Goal: Task Accomplishment & Management: Manage account settings

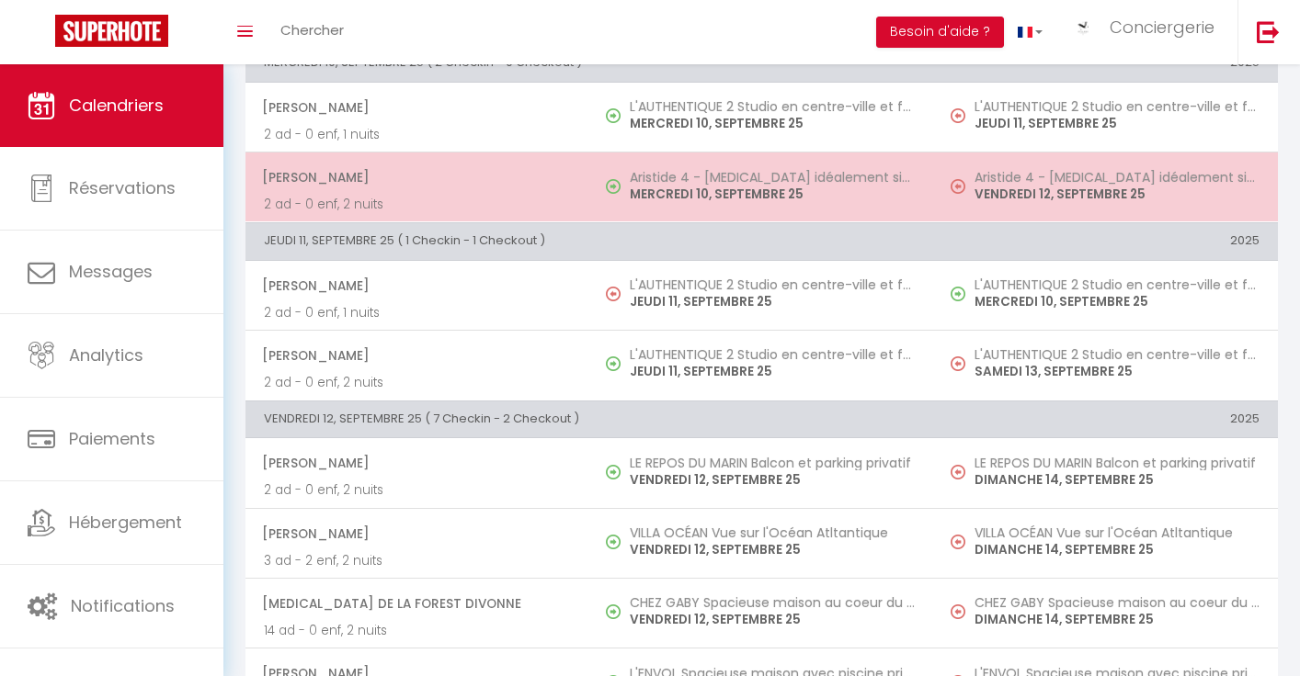
scroll to position [806, 0]
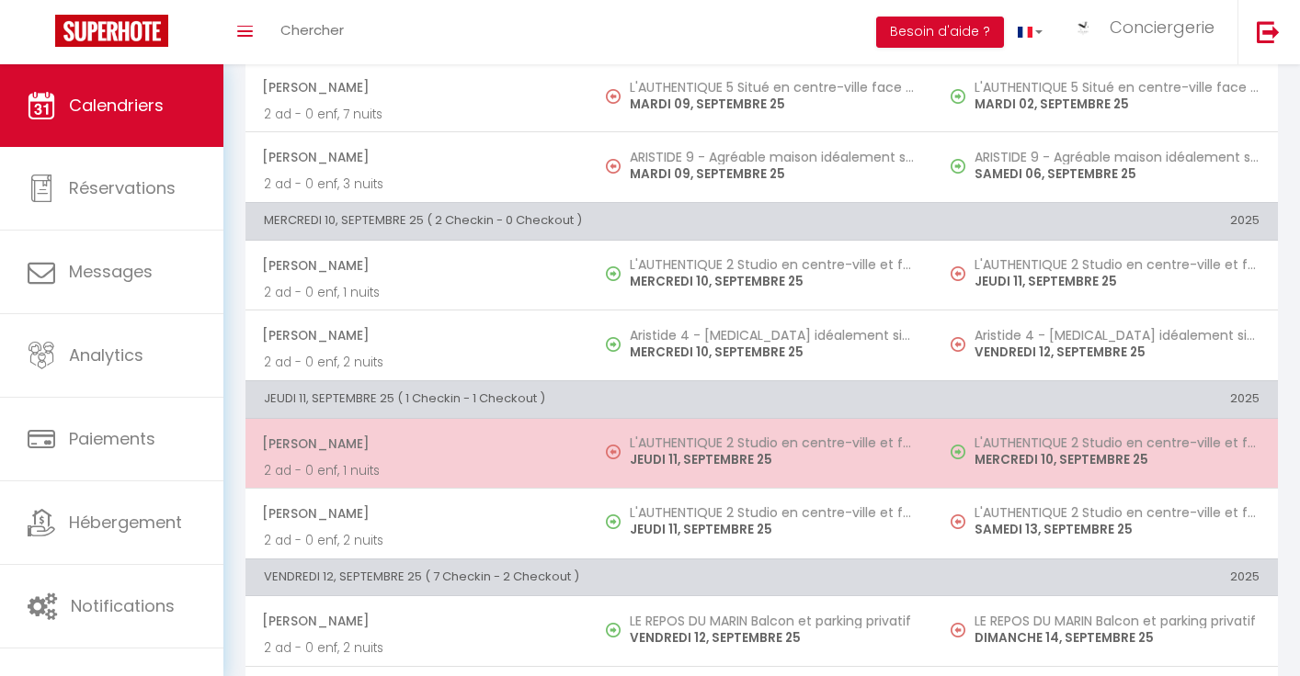
click at [630, 466] on p "JEUDI 11, SEPTEMBRE 25" at bounding box center [772, 459] width 285 height 19
select select "OK"
select select "KO"
select select "0"
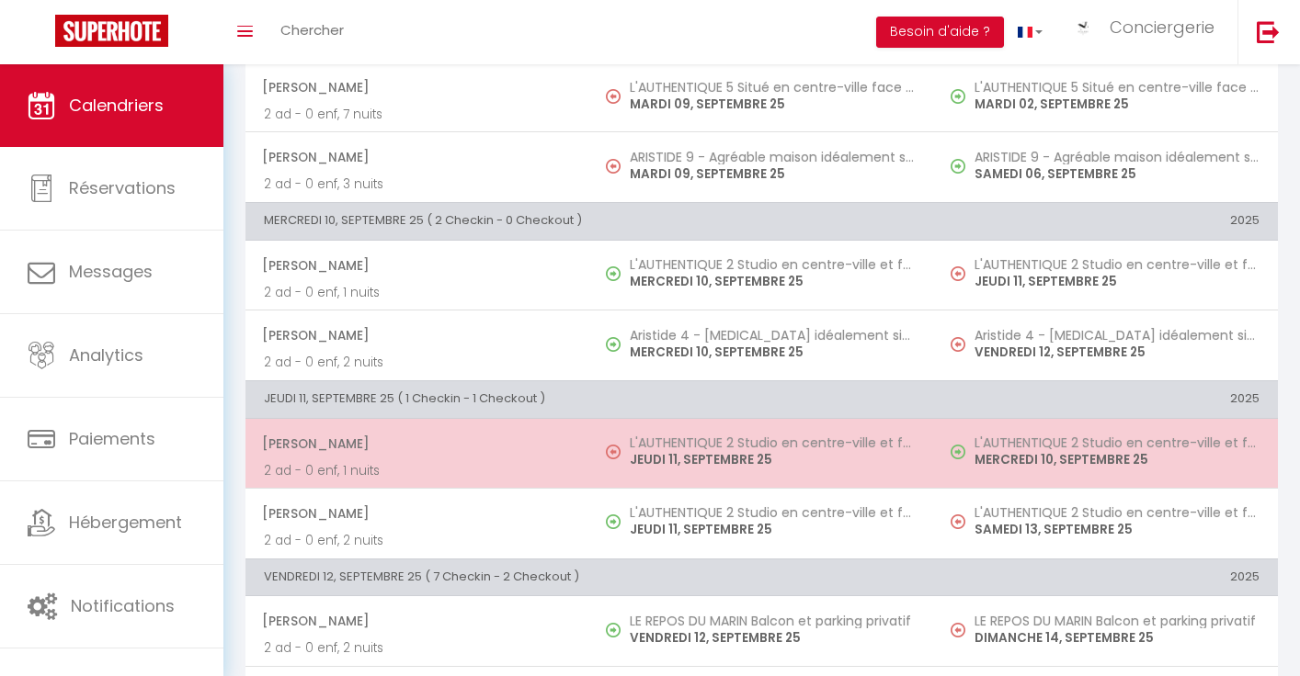
select select "1"
select select
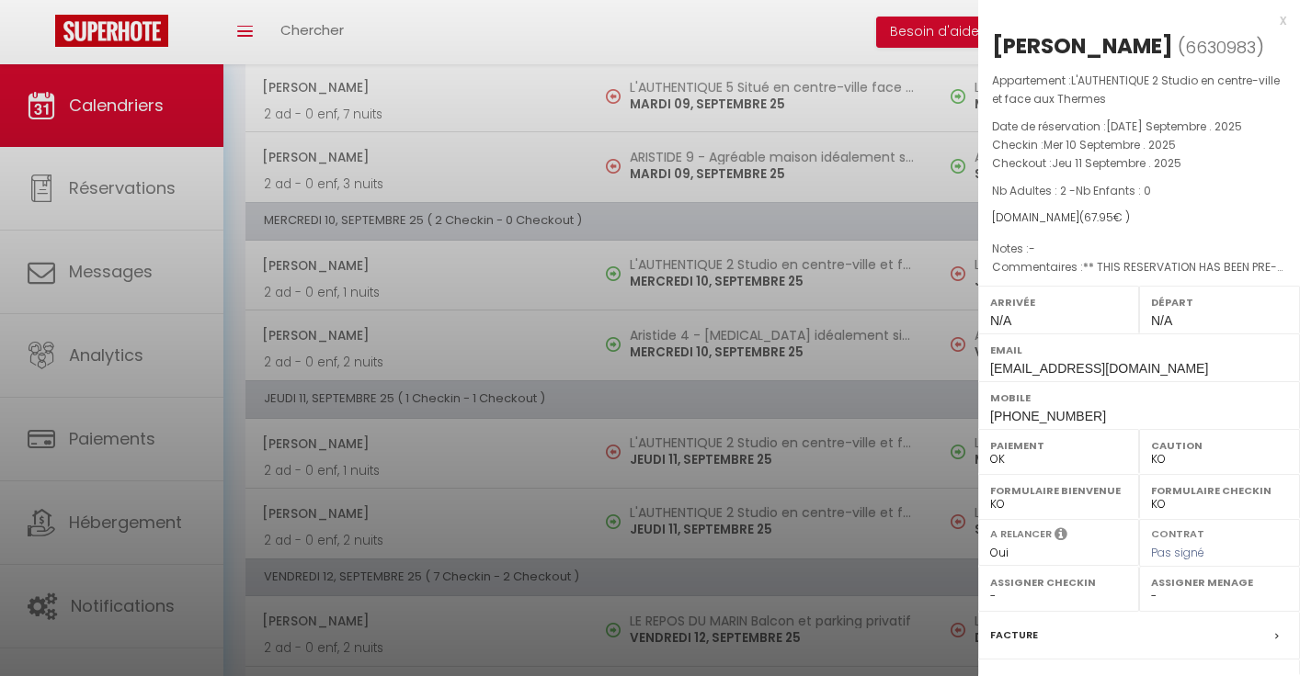
click at [483, 591] on div at bounding box center [650, 338] width 1300 height 676
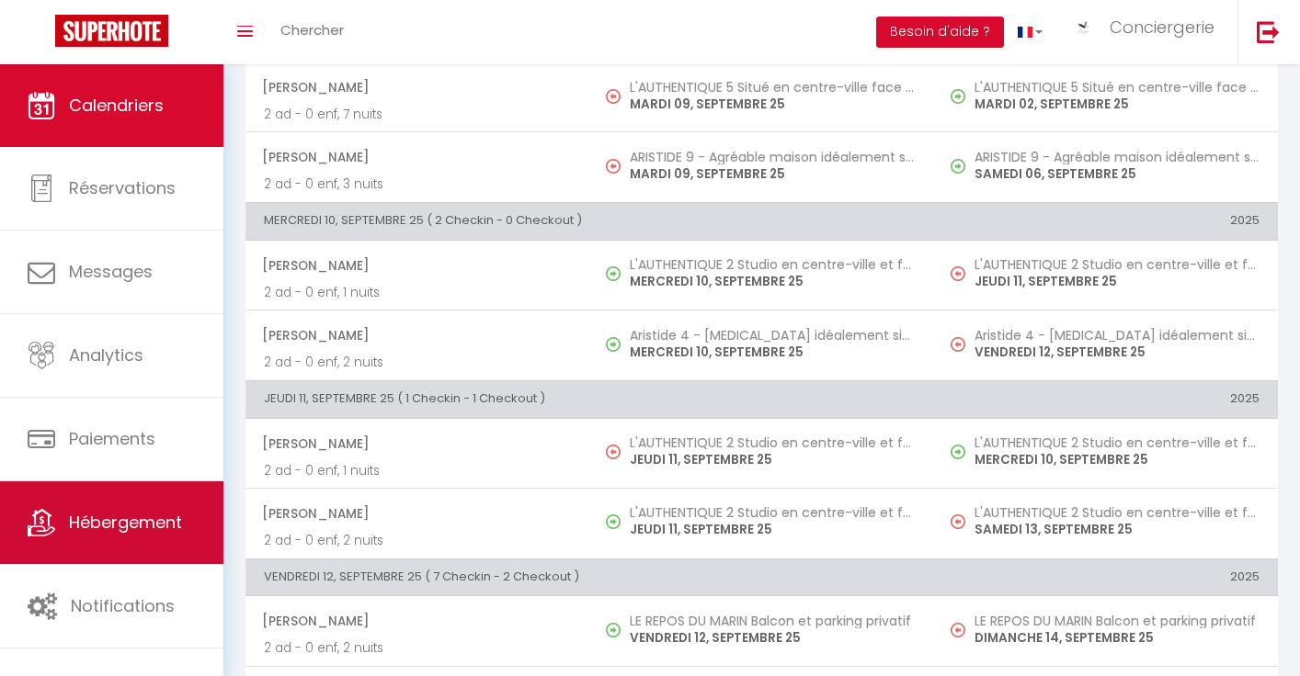
click at [158, 500] on link "Hébergement" at bounding box center [111, 523] width 223 height 83
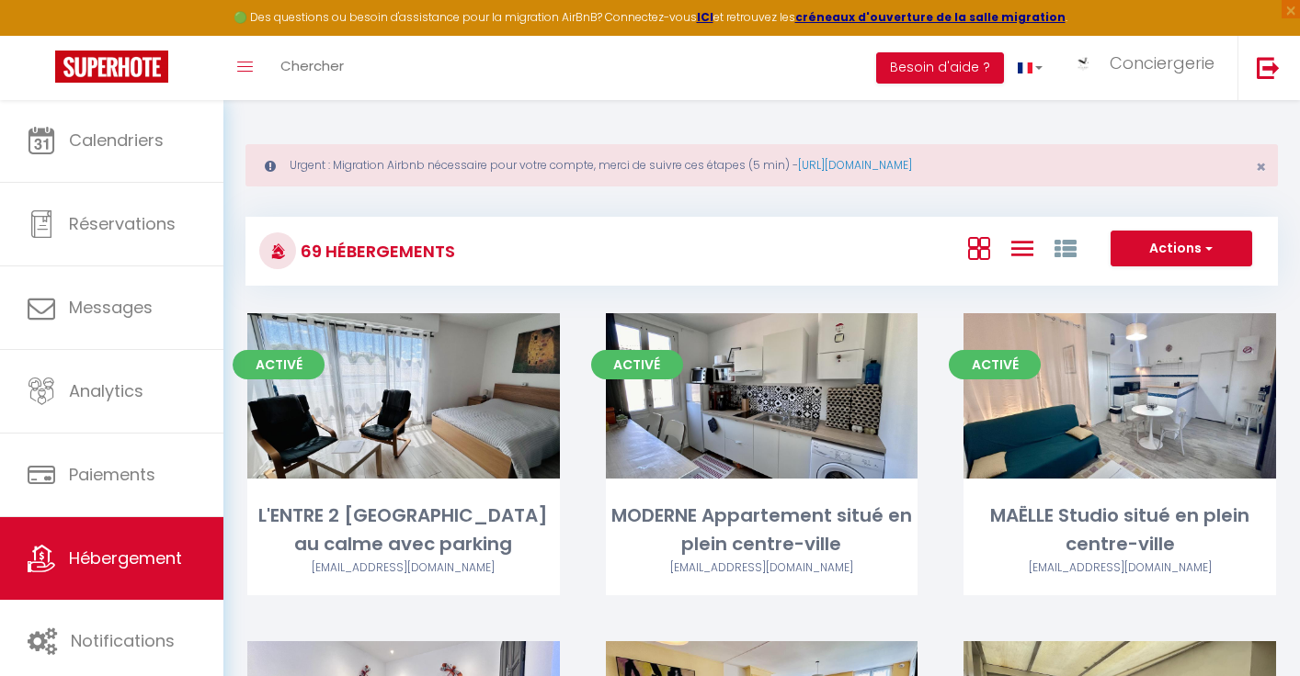
click at [1031, 253] on icon at bounding box center [1022, 248] width 22 height 23
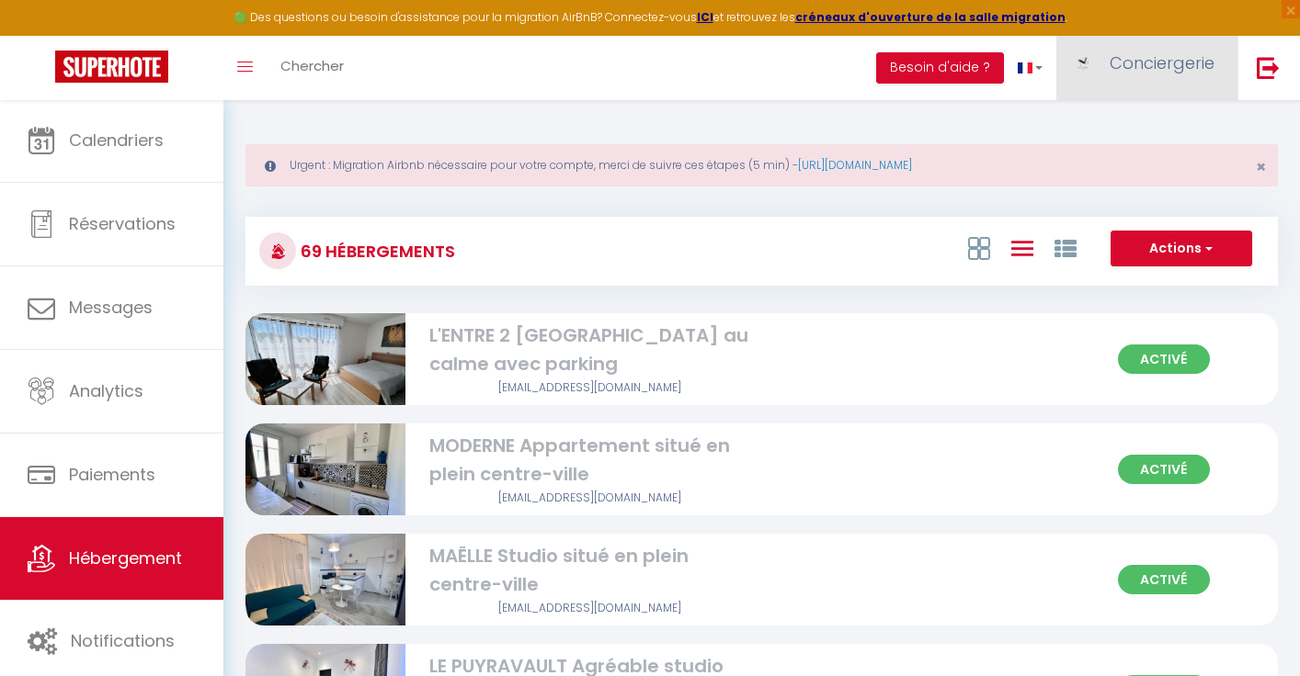
click at [1129, 58] on span "Conciergerie" at bounding box center [1161, 62] width 105 height 23
click at [1131, 121] on link "Paramètres" at bounding box center [1163, 127] width 136 height 31
select select "28"
select select "fr"
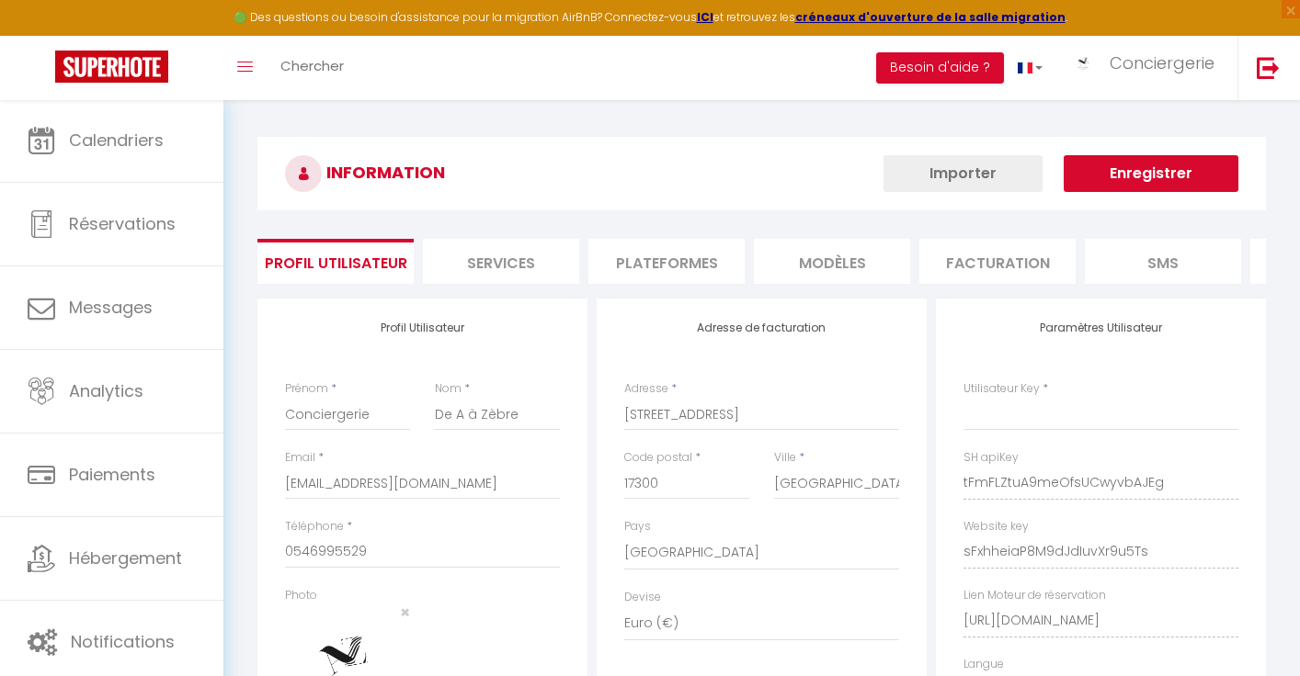
type input "tFmFLZtuA9meOfsUCwyvbAJEg"
type input "sFxhheiaP8M9dJdIuvXr9u5Ts"
type input "[URL][DOMAIN_NAME]"
select select "fr"
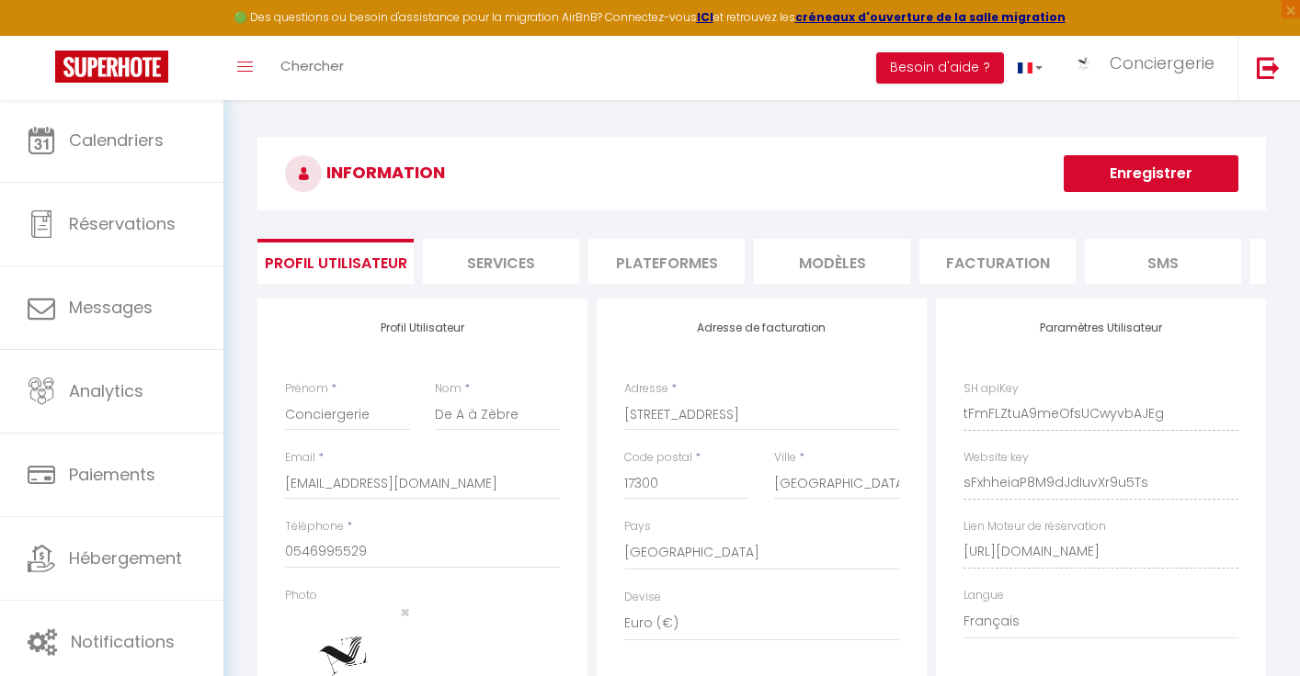
click at [636, 266] on li "Plateformes" at bounding box center [666, 261] width 156 height 45
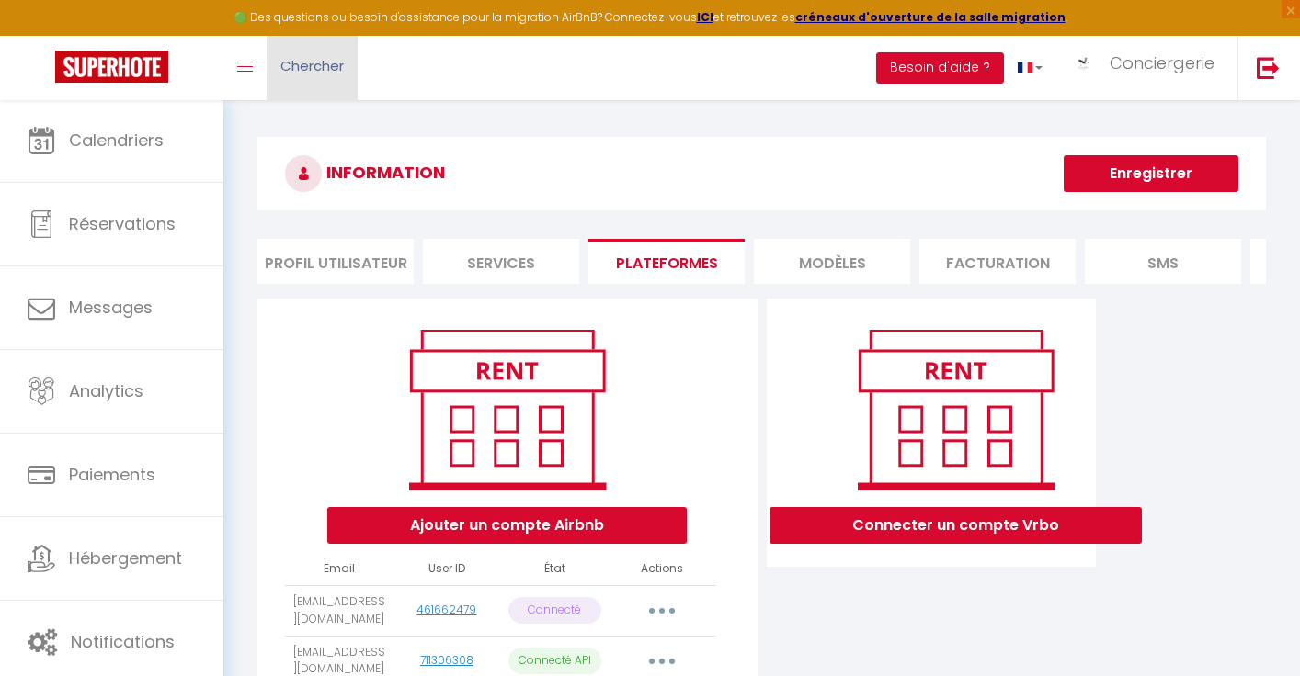
click at [301, 81] on link "Chercher" at bounding box center [312, 68] width 91 height 64
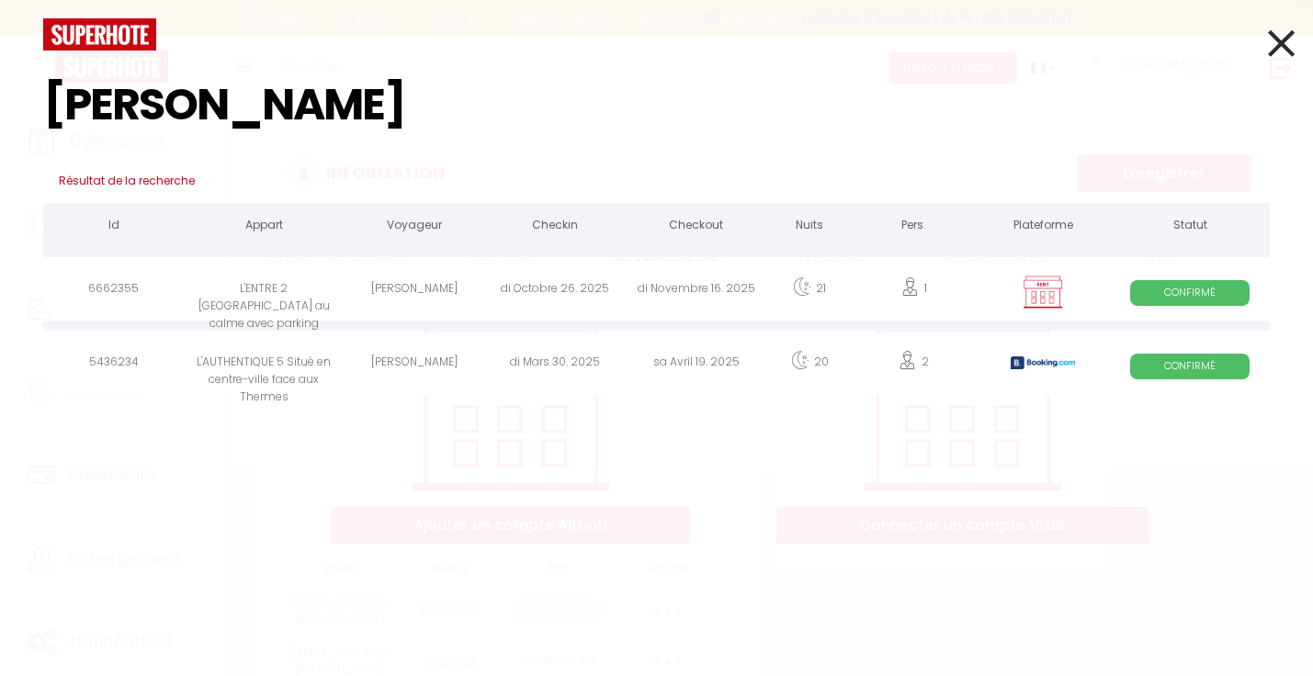
type input "[PERSON_NAME]"
click at [617, 277] on div "di Octobre 26. 2025" at bounding box center [556, 292] width 142 height 60
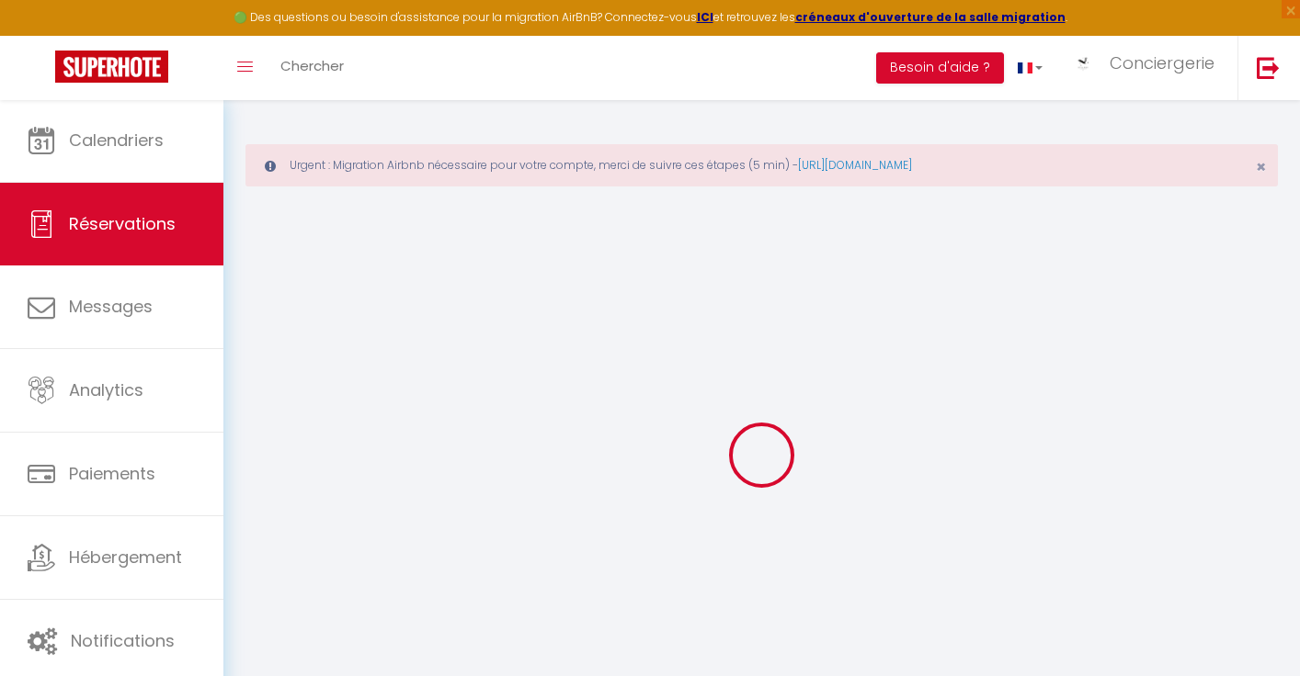
select select
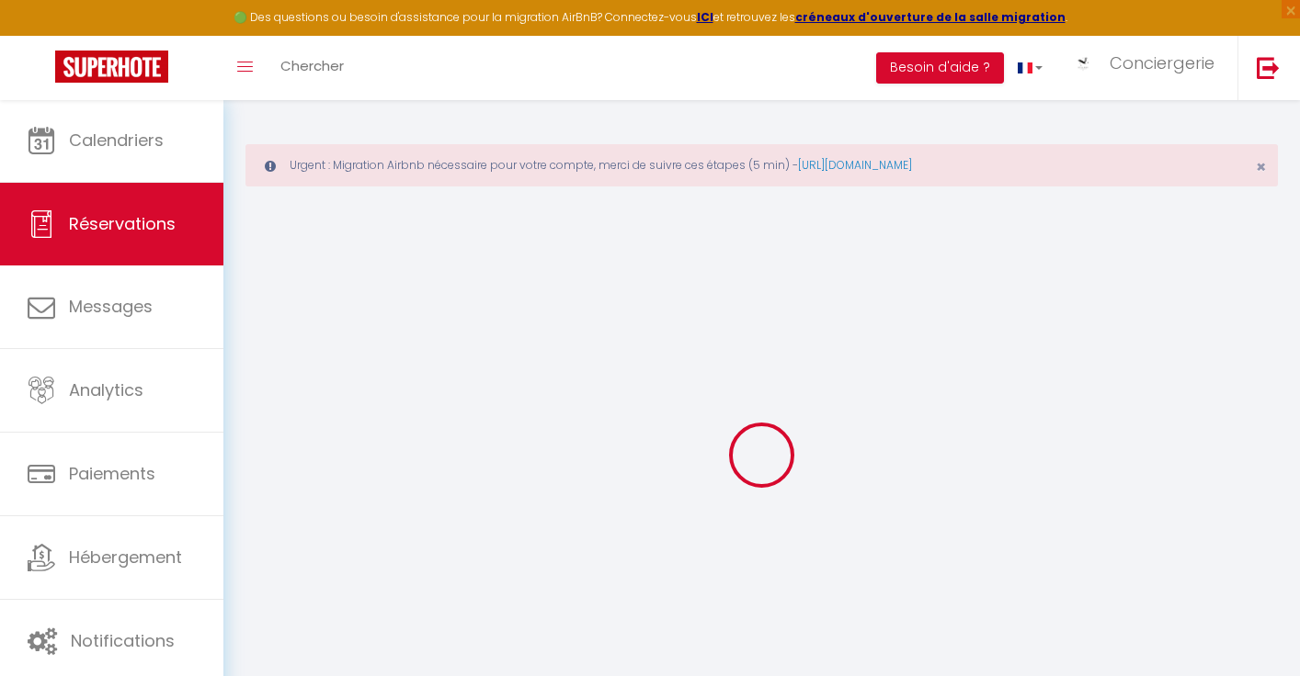
select select
checkbox input "false"
select select
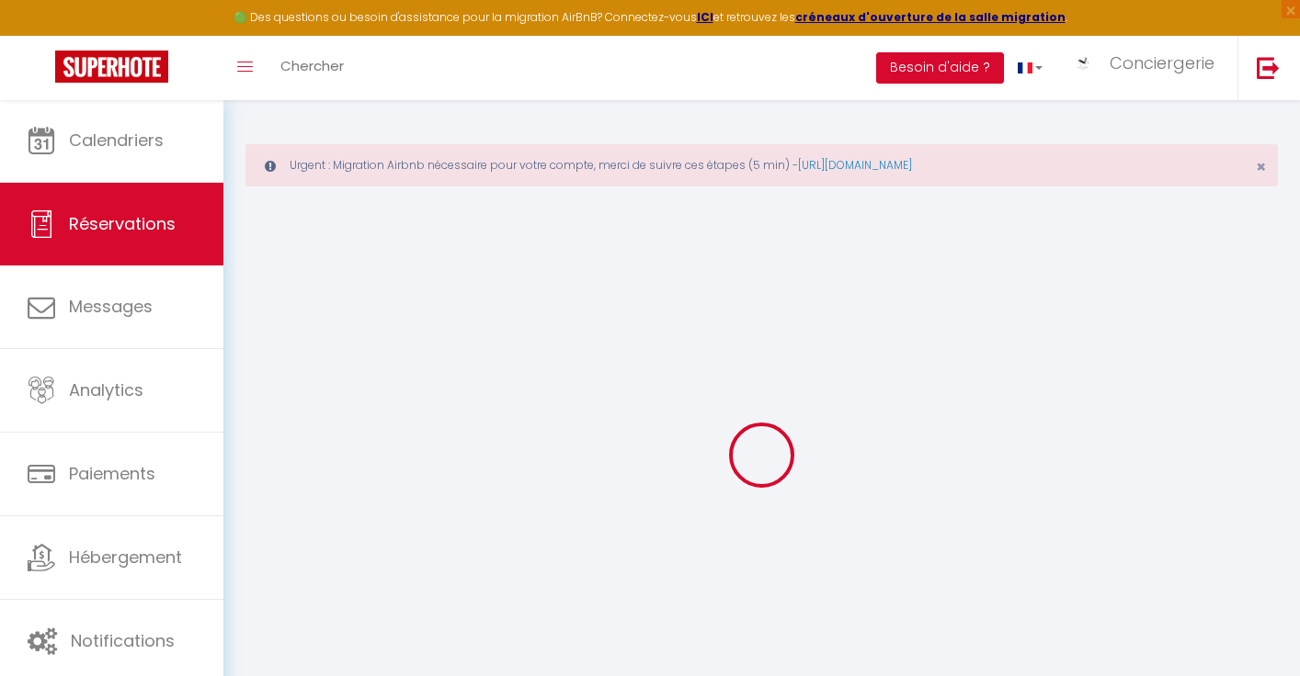
select select
checkbox input "false"
select select
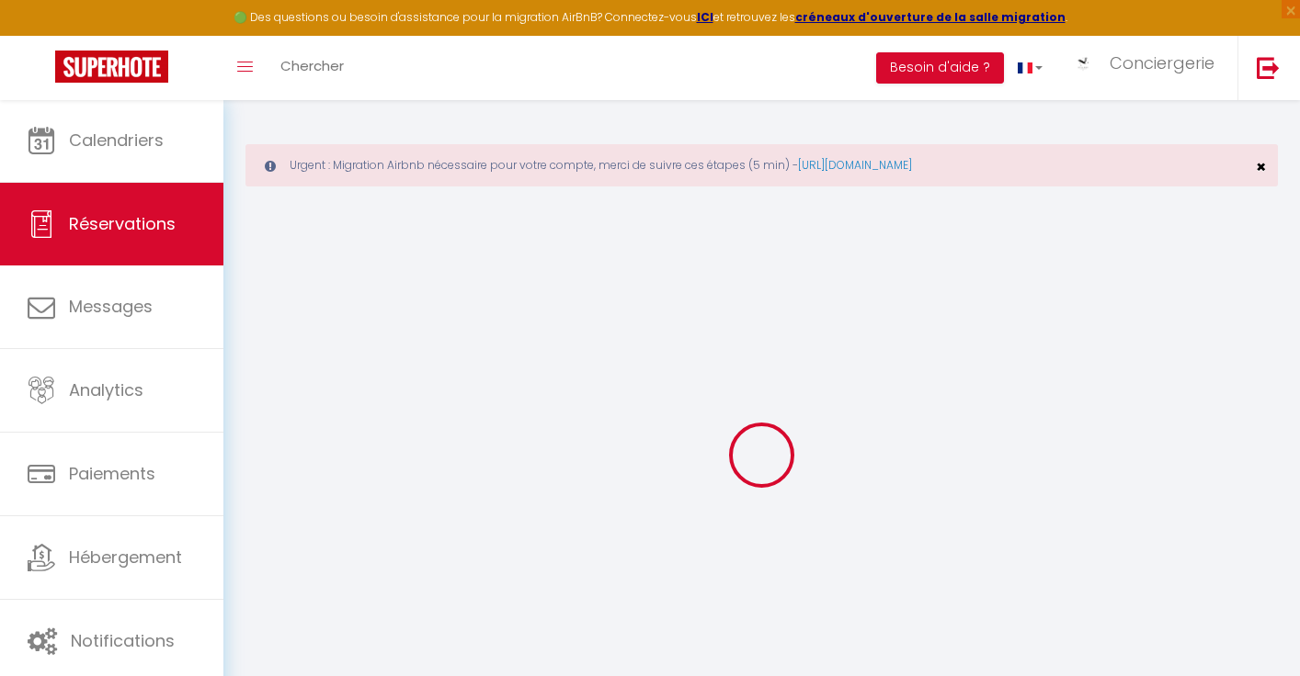
type input "[PERSON_NAME]"
type input "Desnos"
type input "[EMAIL_ADDRESS][DOMAIN_NAME]"
type input "0636650311"
select select "FR"
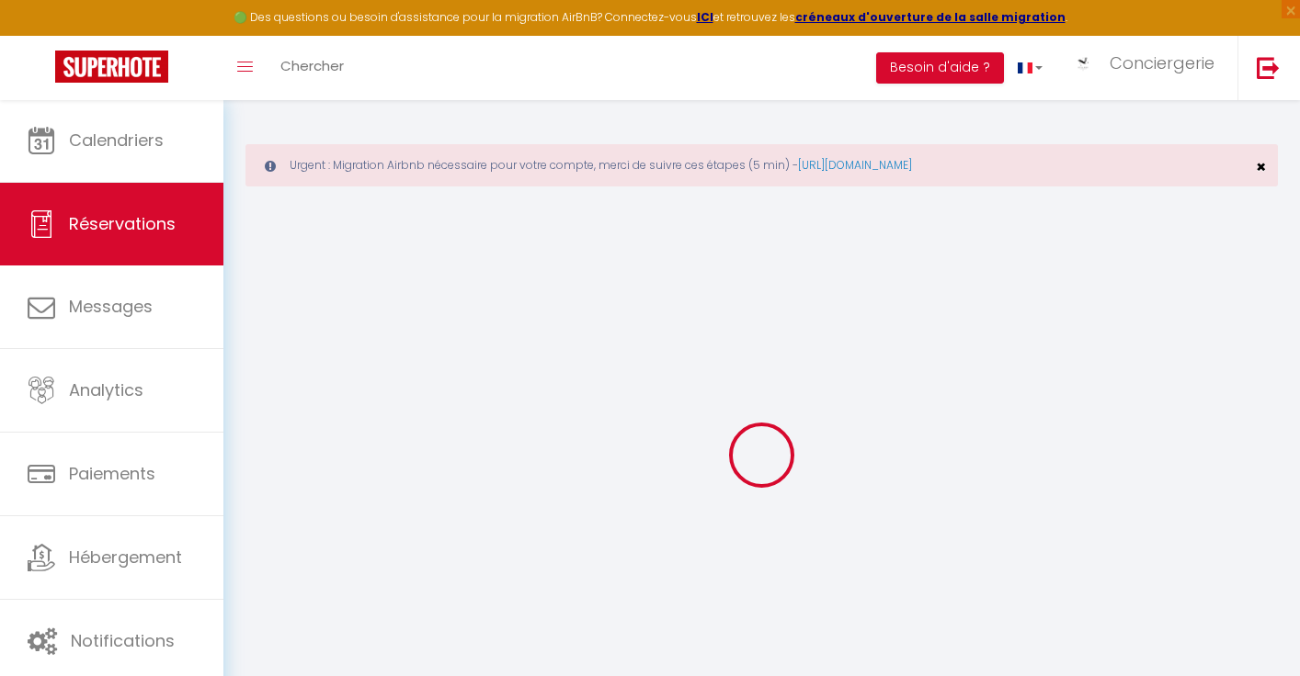
select select "37762"
select select "1"
type input "Dim 26 Octobre 2025"
select select
type input "Dim 16 Novembre 2025"
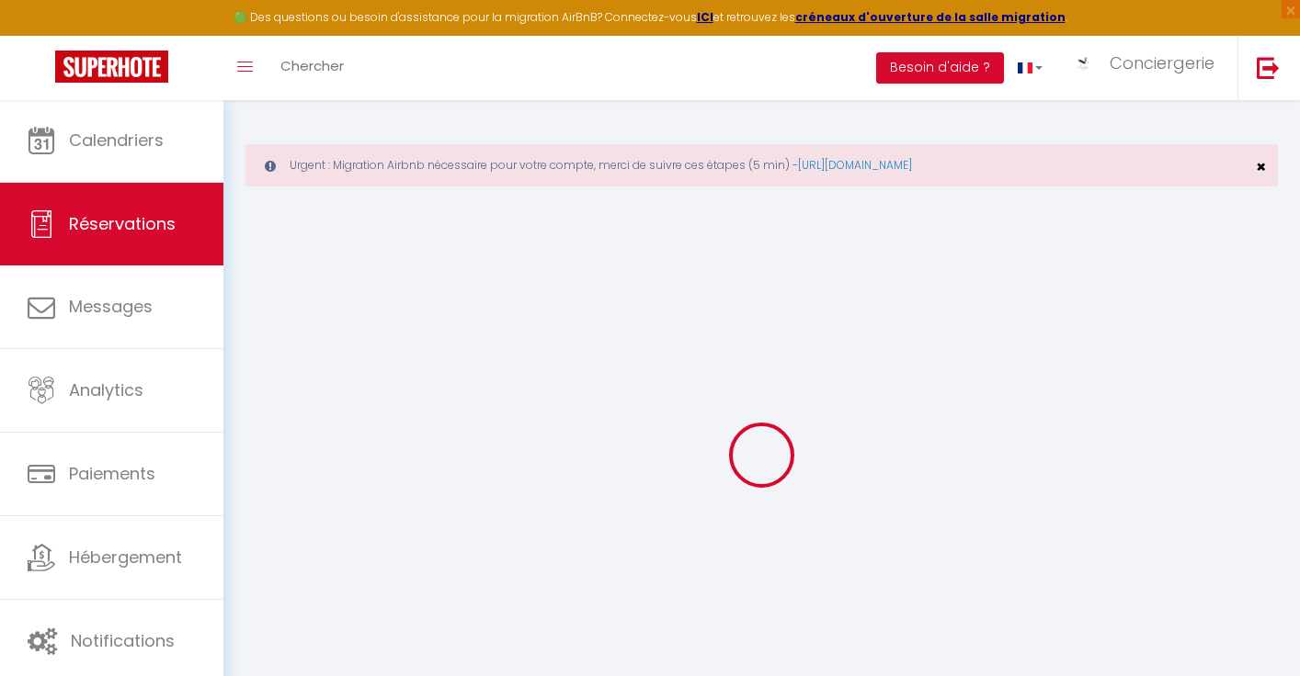
select select
type input "1"
select select "12"
select select
type input "770"
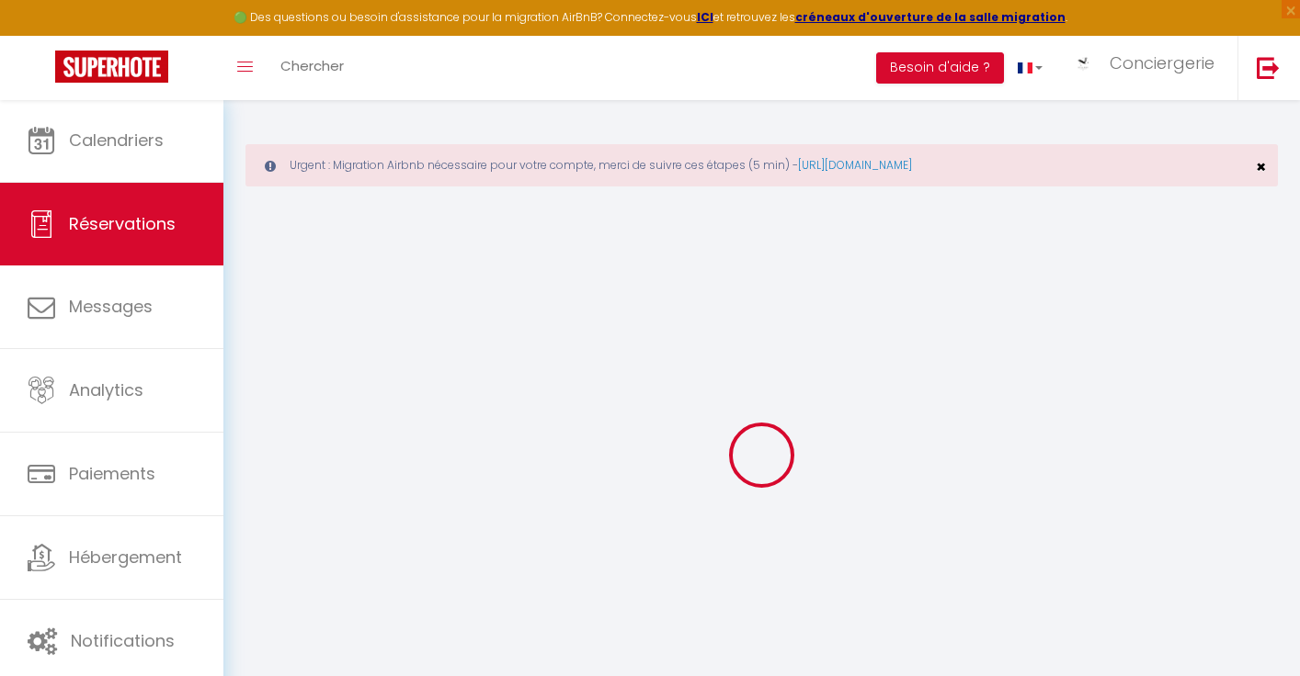
checkbox input "false"
type input "0"
type input "47"
type input "0"
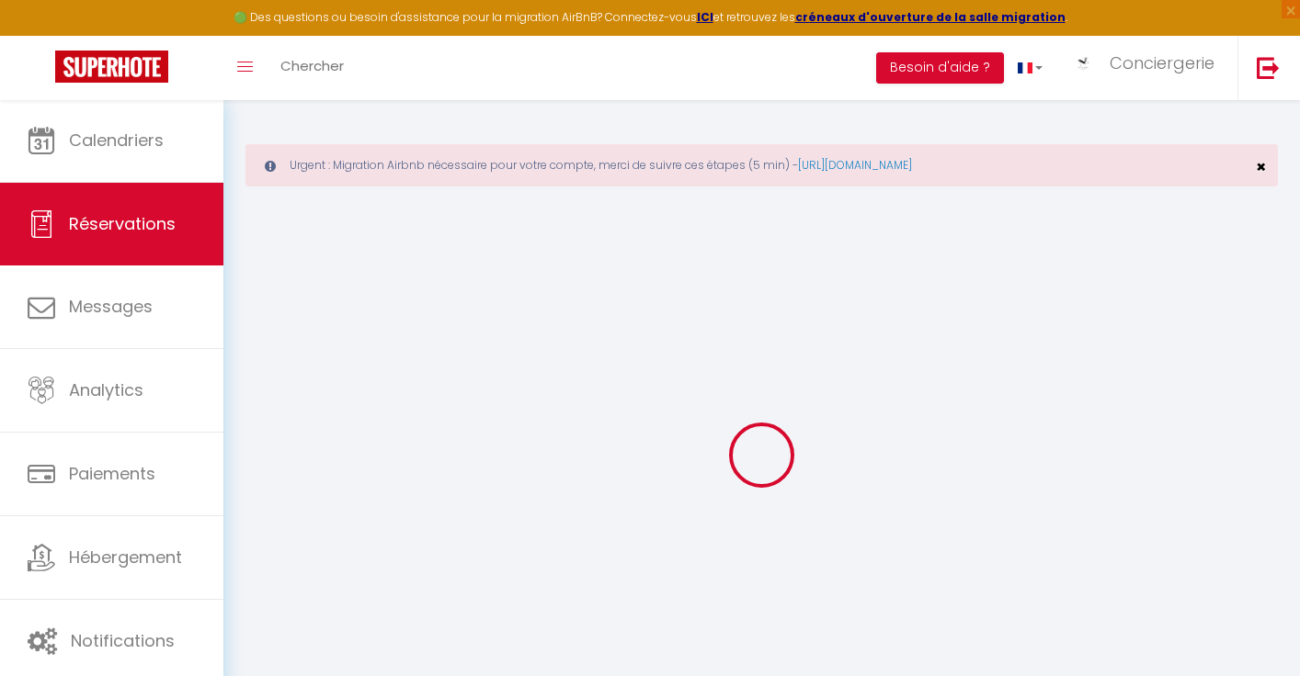
select select
select select "14"
checkbox input "false"
click at [1260, 169] on span "×" at bounding box center [1260, 166] width 10 height 23
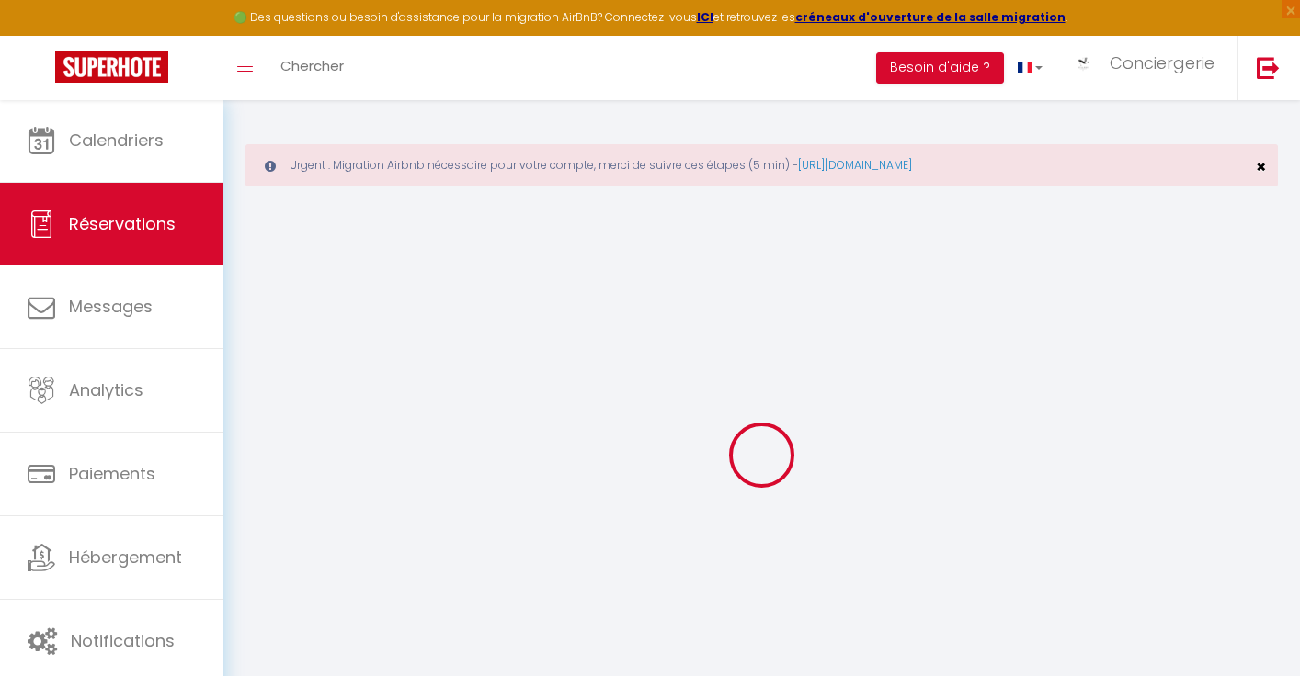
select select
checkbox input "false"
select select
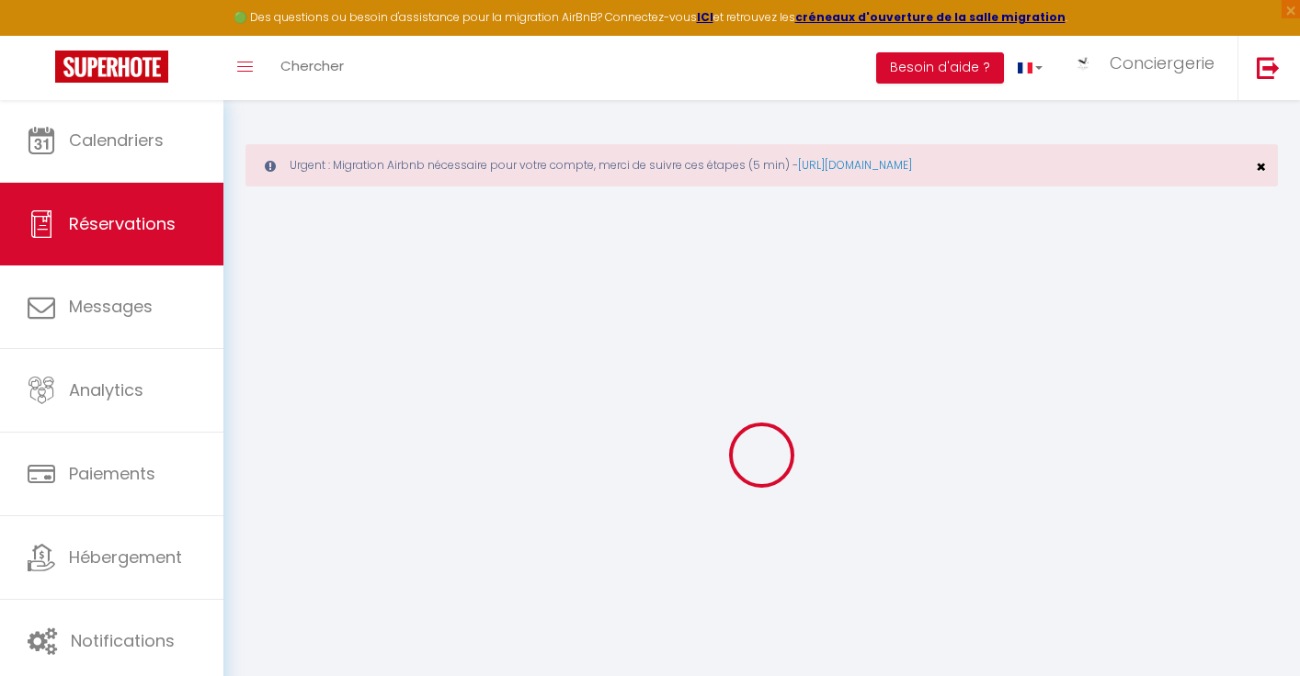
checkbox input "false"
select select
checkbox input "false"
type input "31.9"
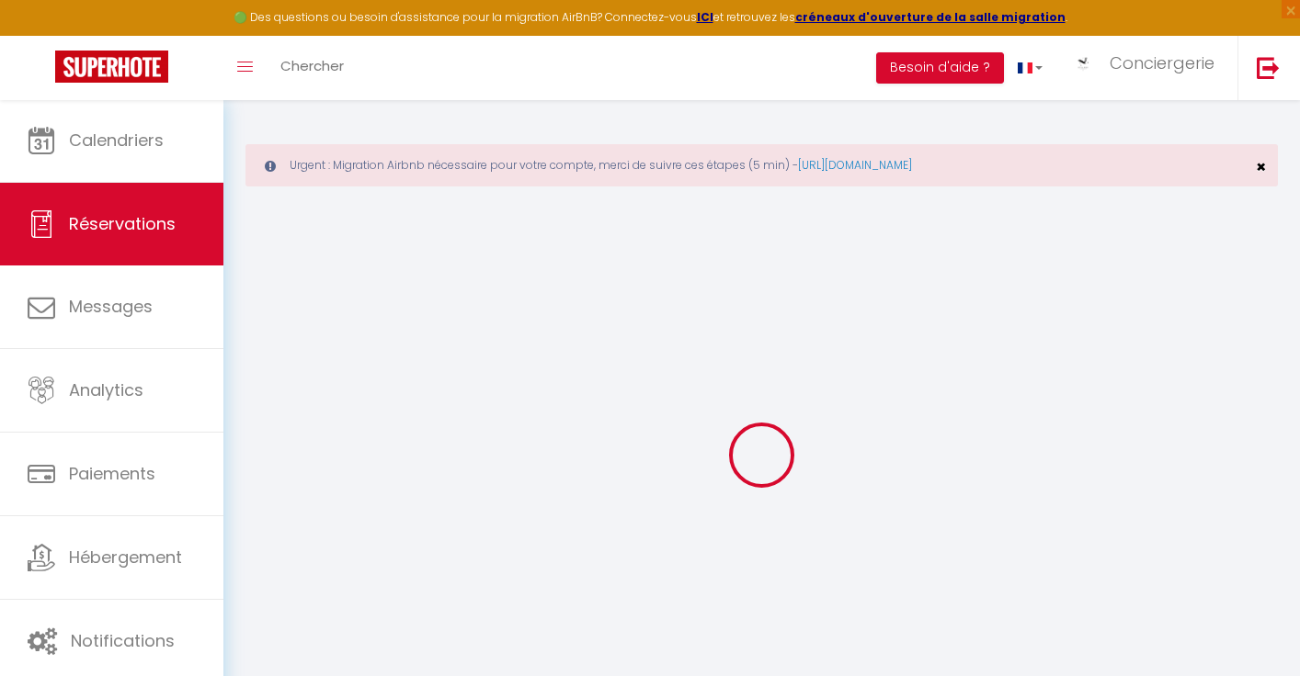
select select
checkbox input "false"
select select
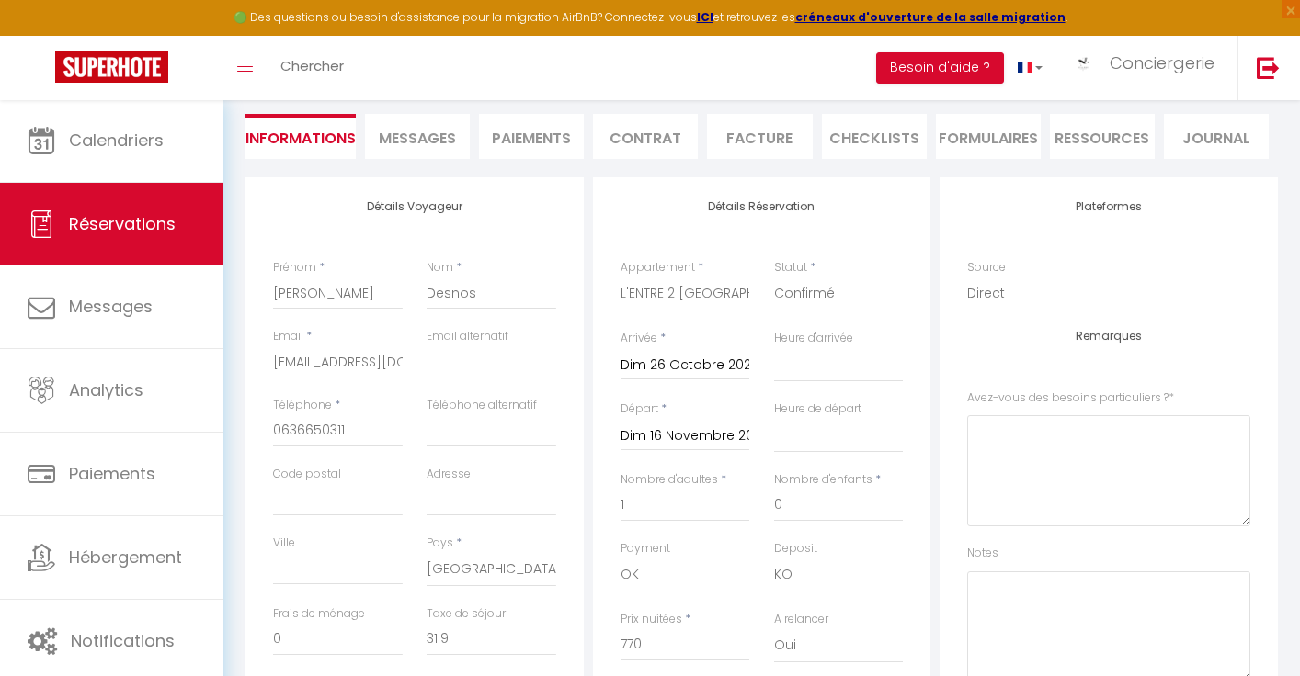
scroll to position [24, 0]
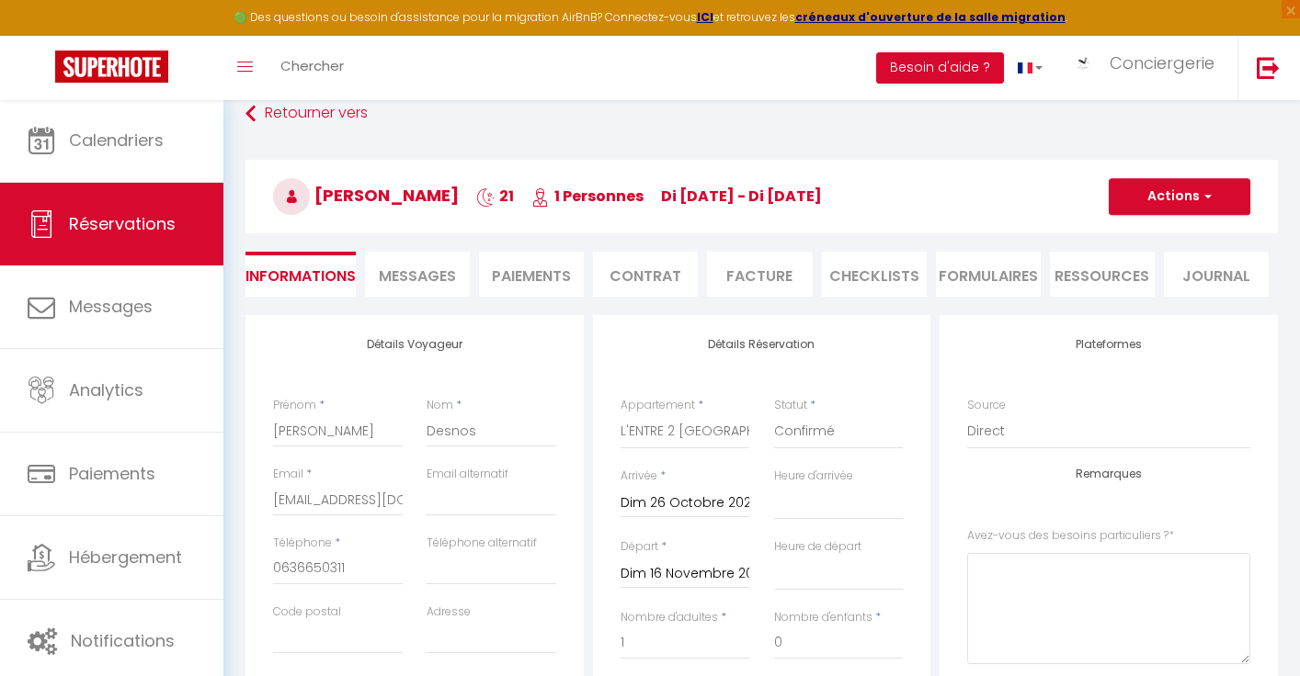
click at [625, 278] on li "Contrat" at bounding box center [645, 274] width 105 height 45
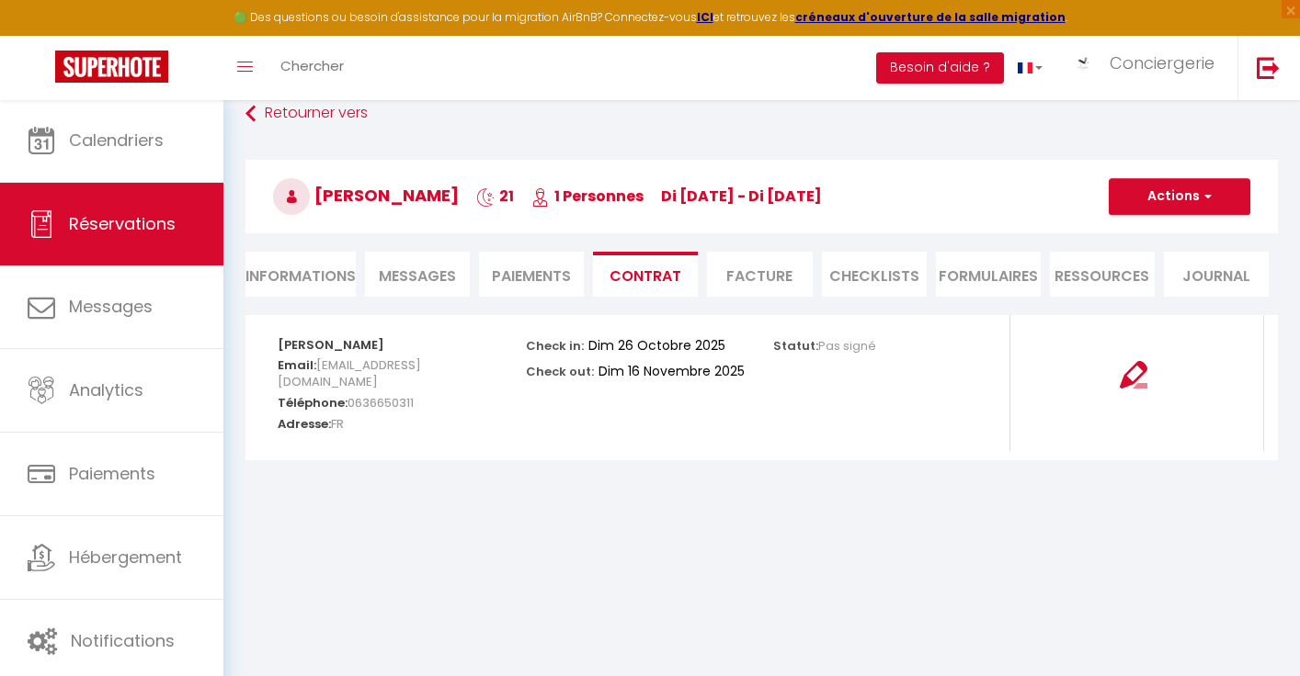
click at [1200, 198] on span "button" at bounding box center [1204, 196] width 11 height 17
click at [1175, 258] on link "Envoyer le contrat" at bounding box center [1165, 261] width 154 height 24
type input "[EMAIL_ADDRESS][DOMAIN_NAME]"
select select "fr"
type input "Contrat de location 6662355 - L'ENTRE 2 [GEOGRAPHIC_DATA] au calme avec parking"
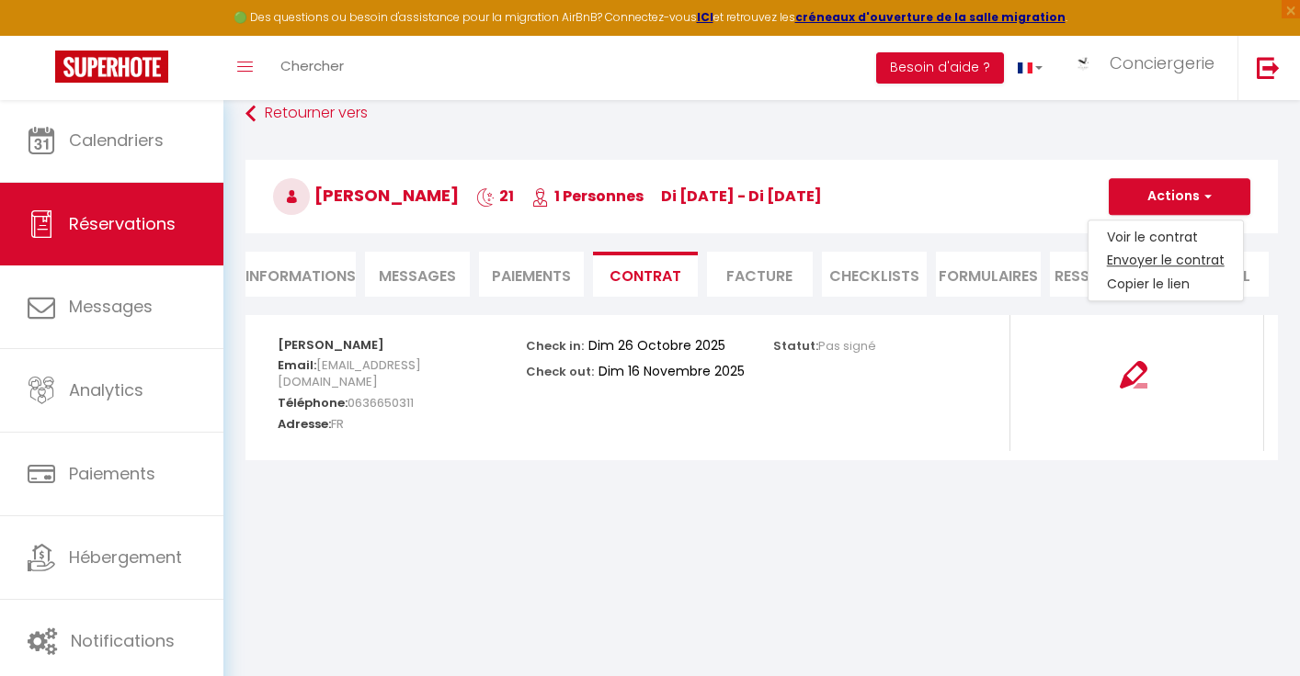
type textarea "[PERSON_NAME], Nous sommes [PERSON_NAME] de vous accueillir à L'ENTRE 2 [GEOGRA…"
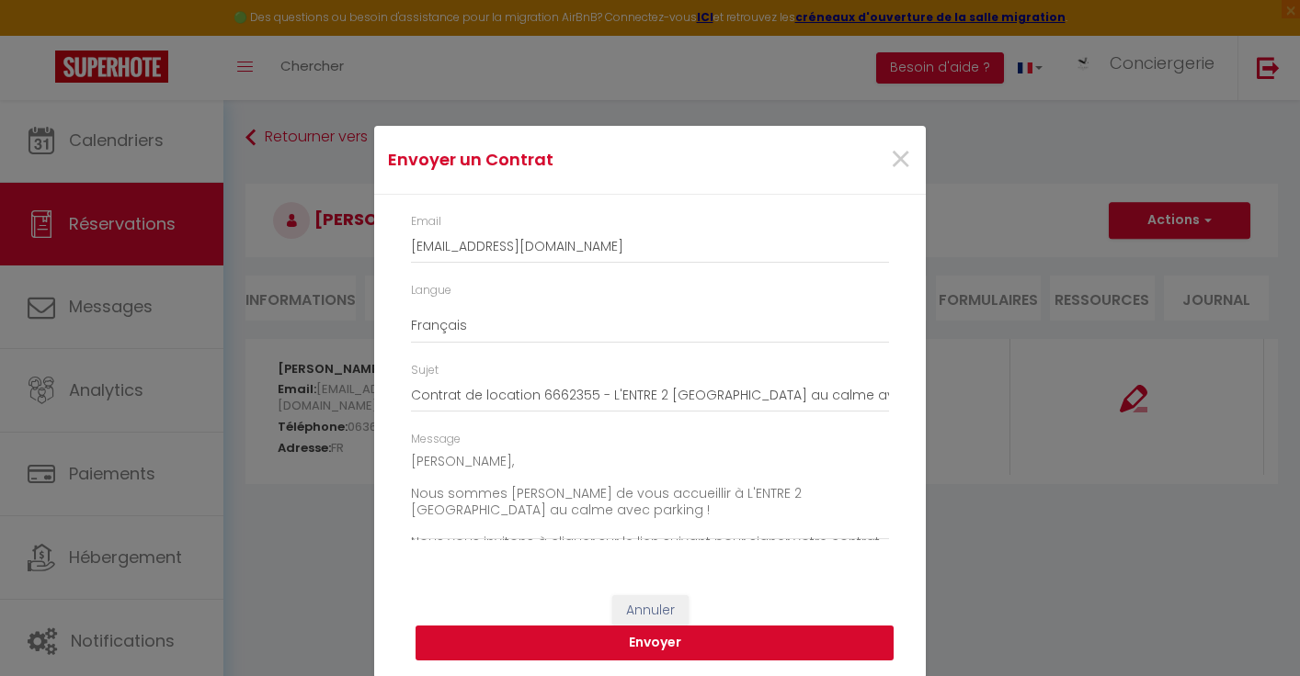
click at [678, 639] on button "Envoyer" at bounding box center [654, 643] width 478 height 35
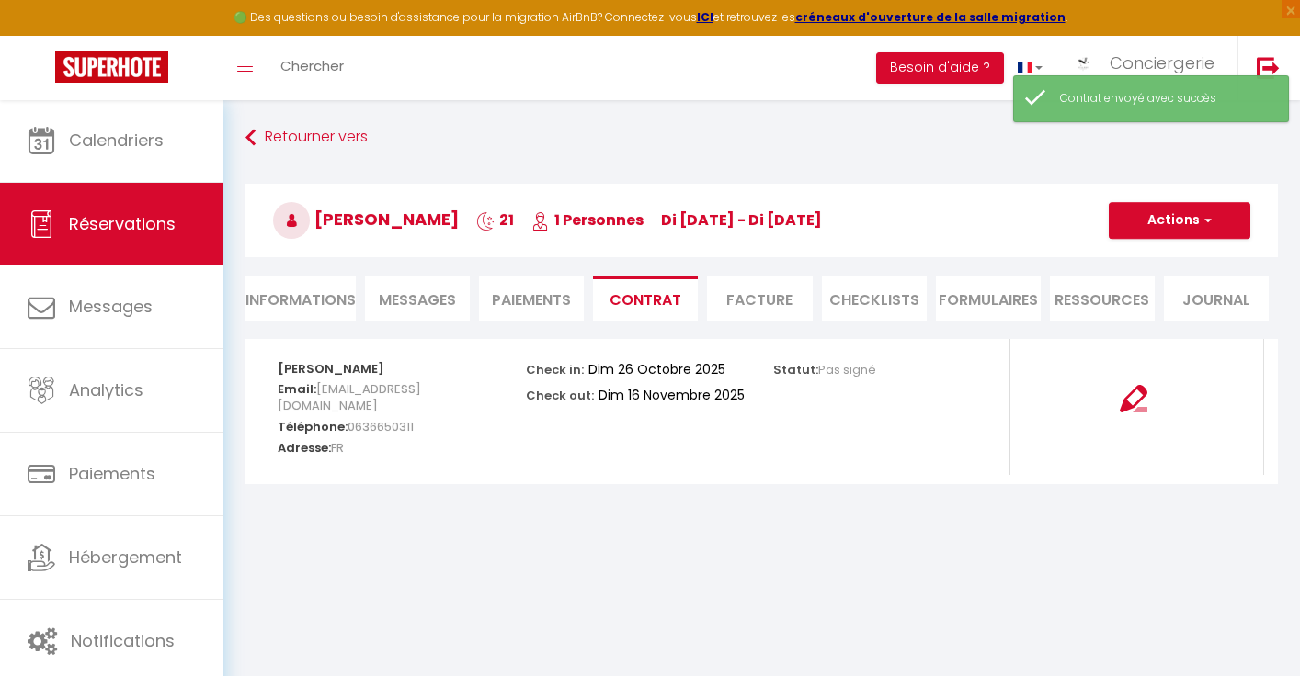
click at [519, 301] on li "Paiements" at bounding box center [531, 298] width 105 height 45
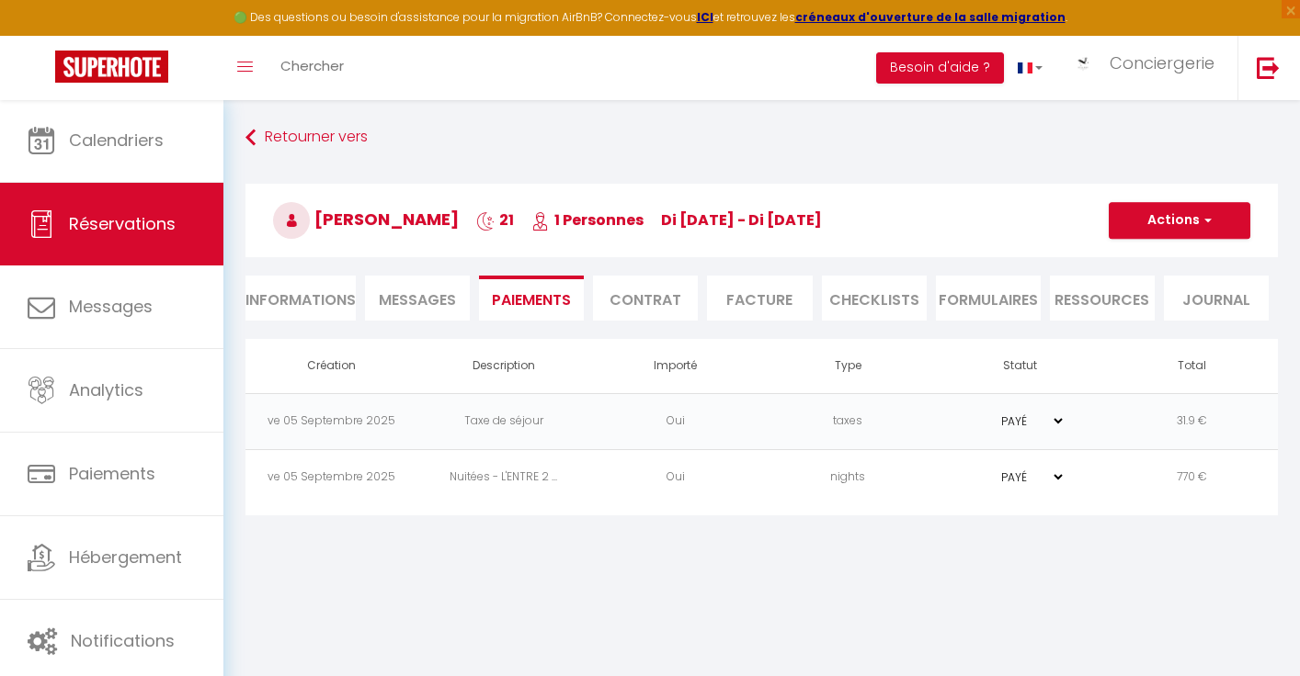
click at [668, 288] on li "Contrat" at bounding box center [645, 298] width 105 height 45
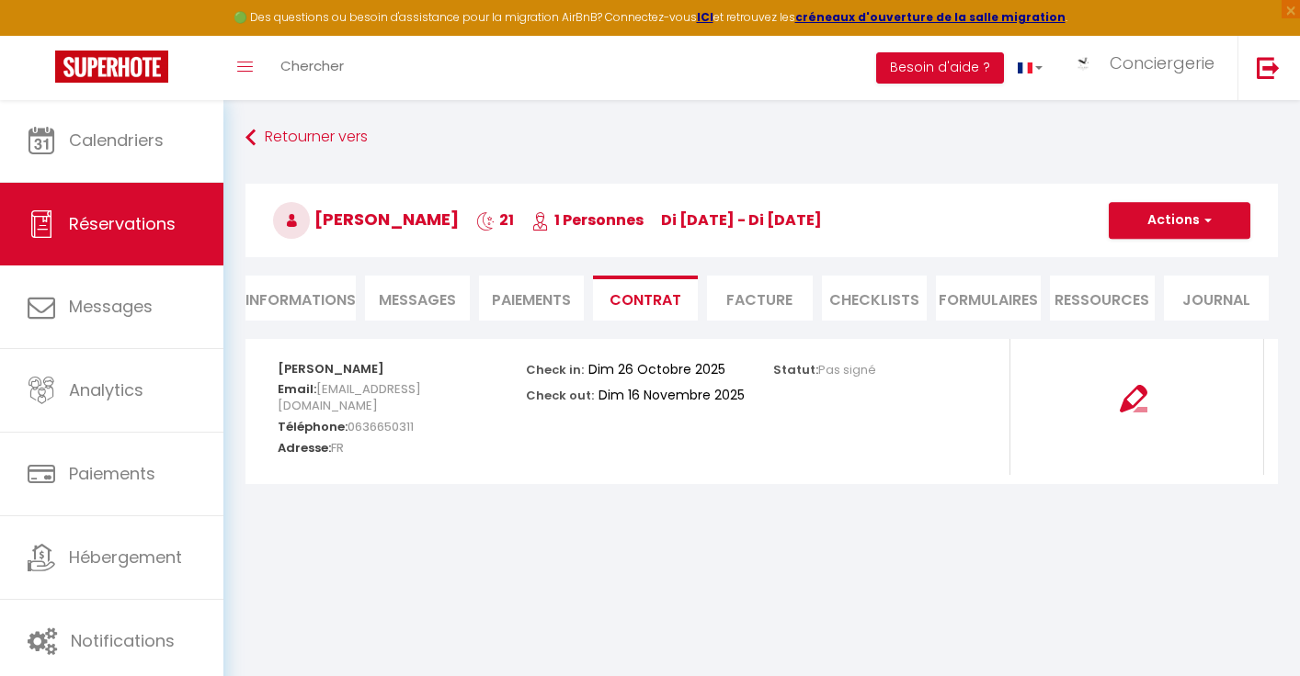
click at [542, 298] on li "Paiements" at bounding box center [531, 298] width 105 height 45
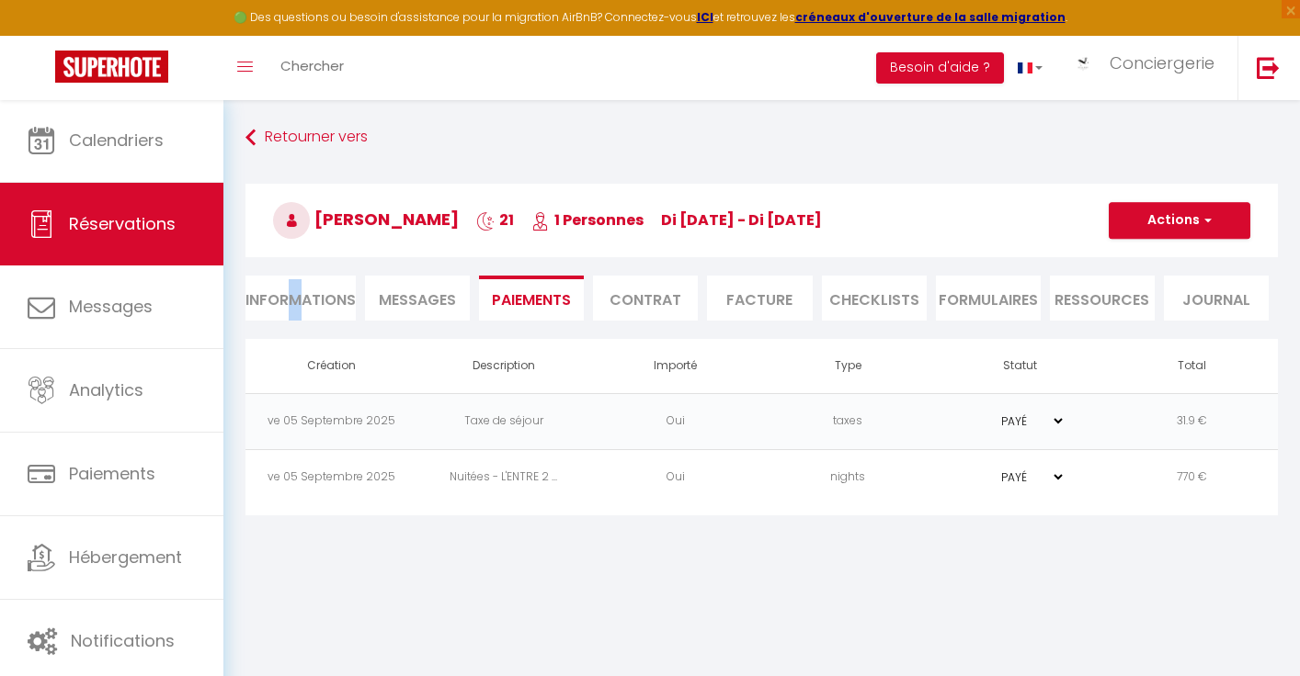
click at [292, 293] on li "Informations" at bounding box center [300, 298] width 110 height 45
select select
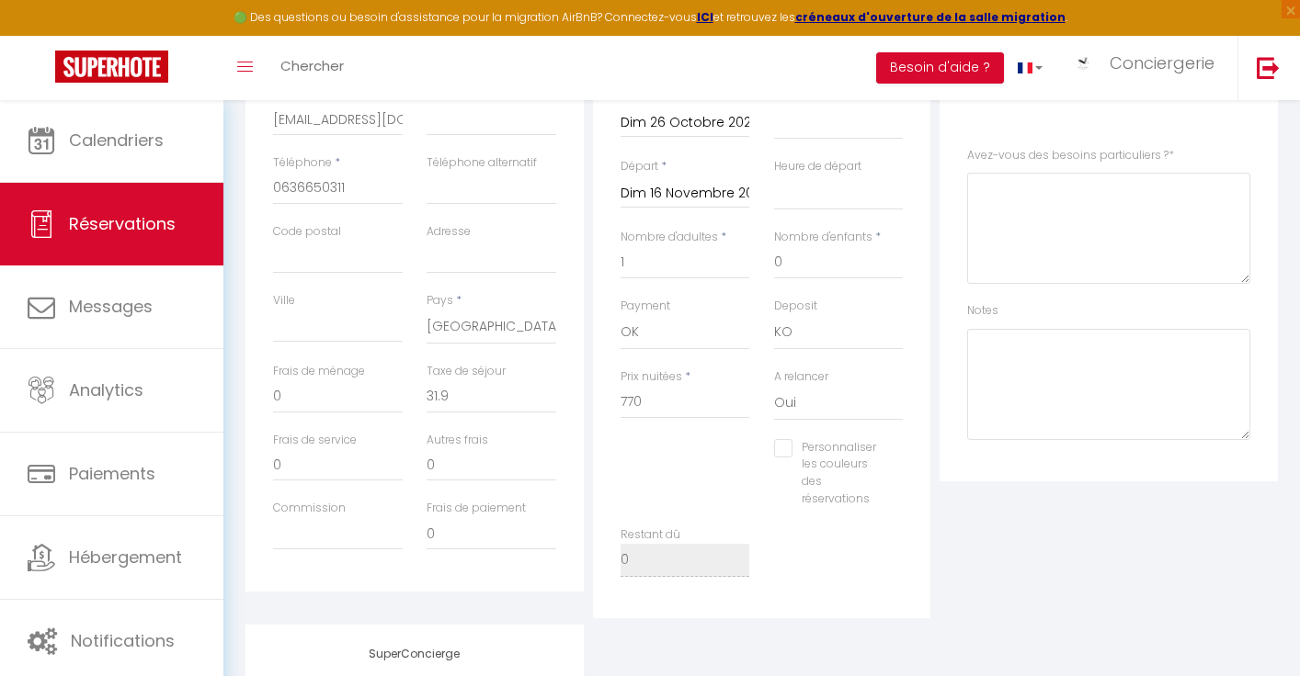
scroll to position [408, 0]
click at [362, 117] on input "[EMAIL_ADDRESS][DOMAIN_NAME]" at bounding box center [338, 115] width 130 height 33
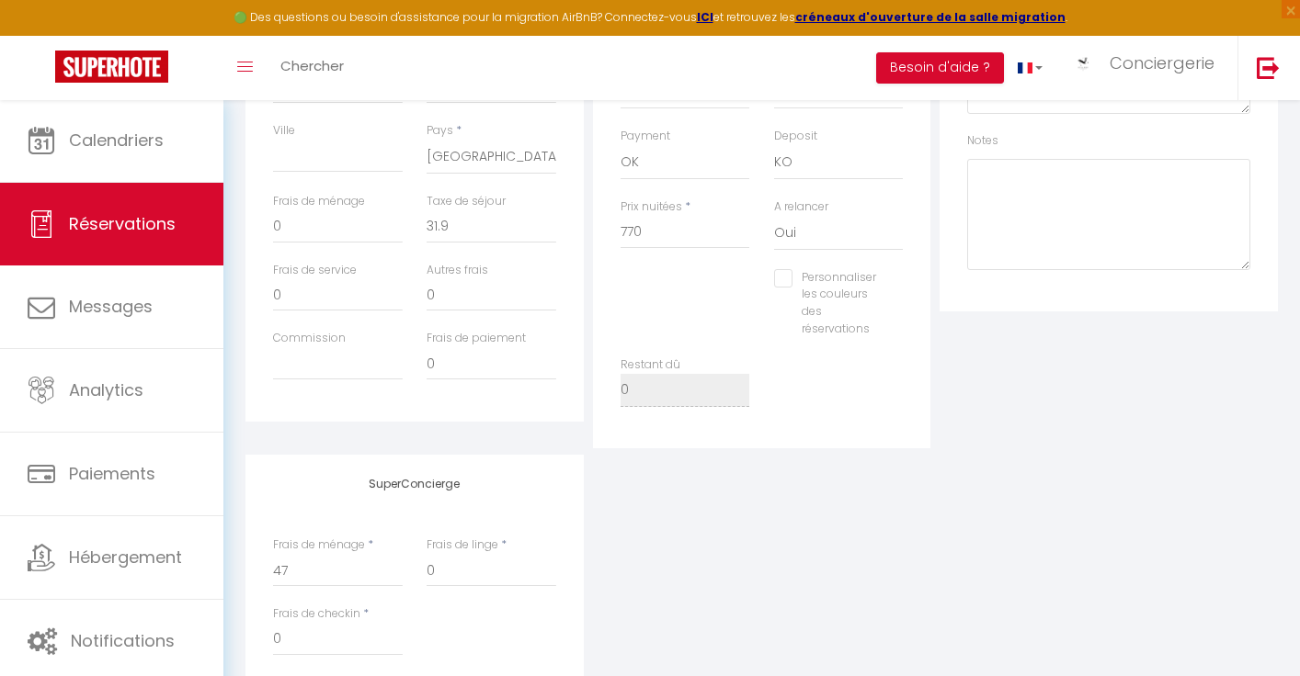
scroll to position [0, 0]
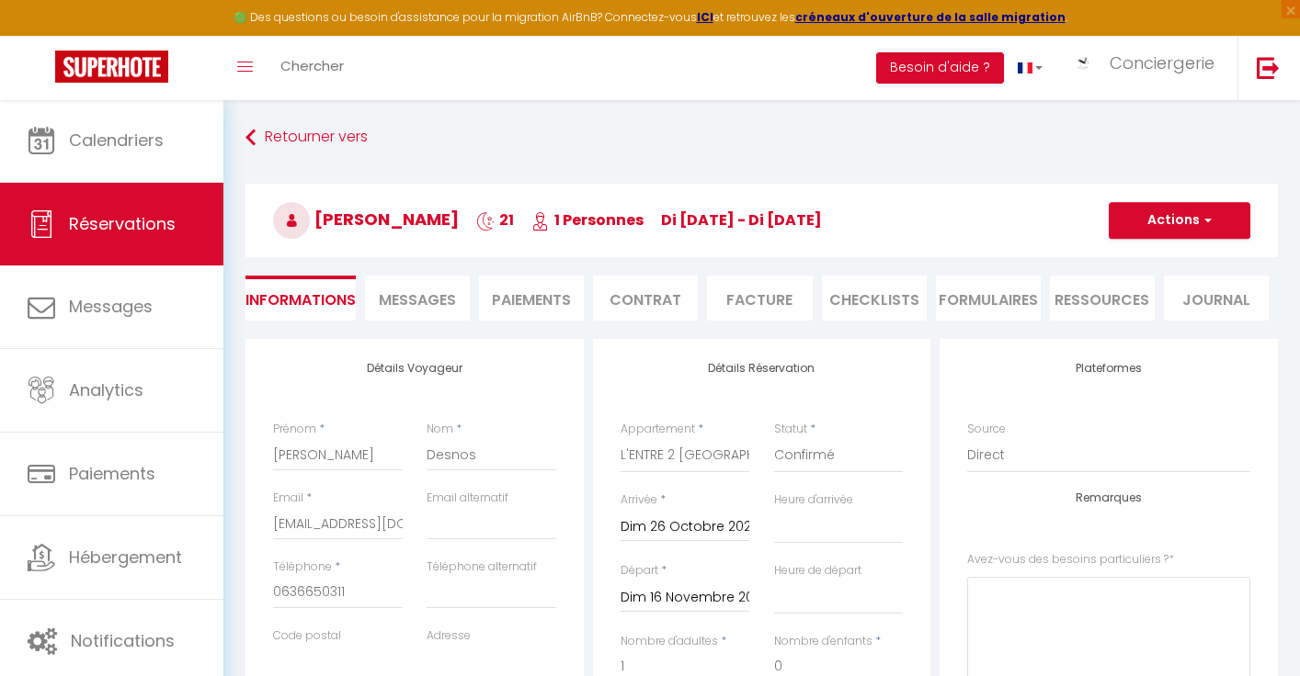
click at [554, 294] on li "Paiements" at bounding box center [531, 298] width 105 height 45
select select
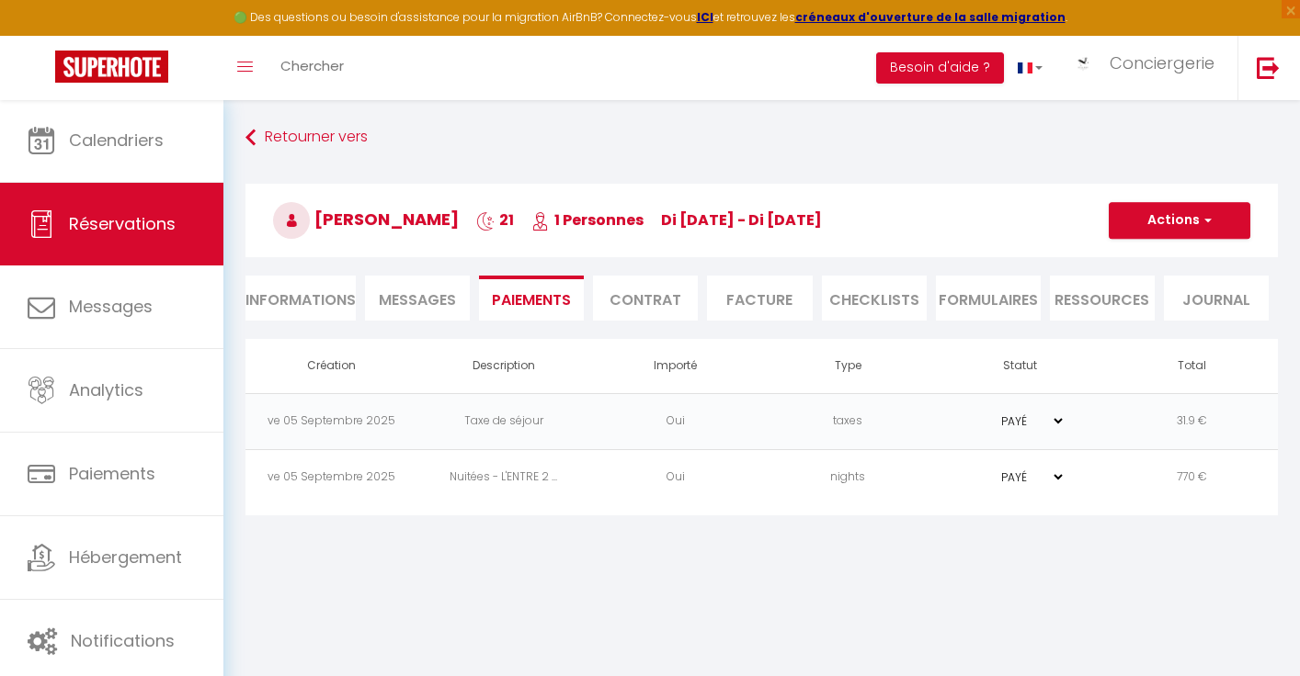
click at [332, 289] on li "Informations" at bounding box center [300, 298] width 110 height 45
select select
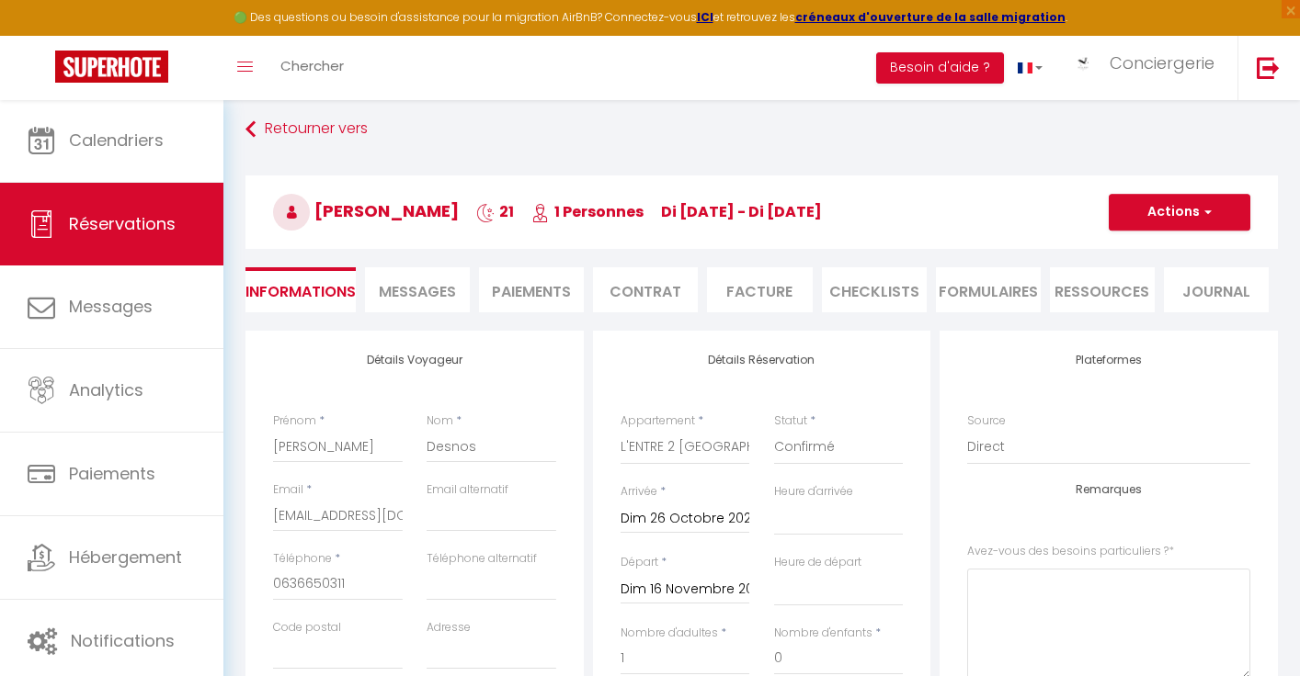
scroll to position [59, 0]
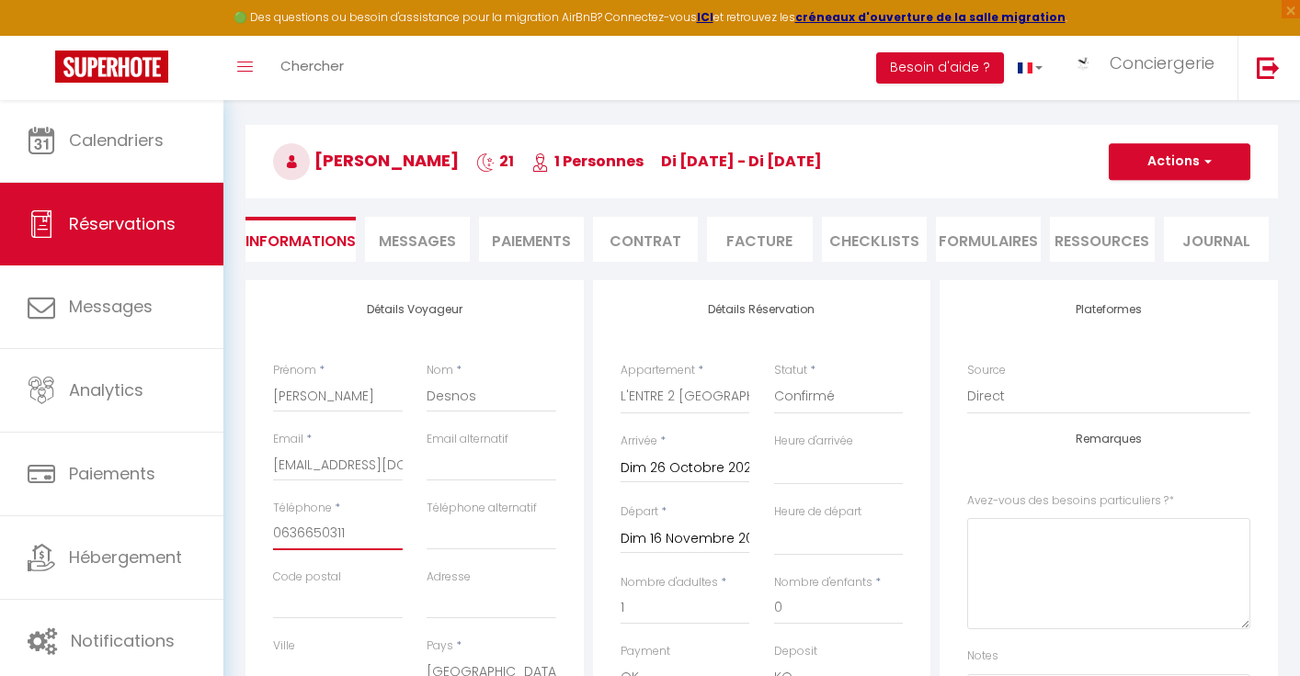
click at [360, 530] on input "0636650311" at bounding box center [338, 533] width 130 height 33
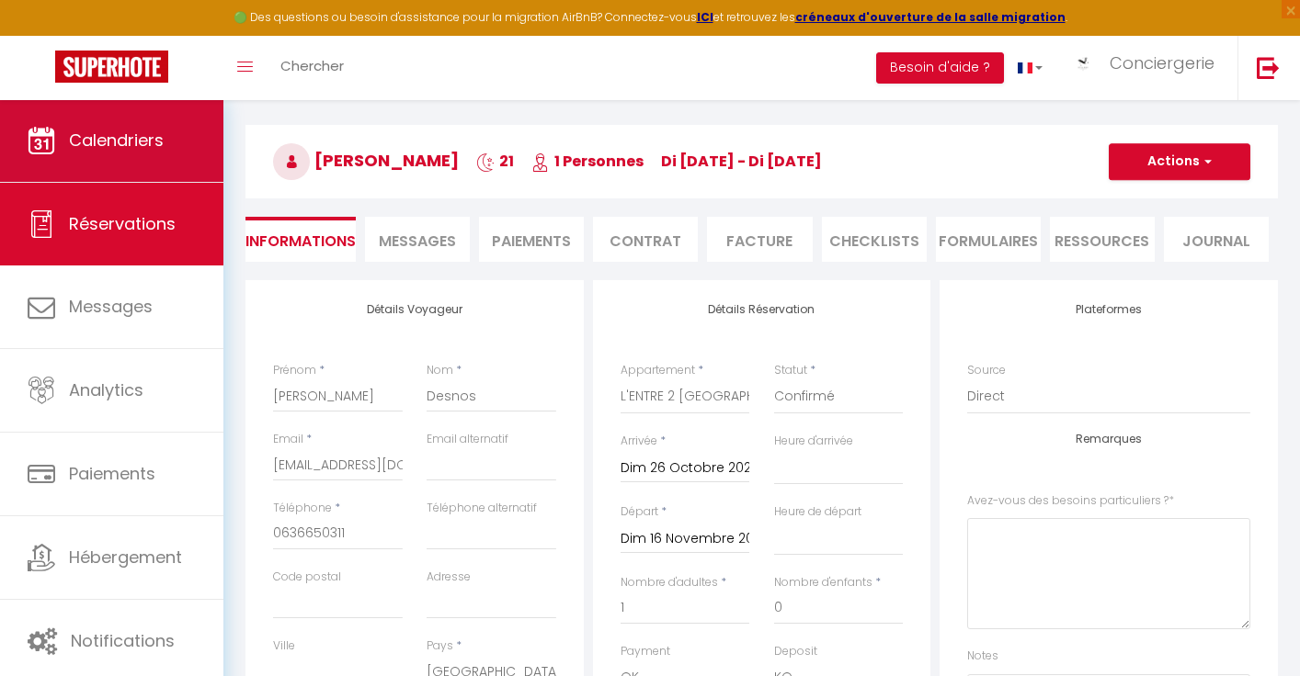
click at [181, 148] on link "Calendriers" at bounding box center [111, 140] width 223 height 83
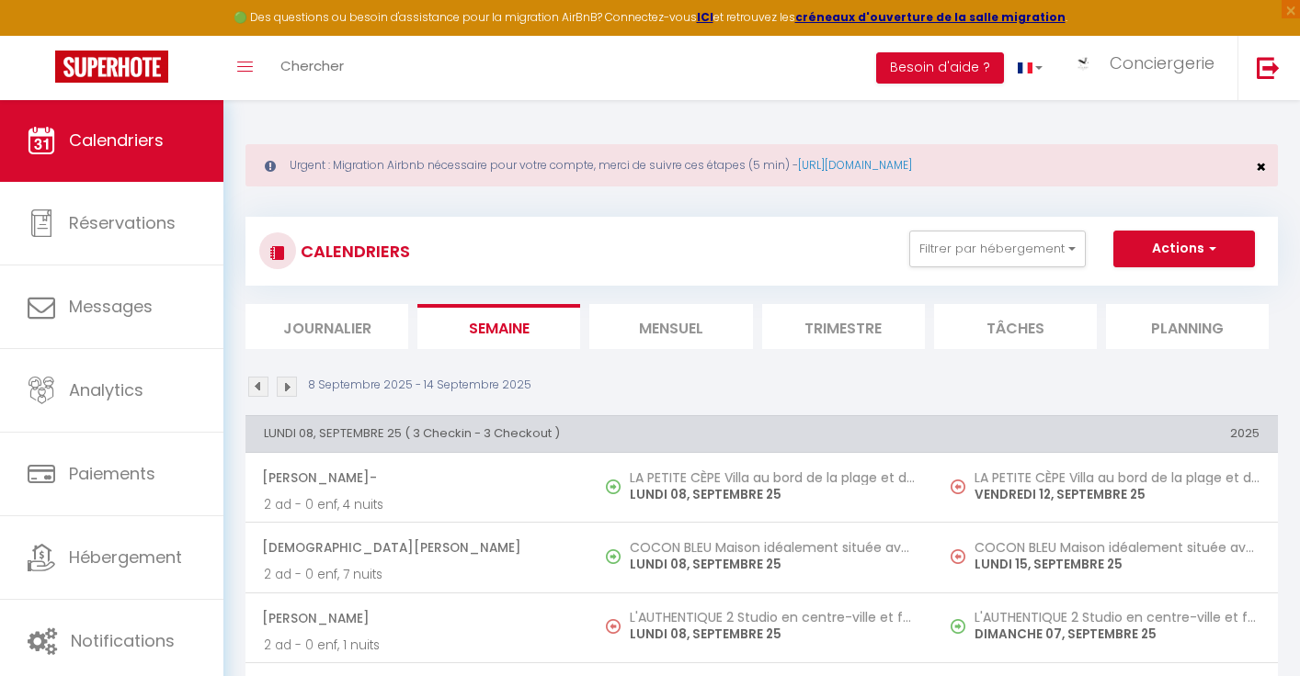
click at [1262, 163] on span "×" at bounding box center [1260, 166] width 10 height 23
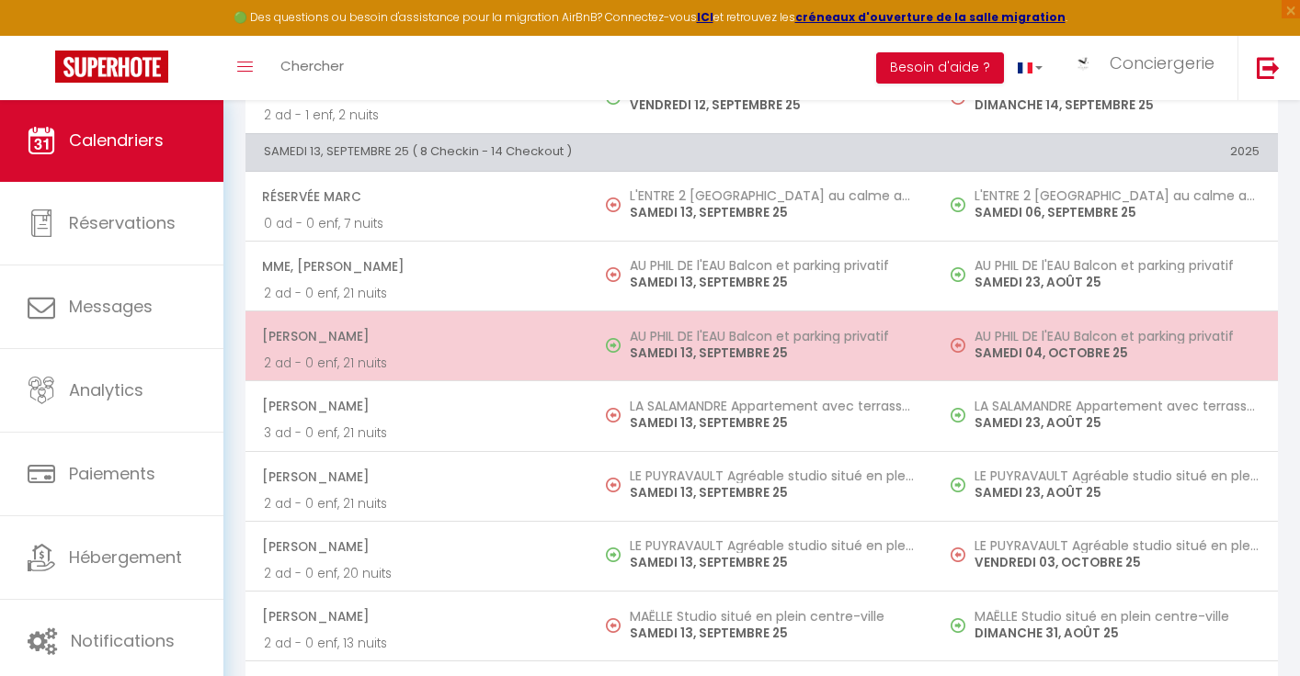
scroll to position [1938, 0]
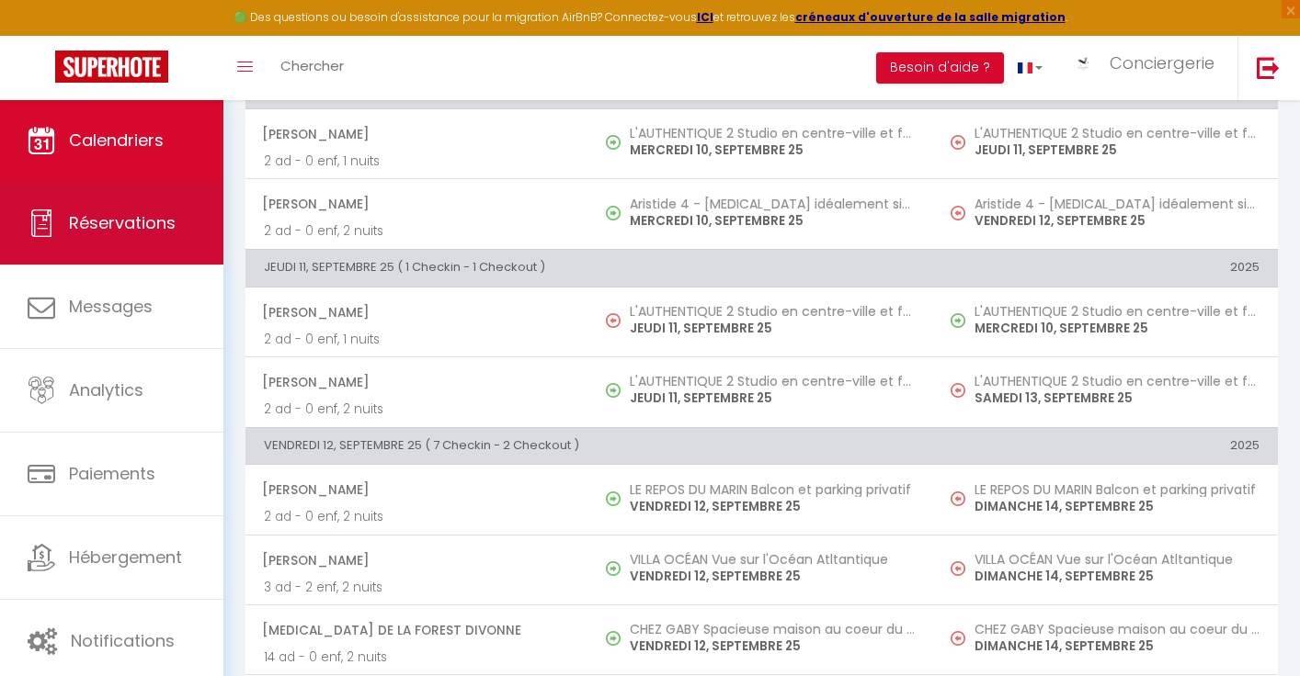
click at [204, 217] on link "Réservations" at bounding box center [111, 223] width 223 height 83
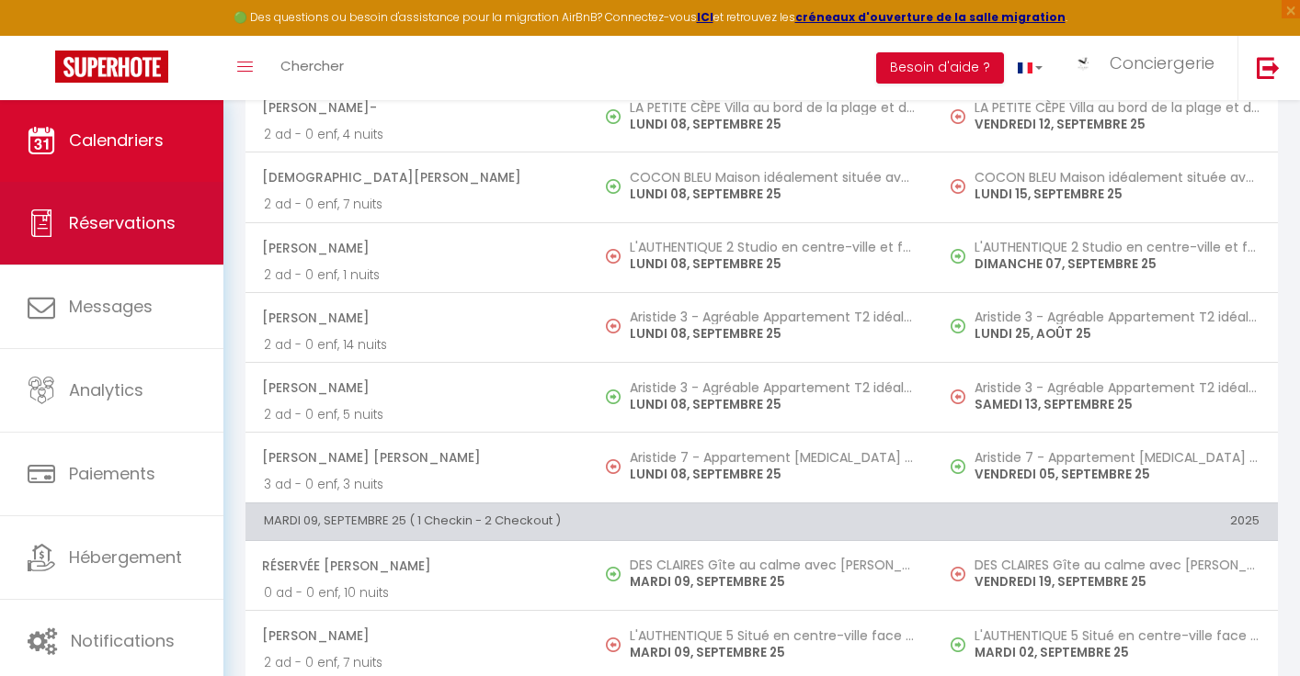
select select "not_cancelled"
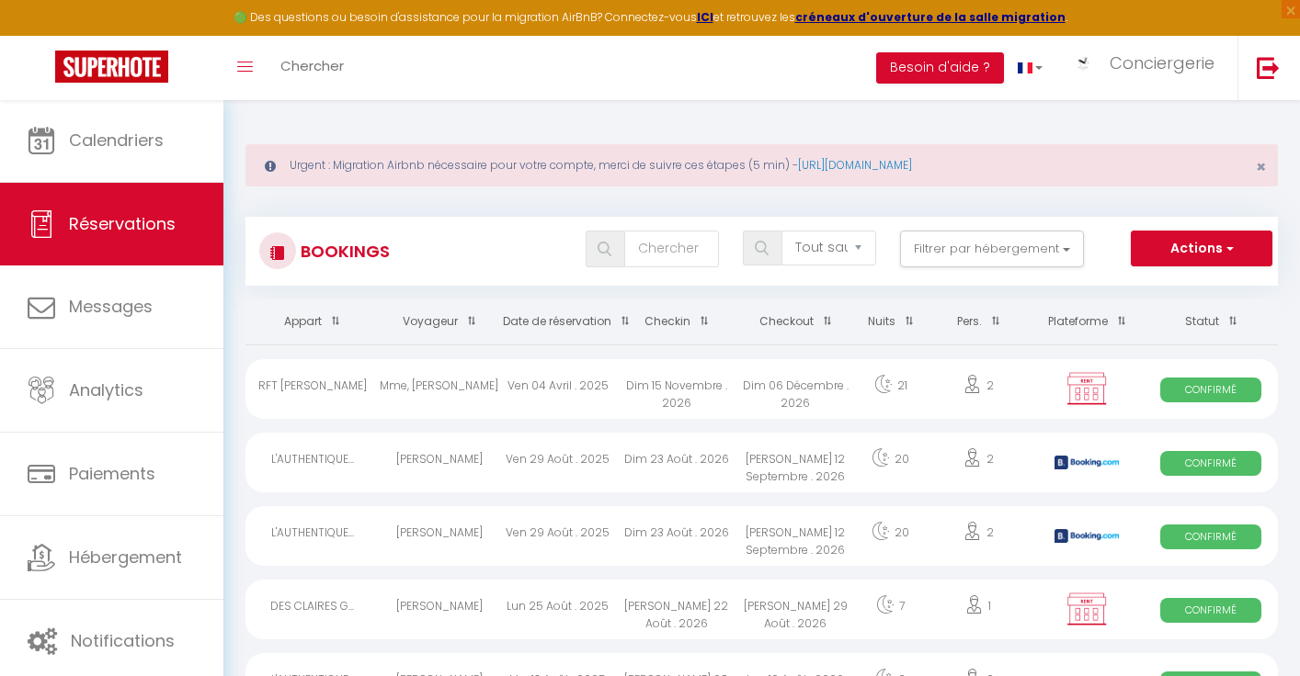
scroll to position [0, 0]
click at [925, 238] on button "Filtrer par hébergement" at bounding box center [992, 249] width 184 height 37
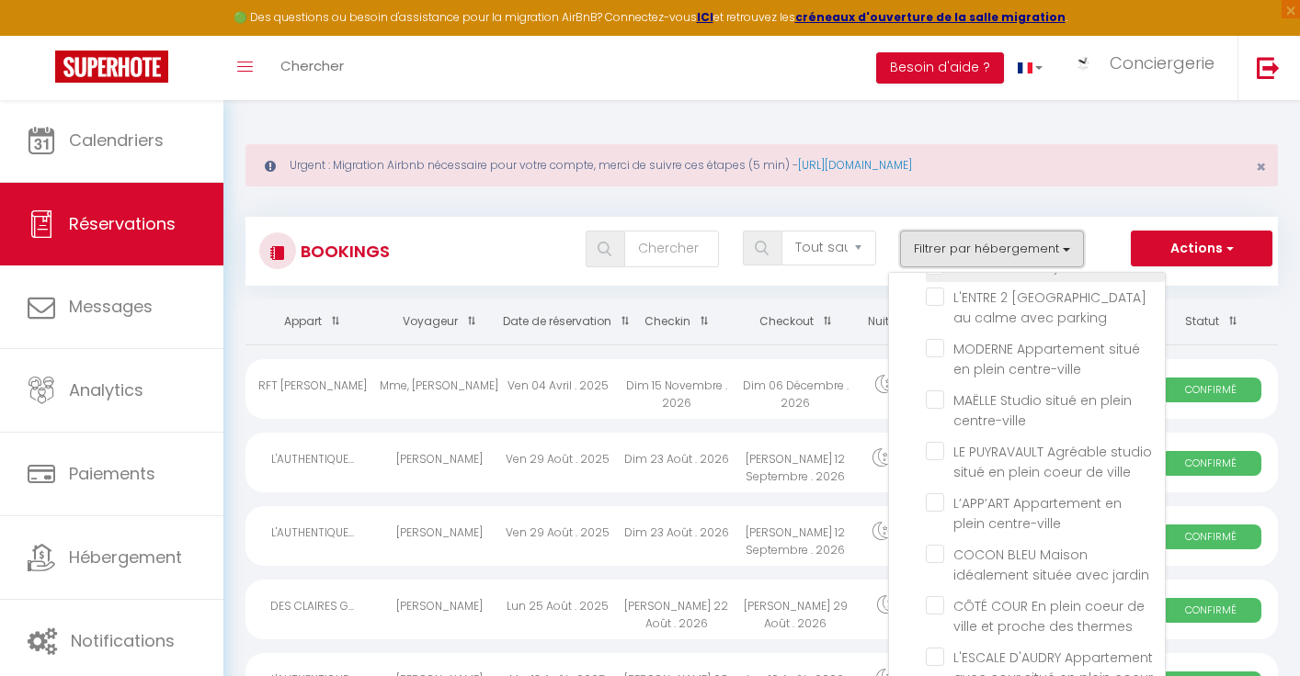
scroll to position [43, 0]
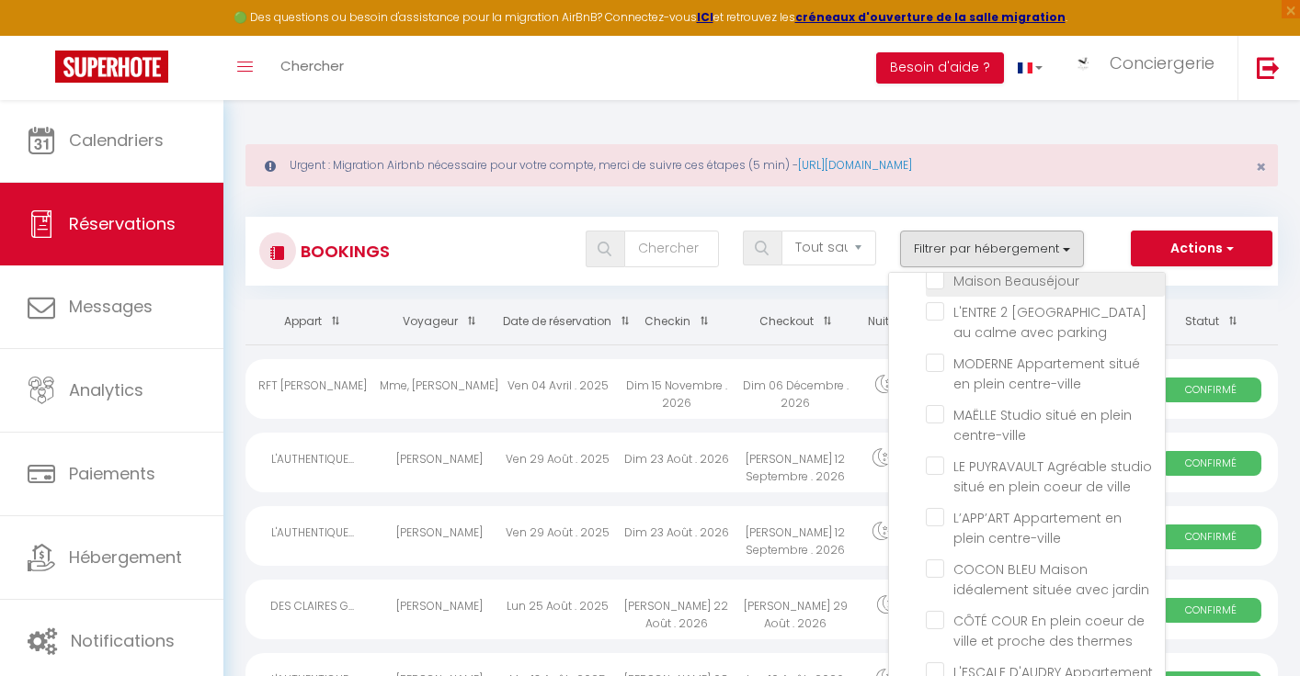
click at [948, 313] on input "L'ENTRE 2 [GEOGRAPHIC_DATA] au calme avec parking" at bounding box center [1044, 311] width 239 height 18
checkbox input "true"
checkbox input "false"
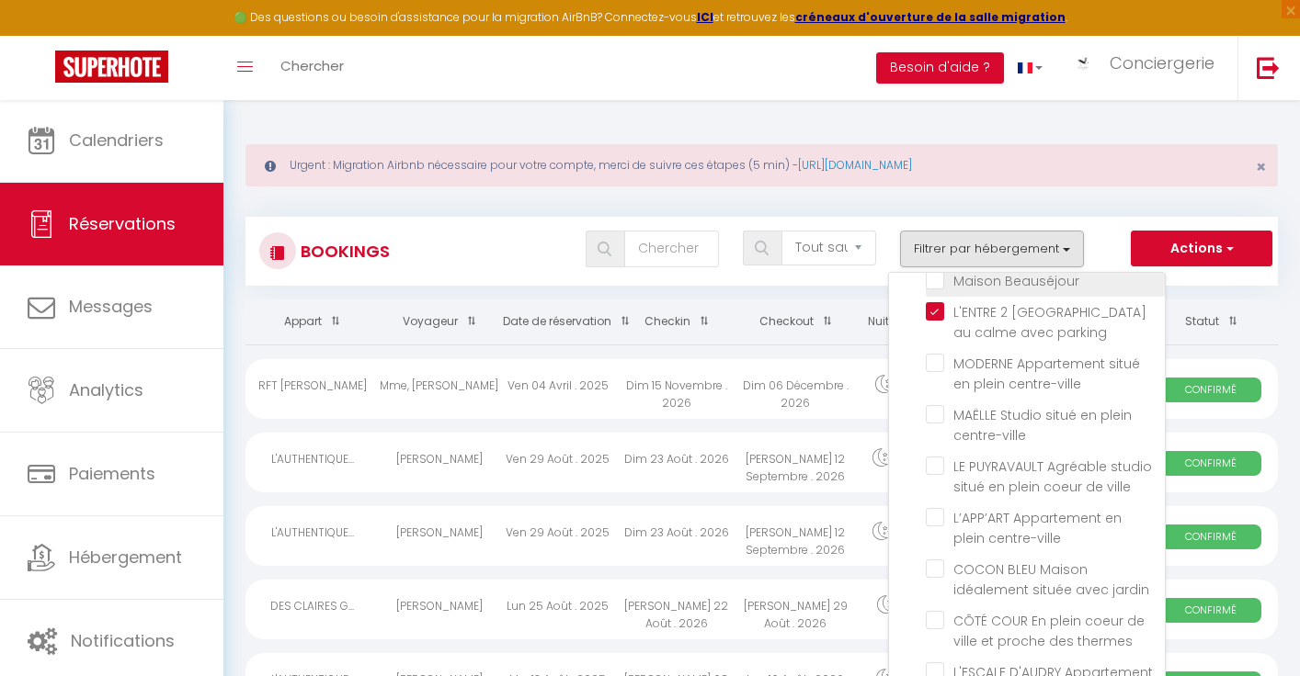
checkbox input "false"
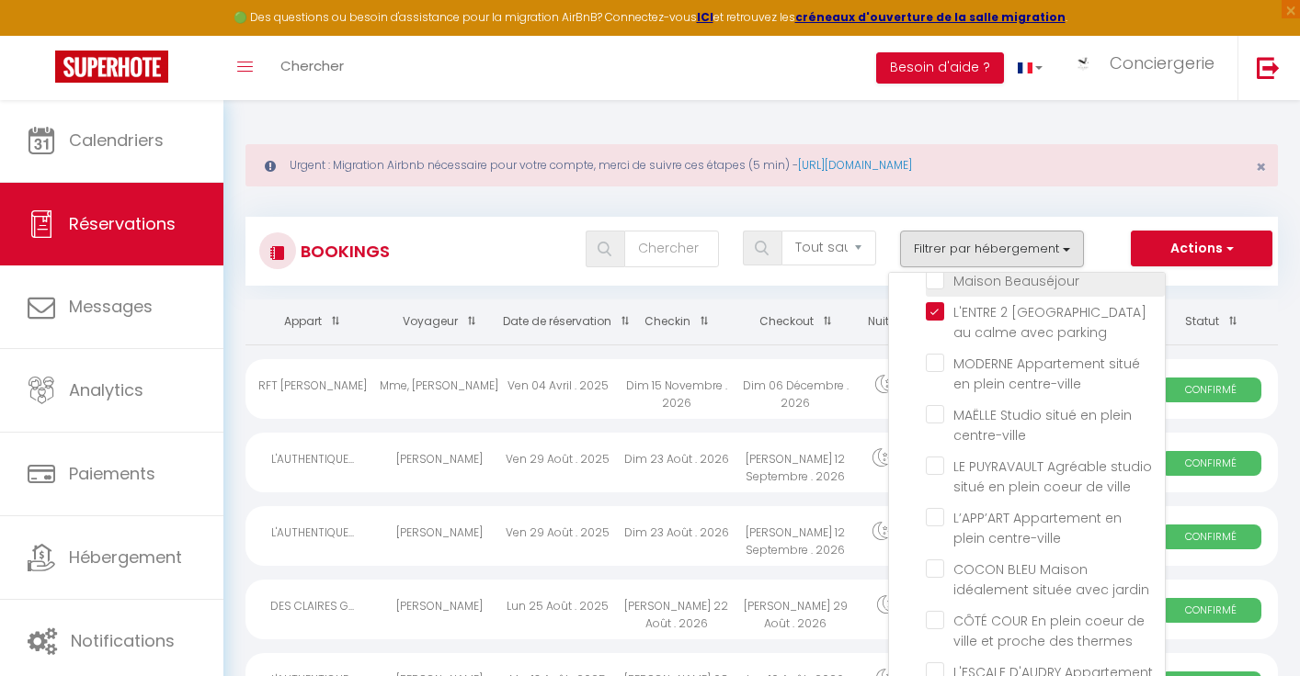
checkbox input "false"
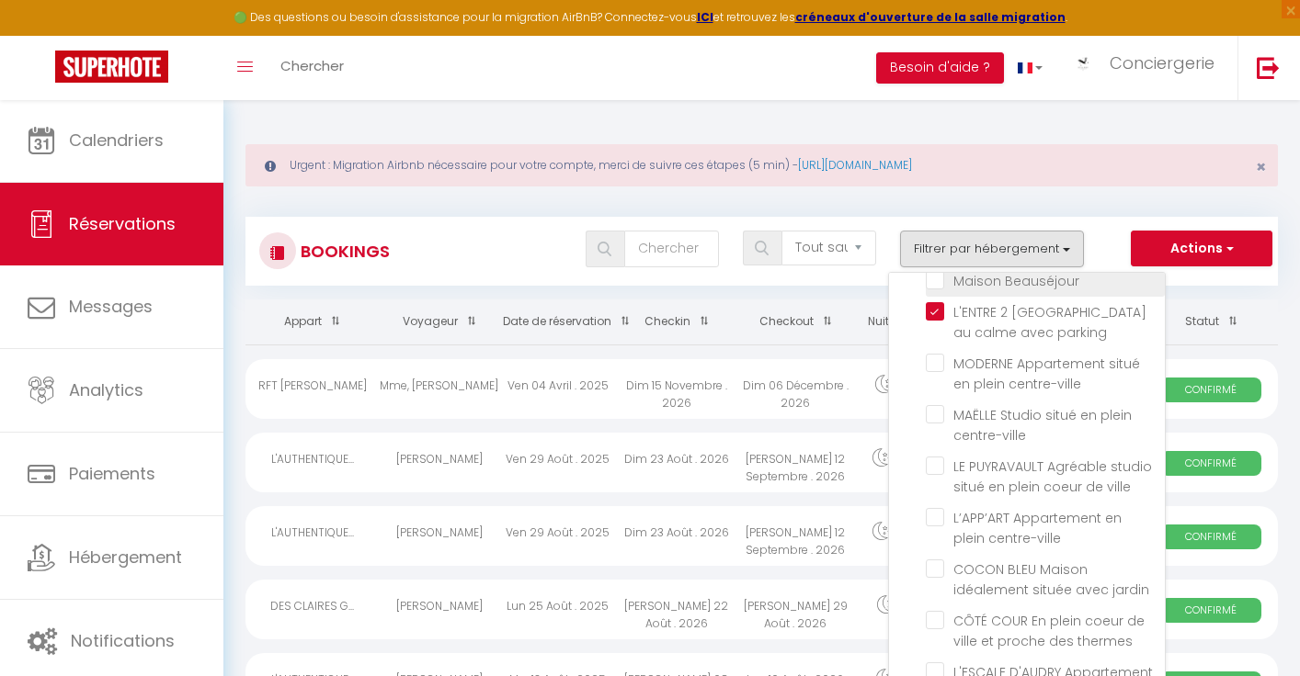
checkbox input "false"
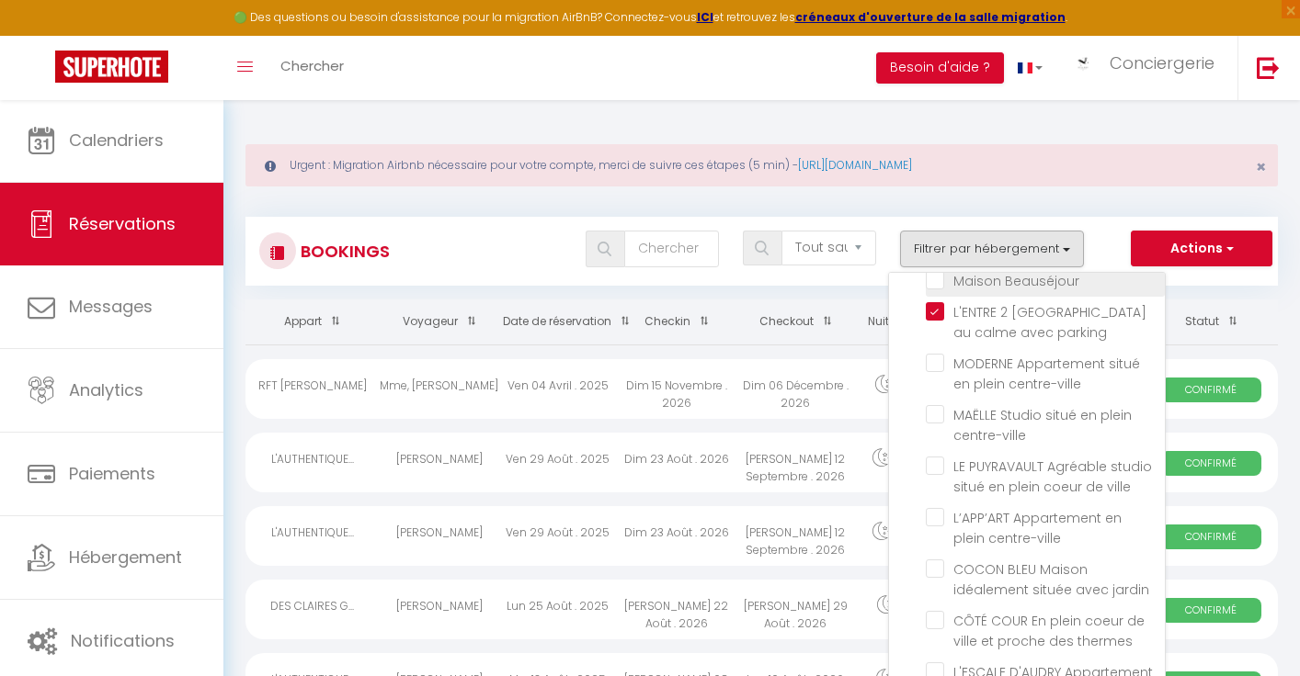
checkbox input "false"
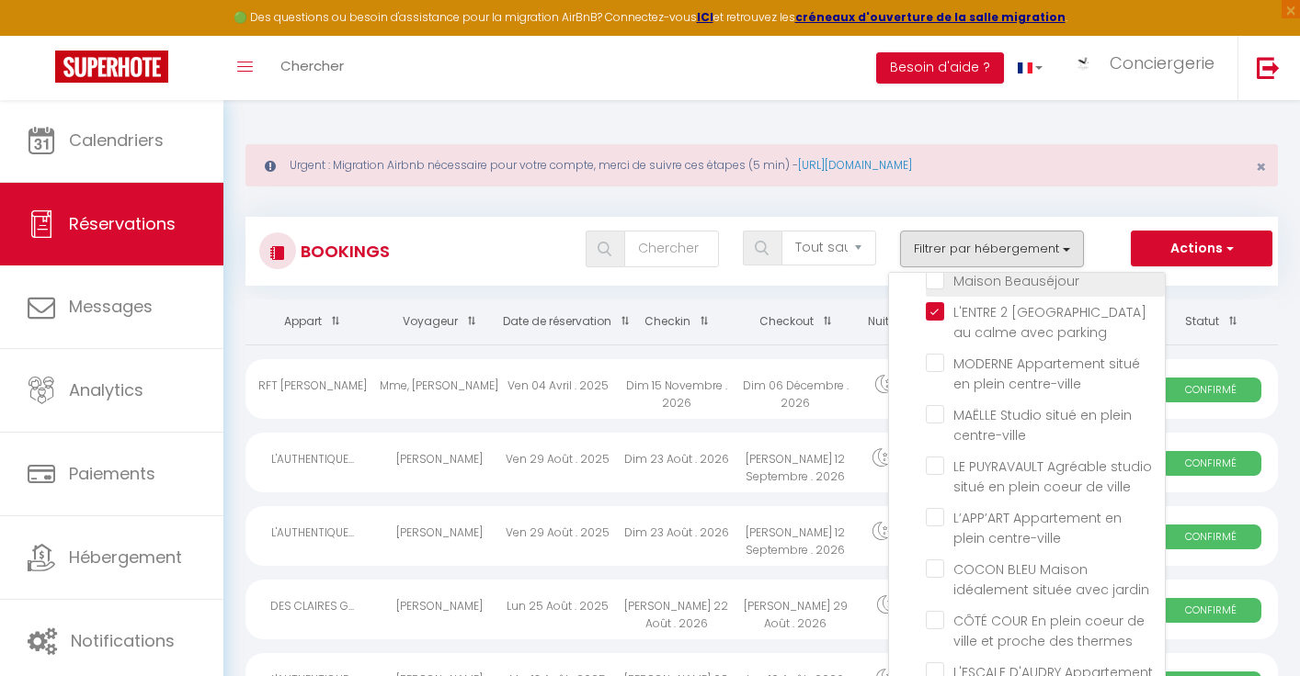
checkbox input "false"
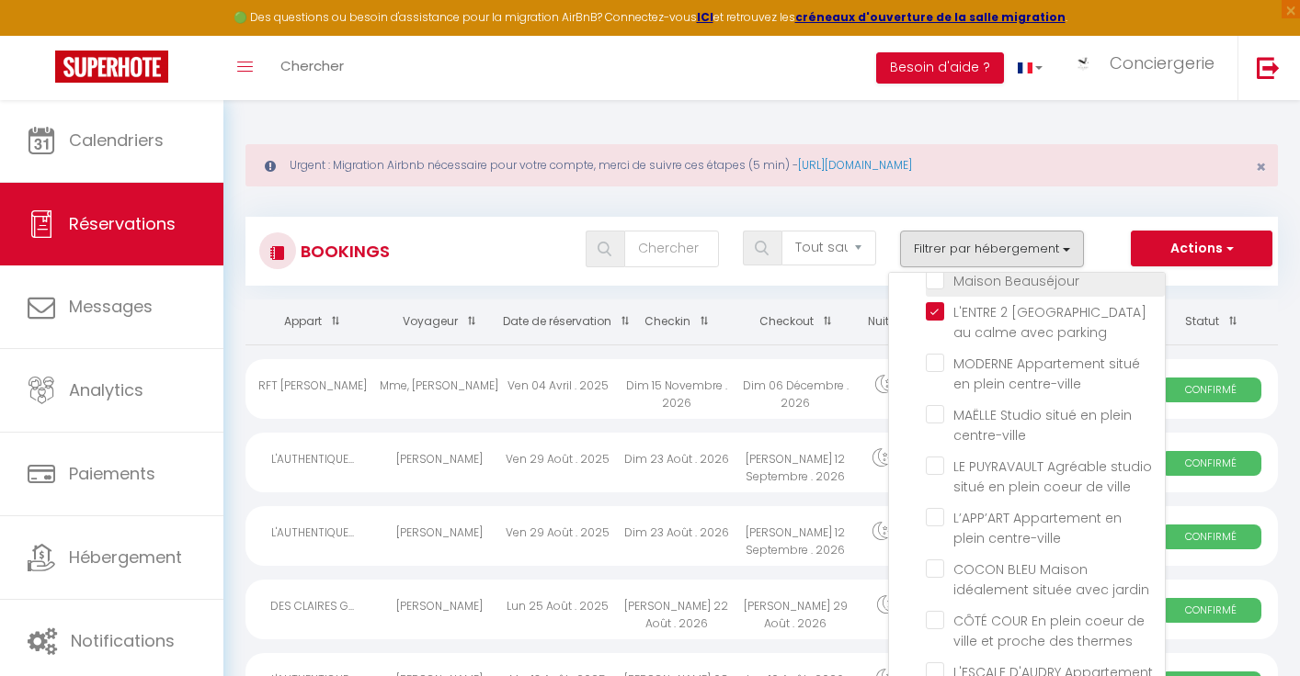
checkbox input "false"
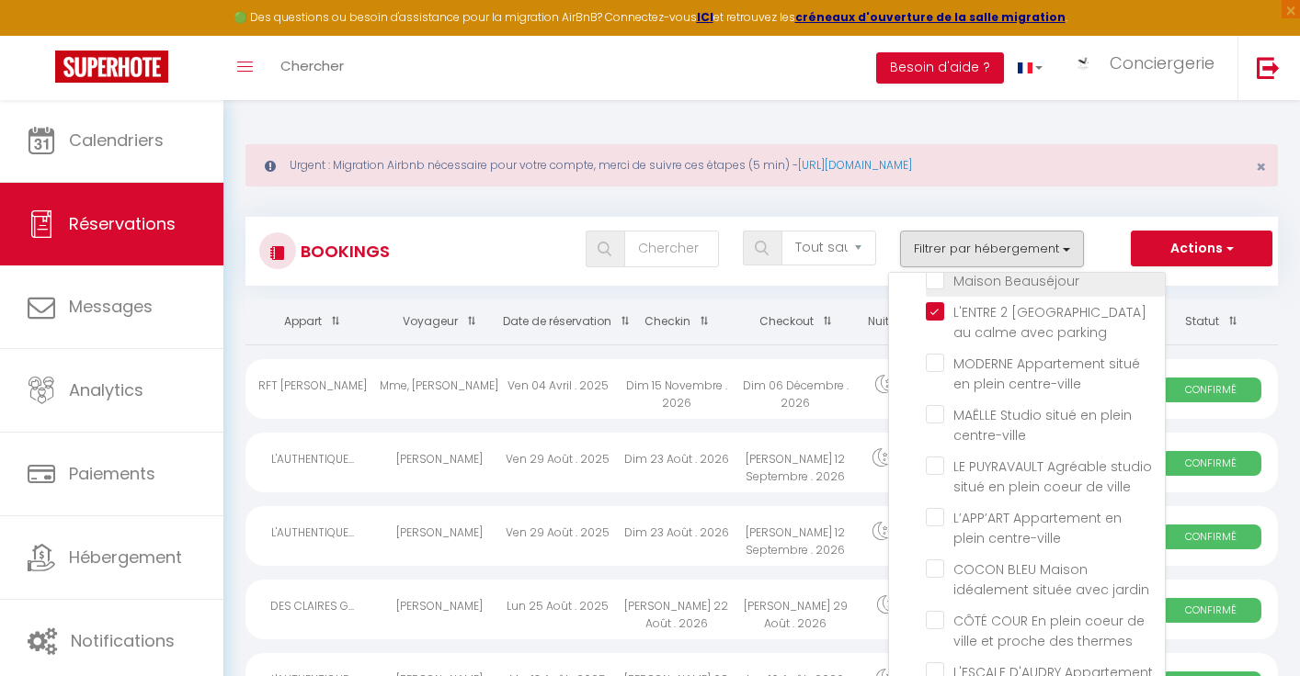
checkbox input "false"
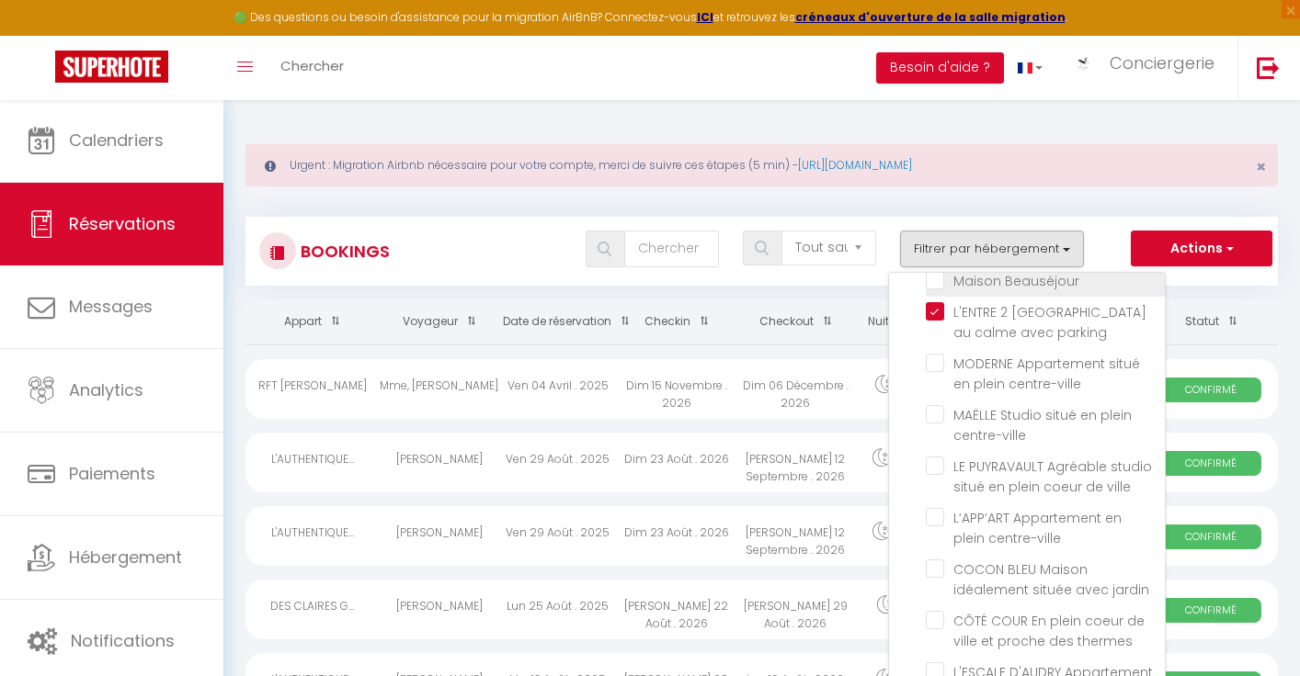
checkbox input "false"
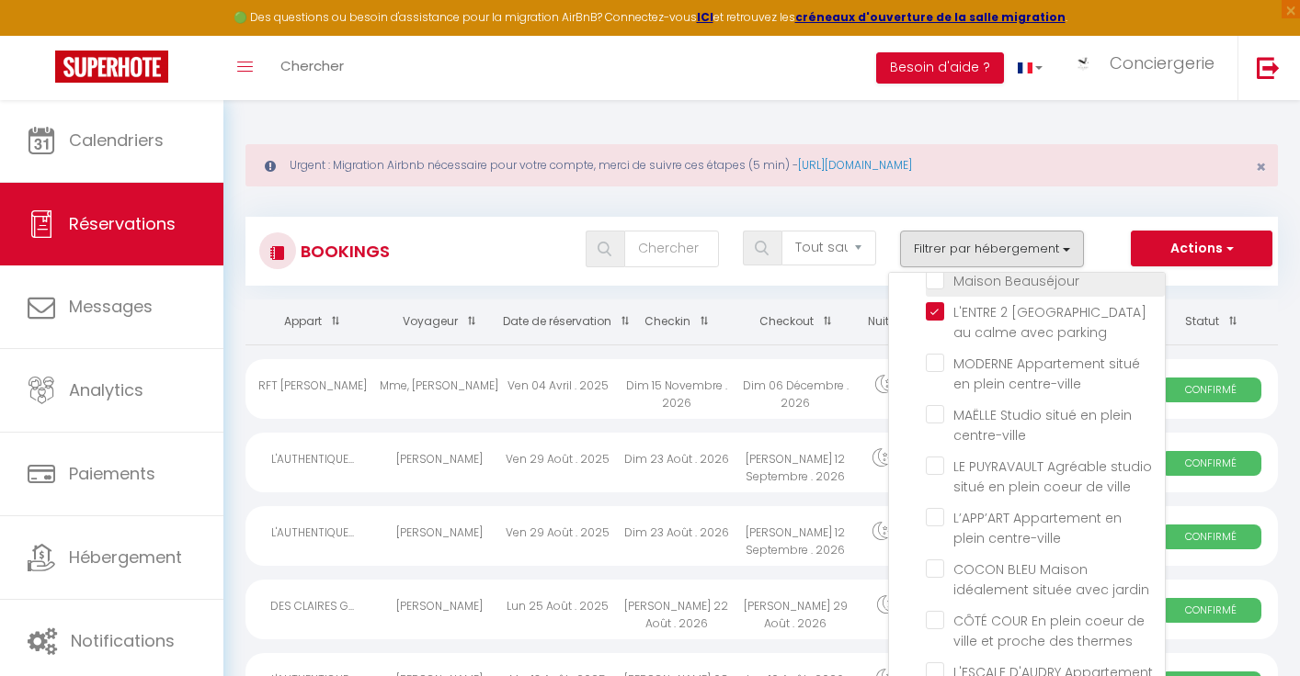
checkbox input "false"
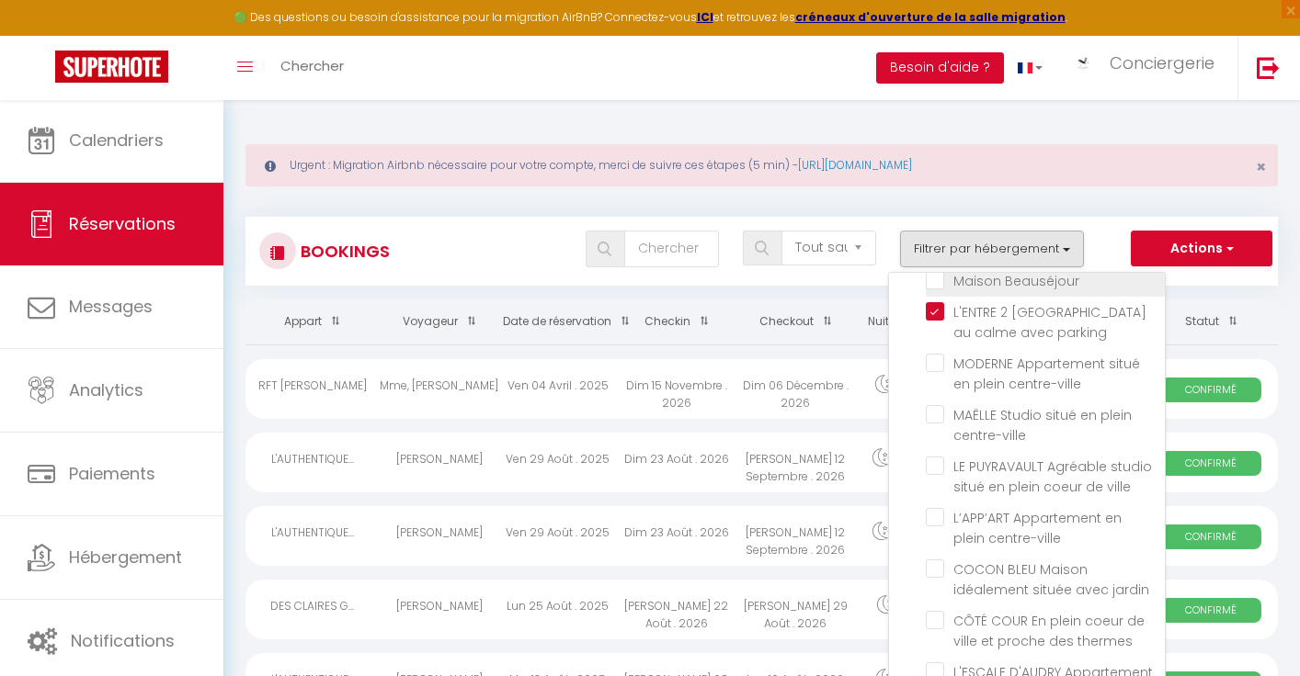
checkbox input "false"
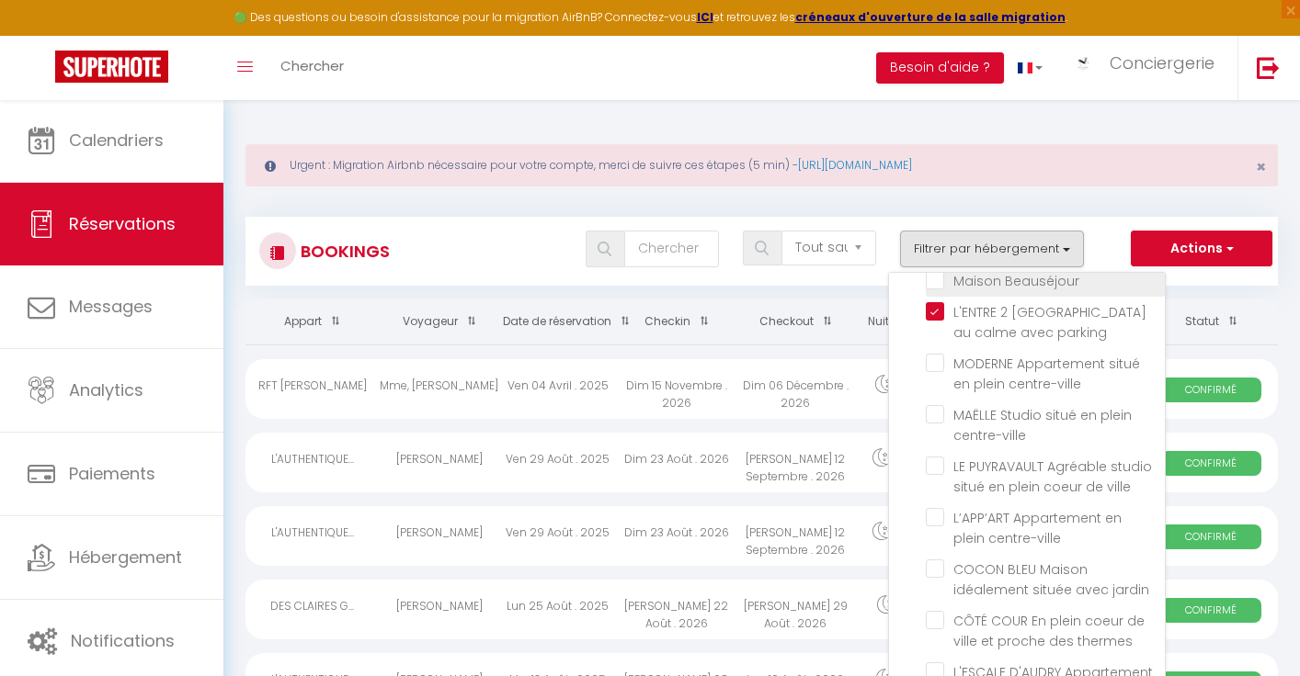
checkbox input "false"
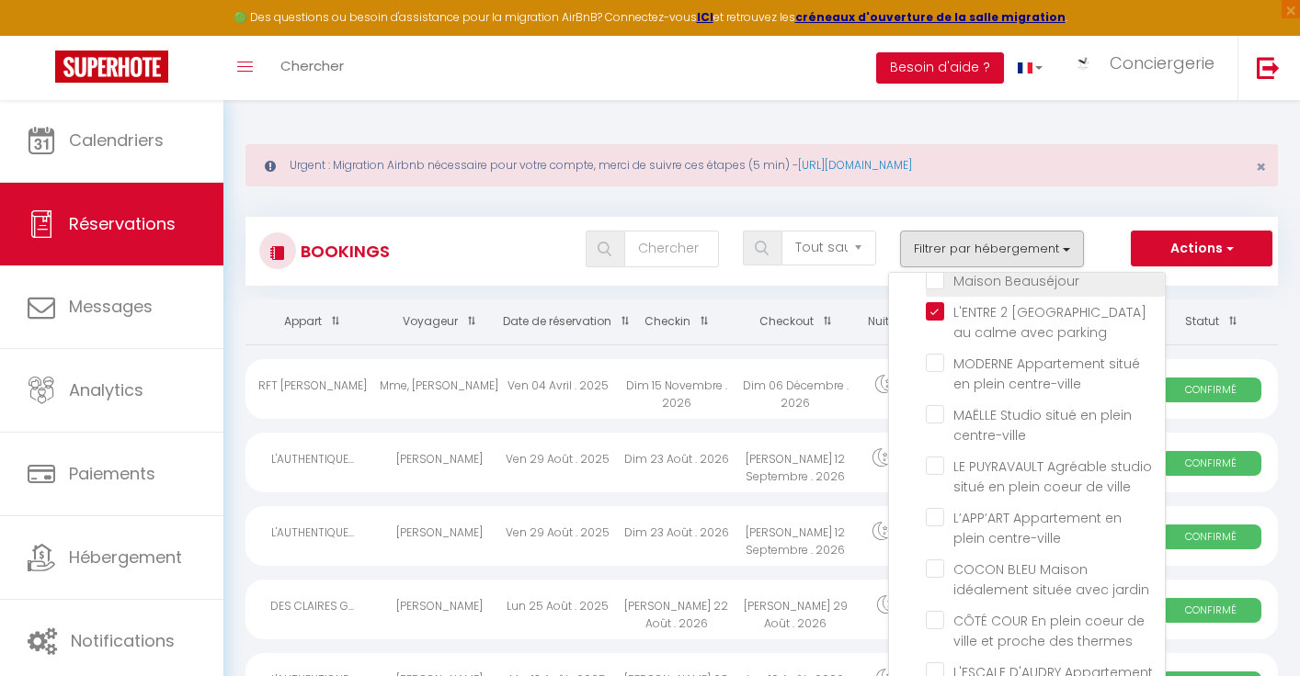
checkbox input "false"
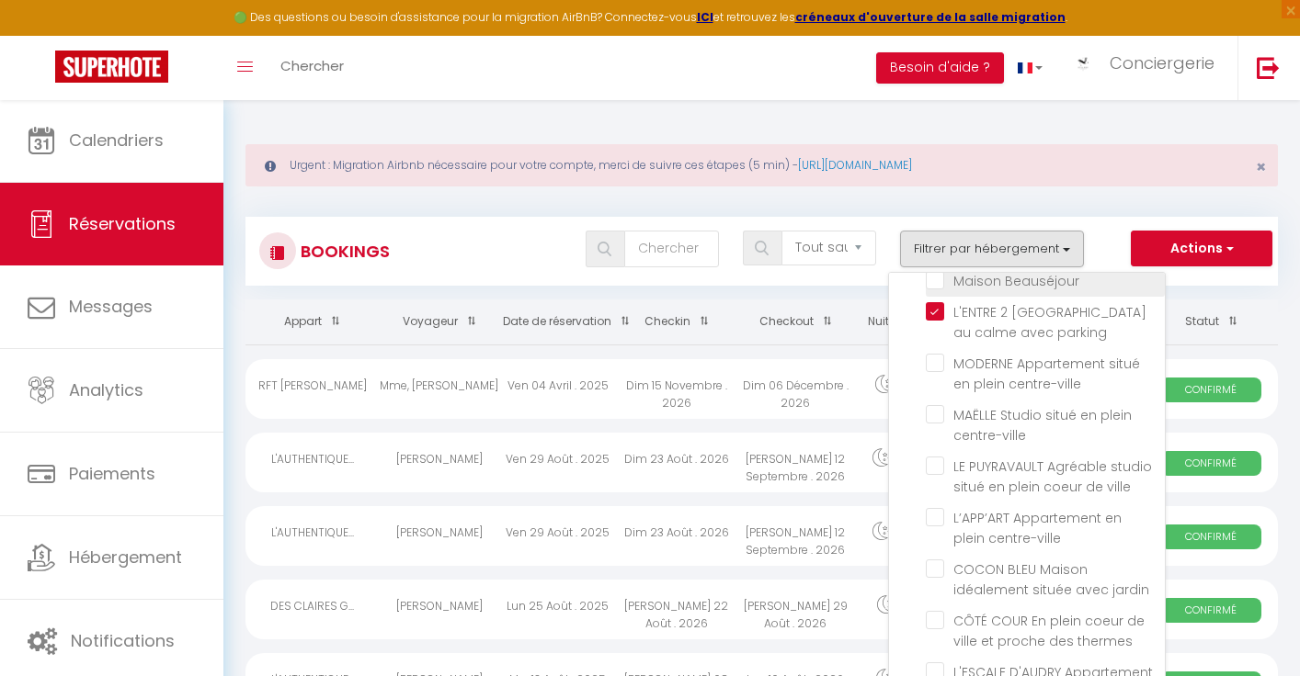
checkbox input "false"
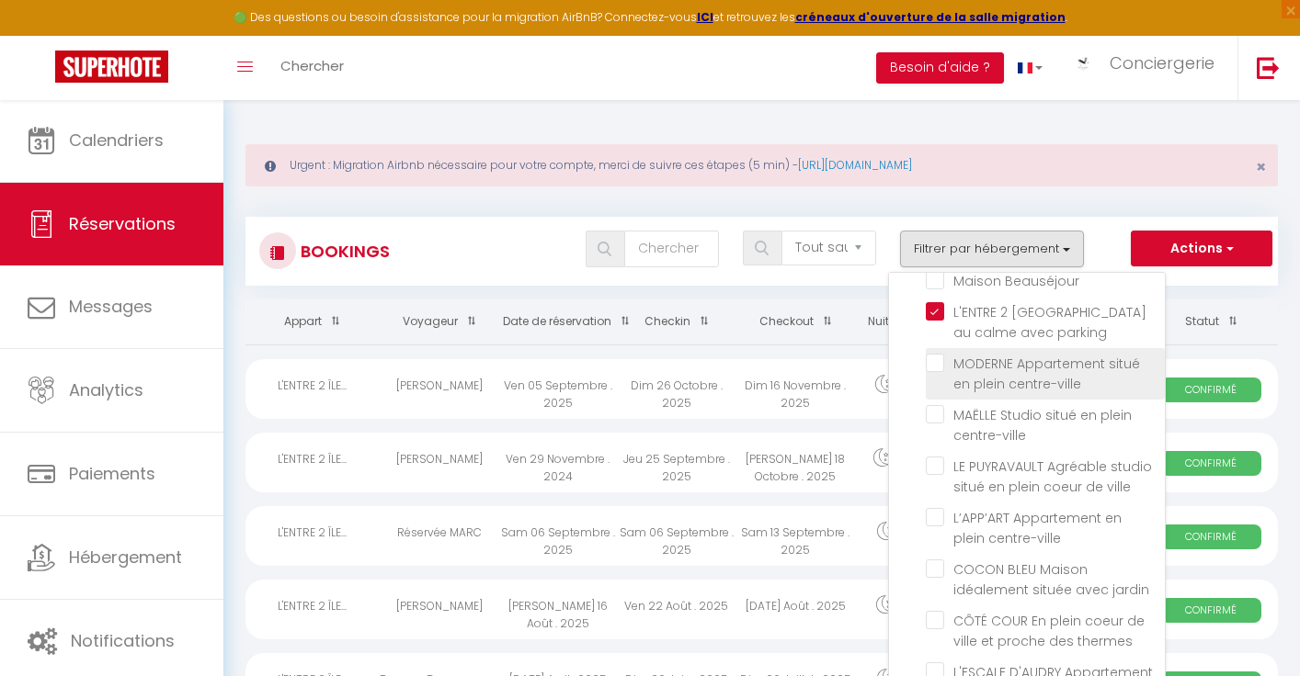
checkbox input "false"
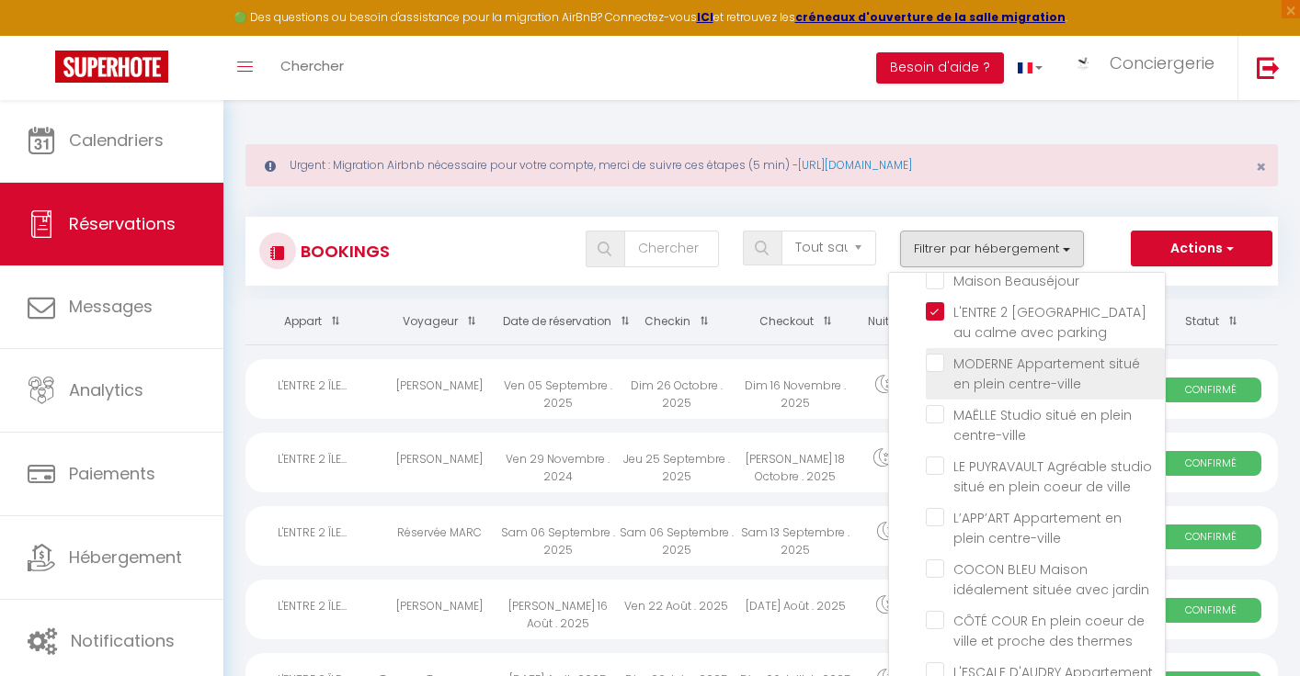
checkbox input "false"
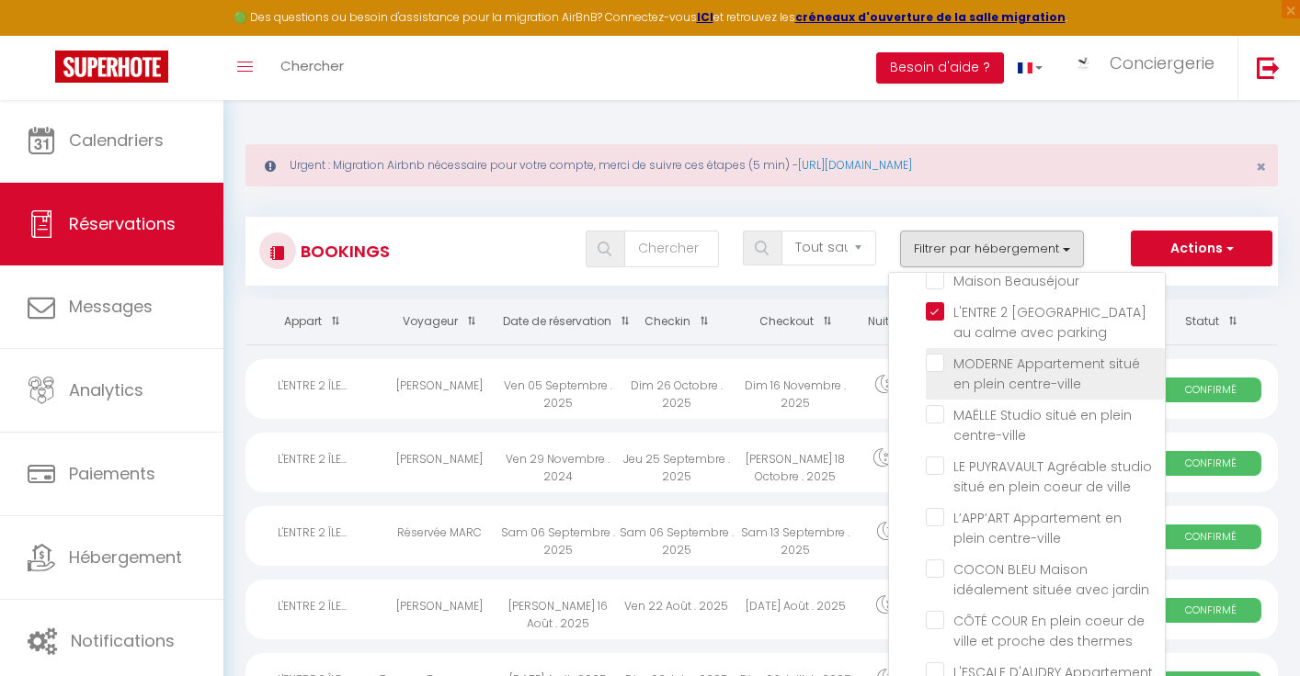
checkbox input "false"
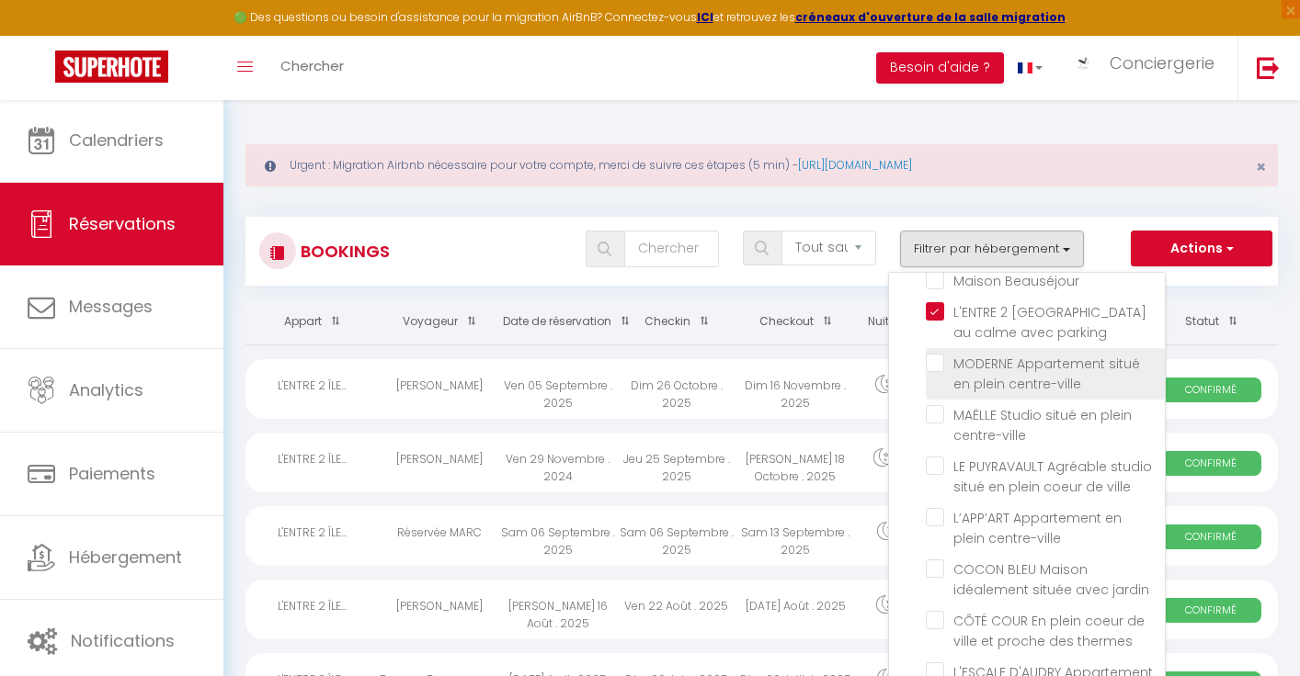
checkbox input "false"
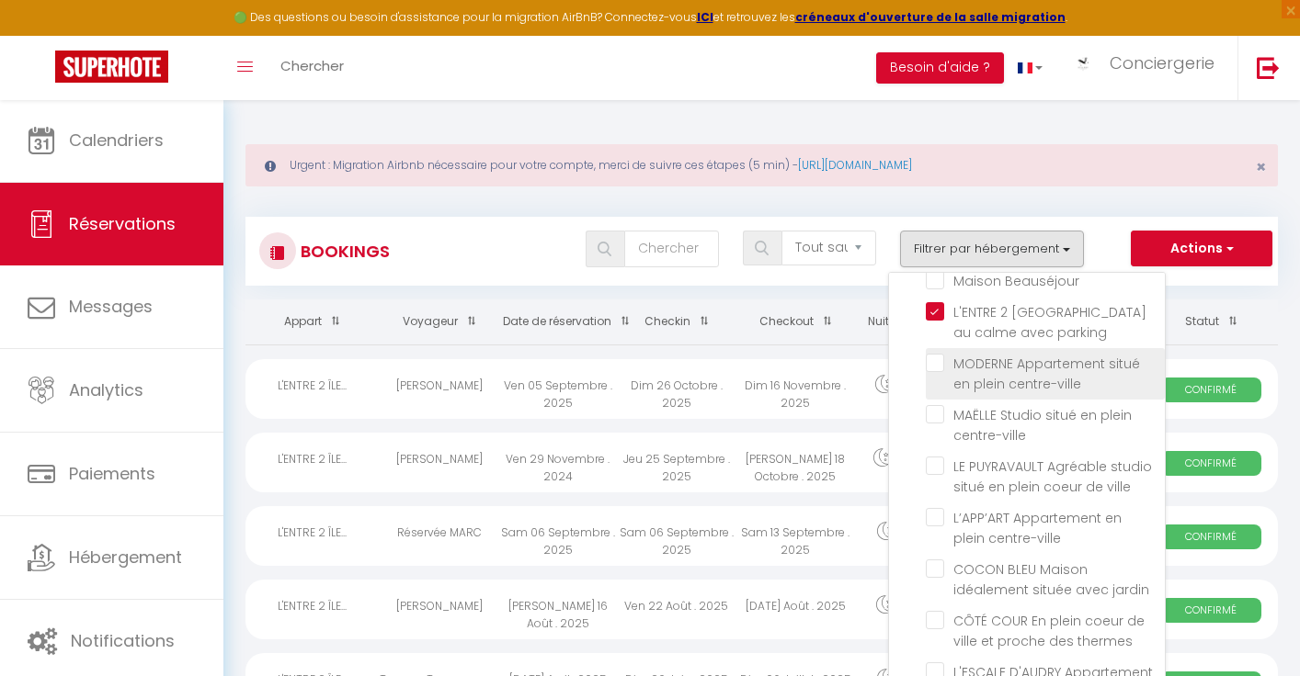
checkbox input "false"
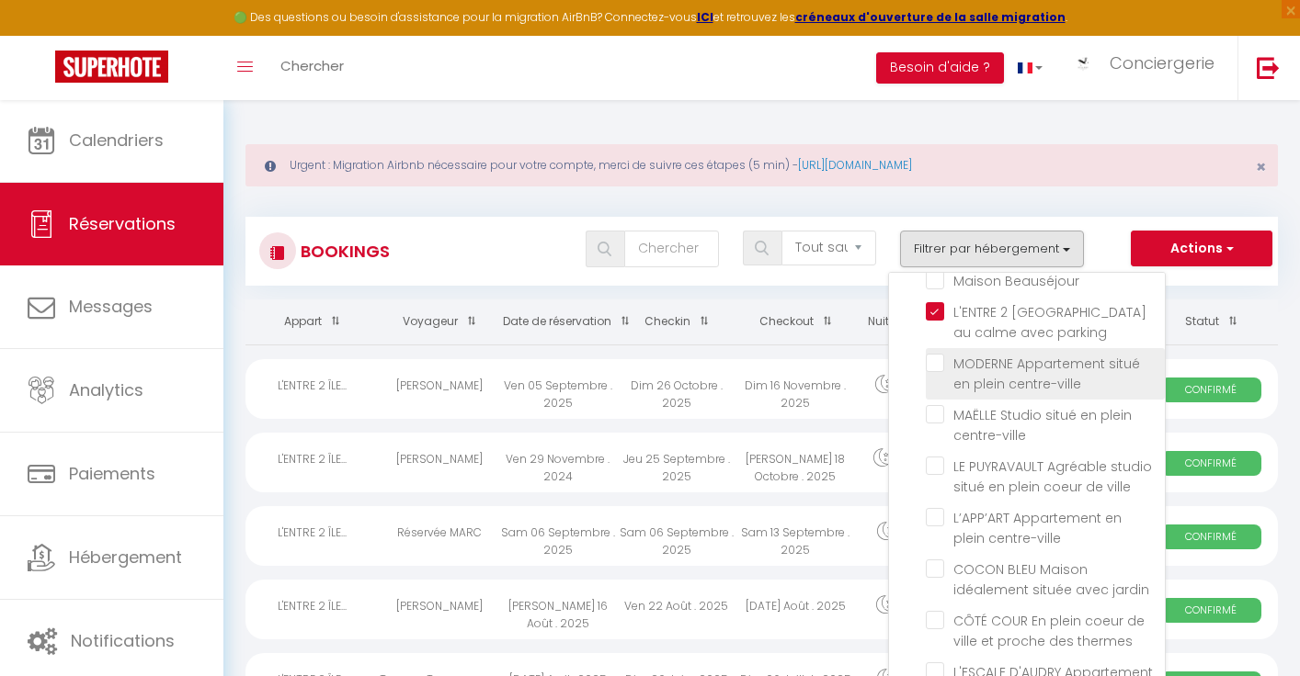
checkbox input "false"
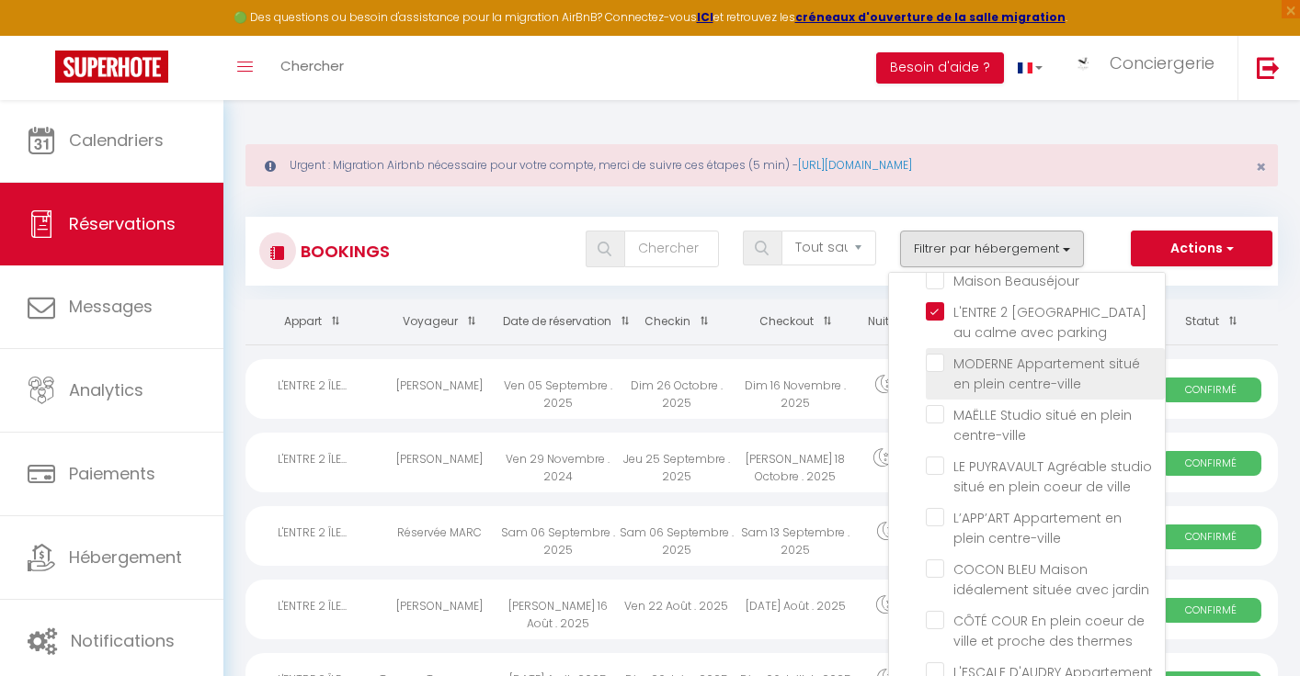
checkbox input "false"
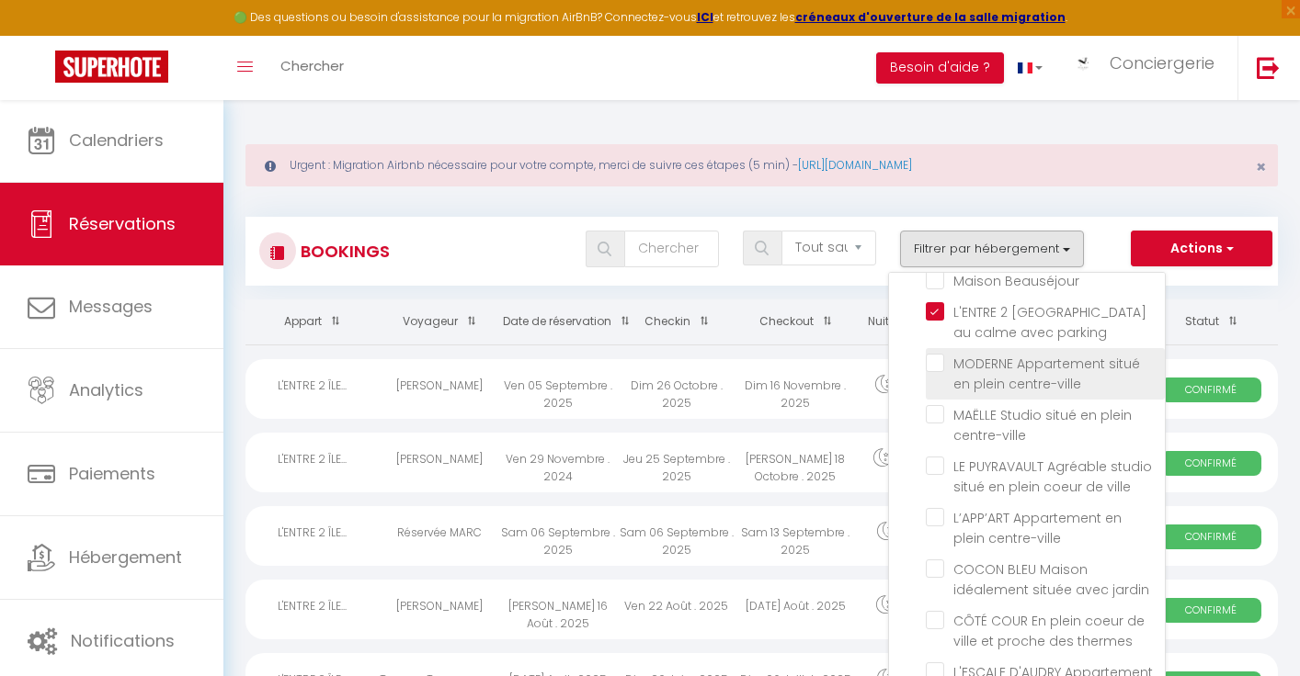
checkbox input "false"
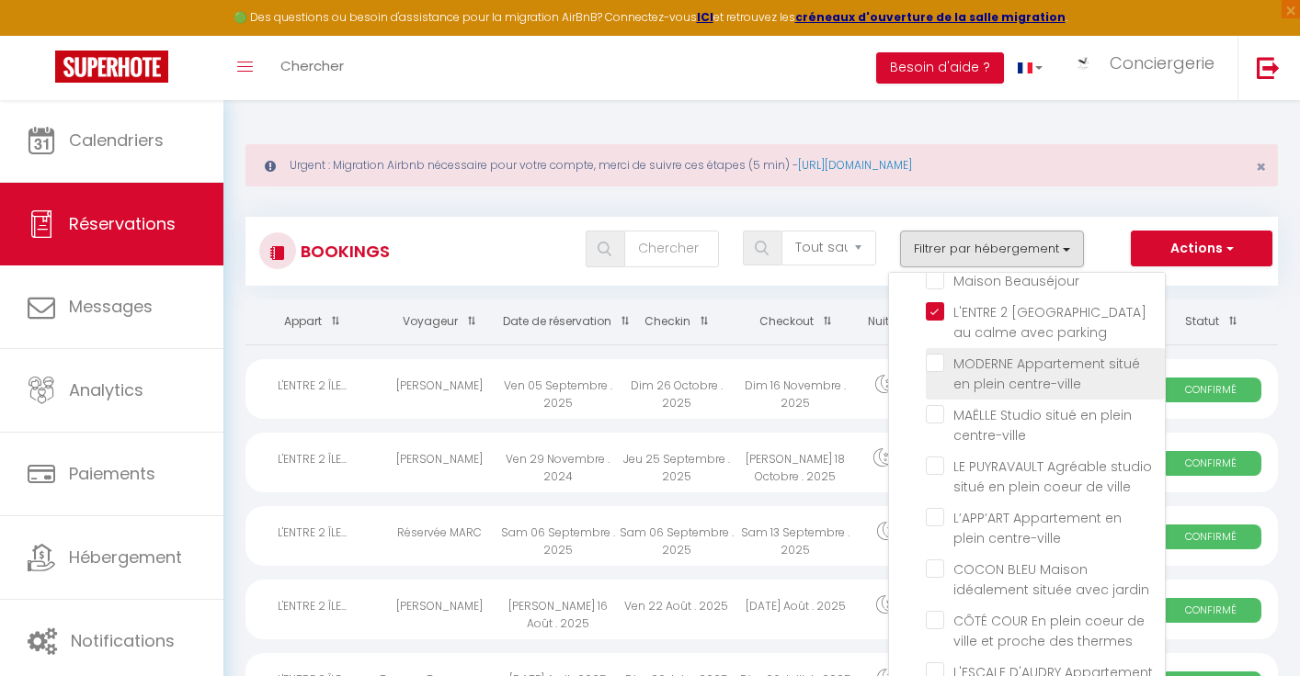
checkbox input "false"
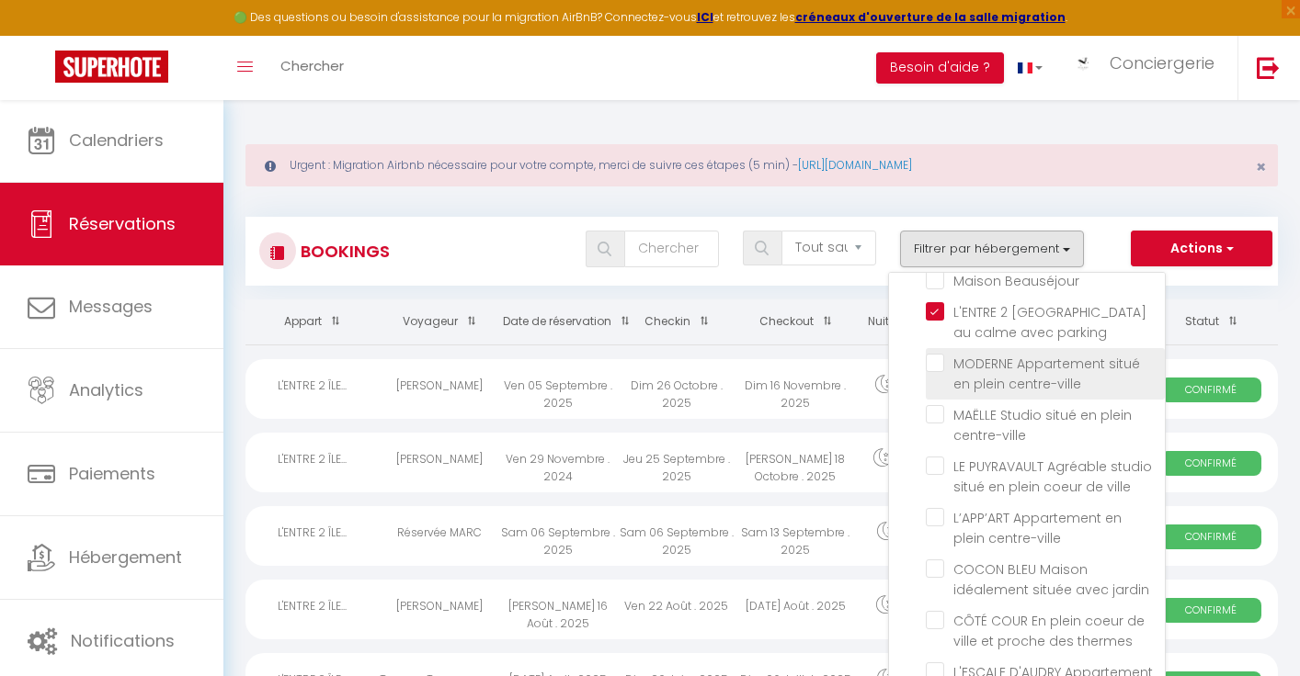
checkbox input "false"
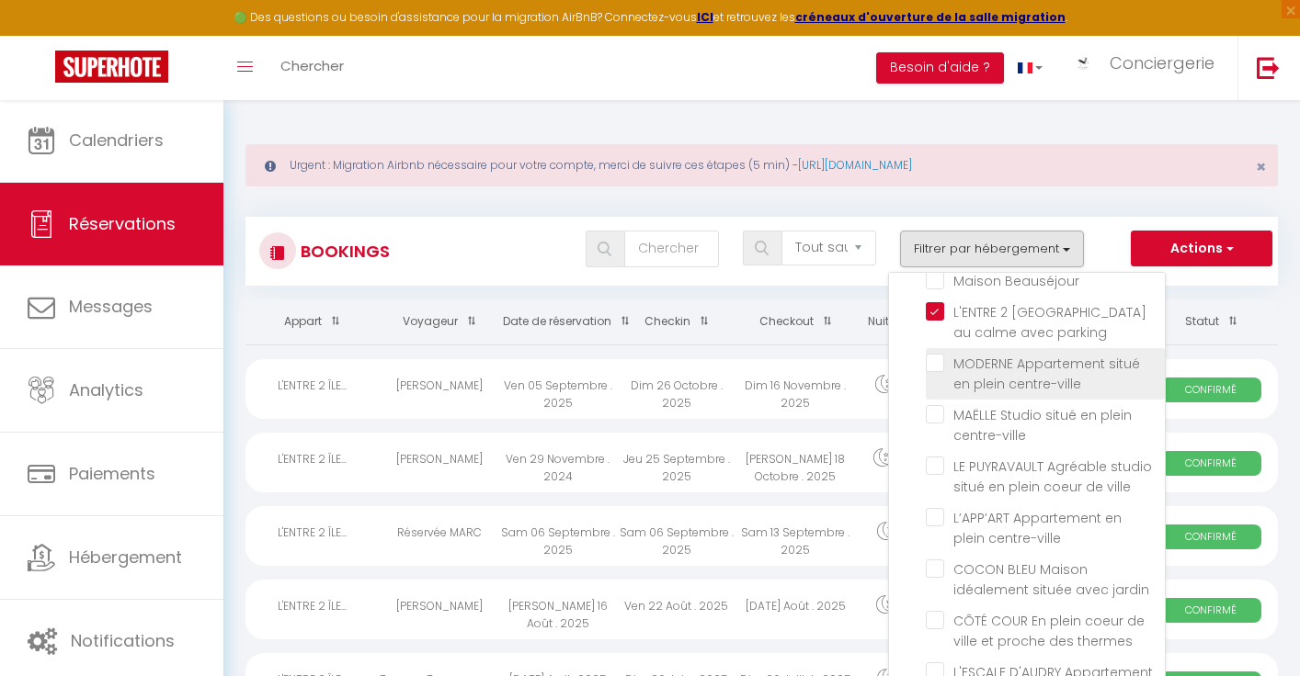
checkbox input "false"
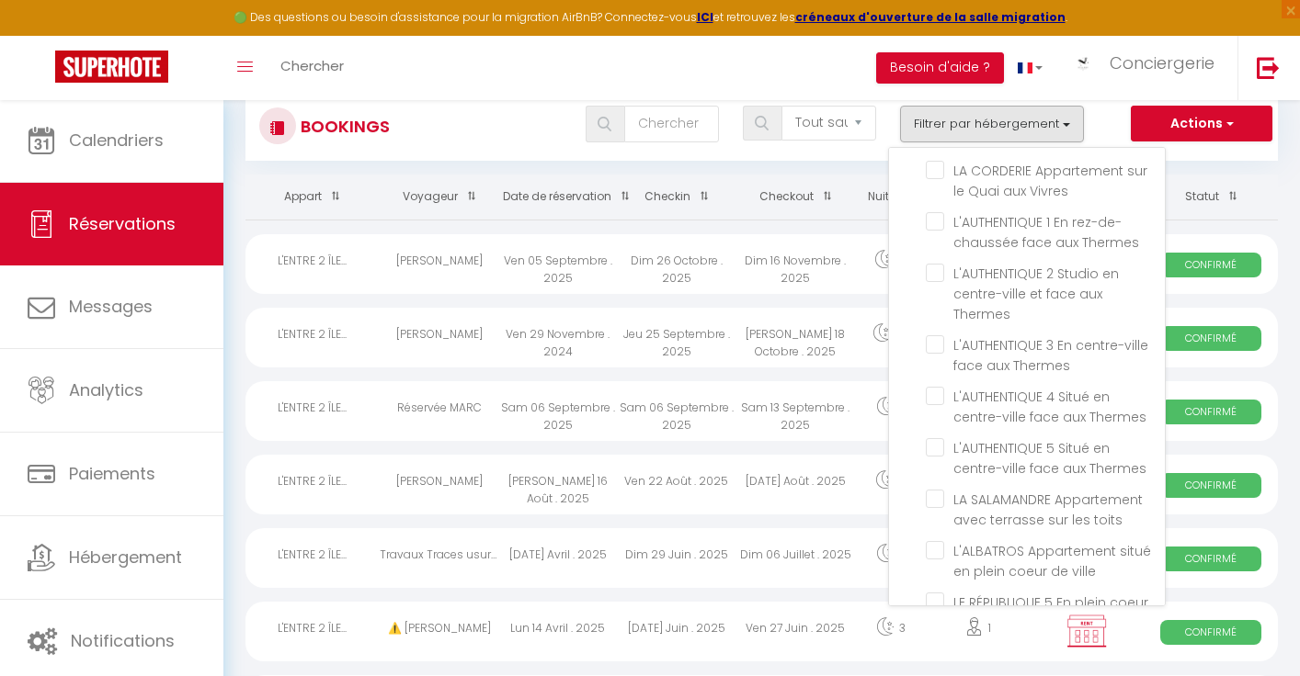
scroll to position [52, 0]
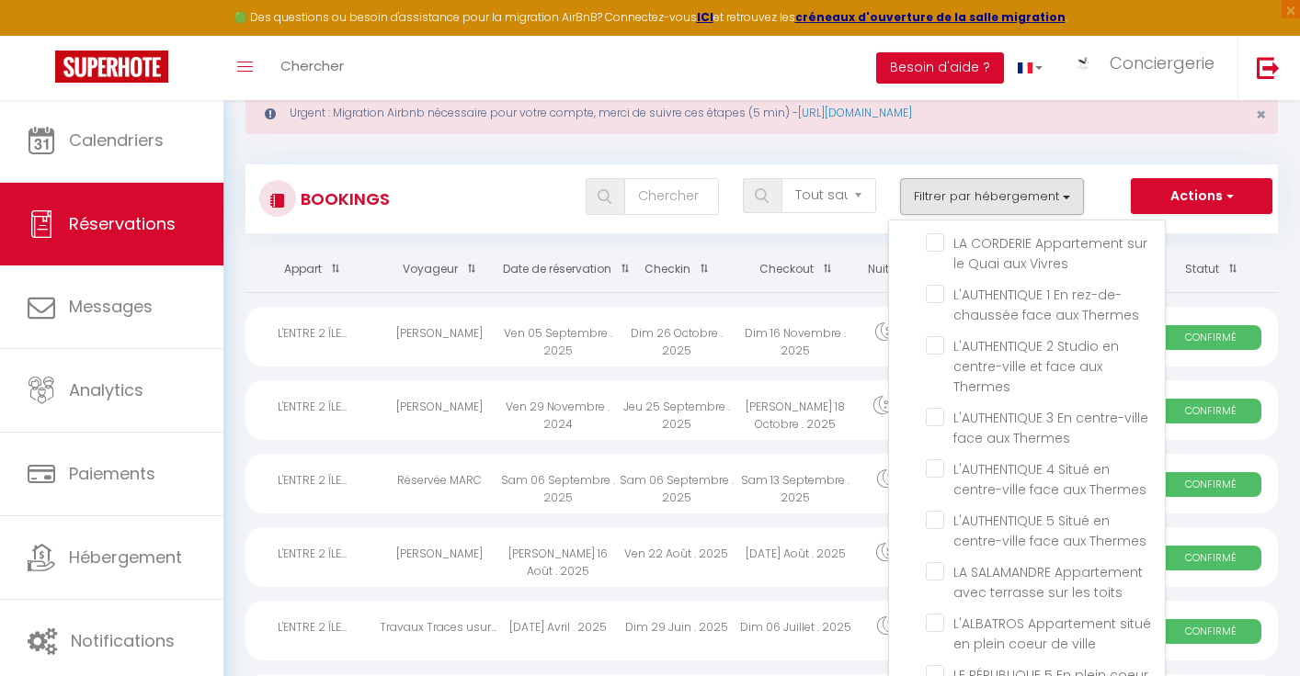
click at [781, 228] on div "Bookings Tous les statuts Annulé Confirmé Non Confirmé Tout sauf annulé No Show…" at bounding box center [761, 199] width 1032 height 69
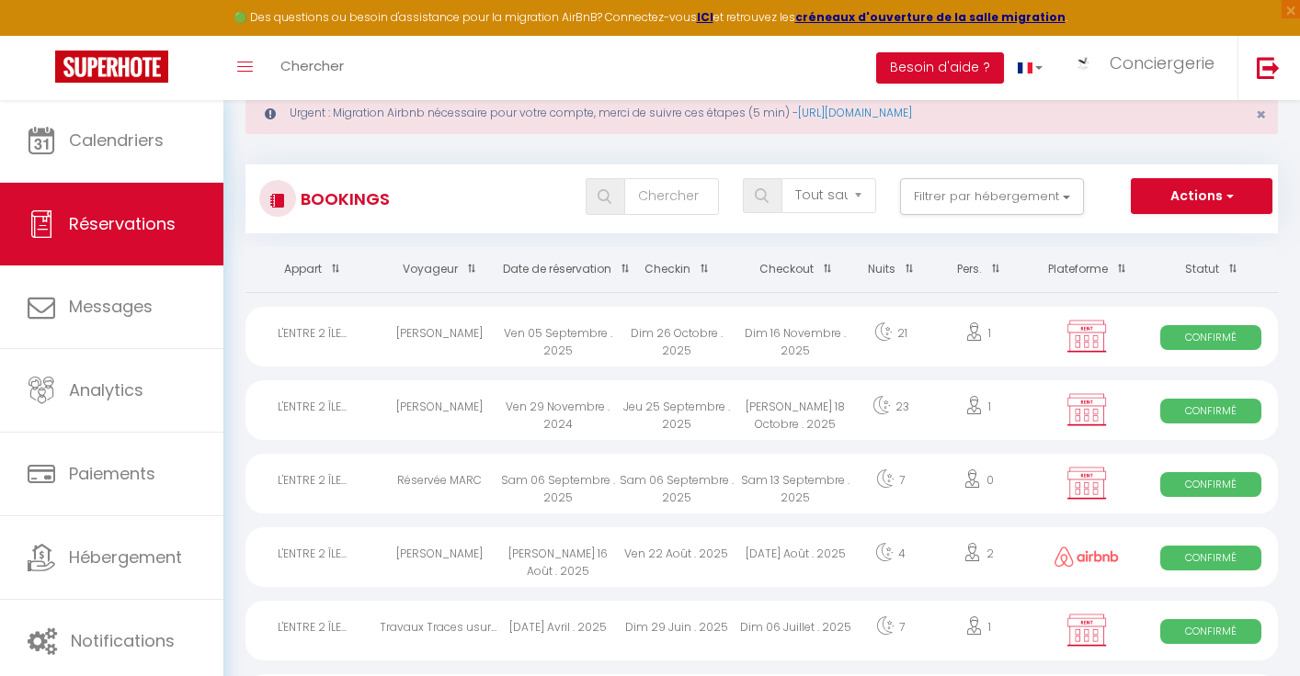
click at [721, 410] on div "Jeu 25 Septembre . 2025" at bounding box center [676, 410] width 119 height 60
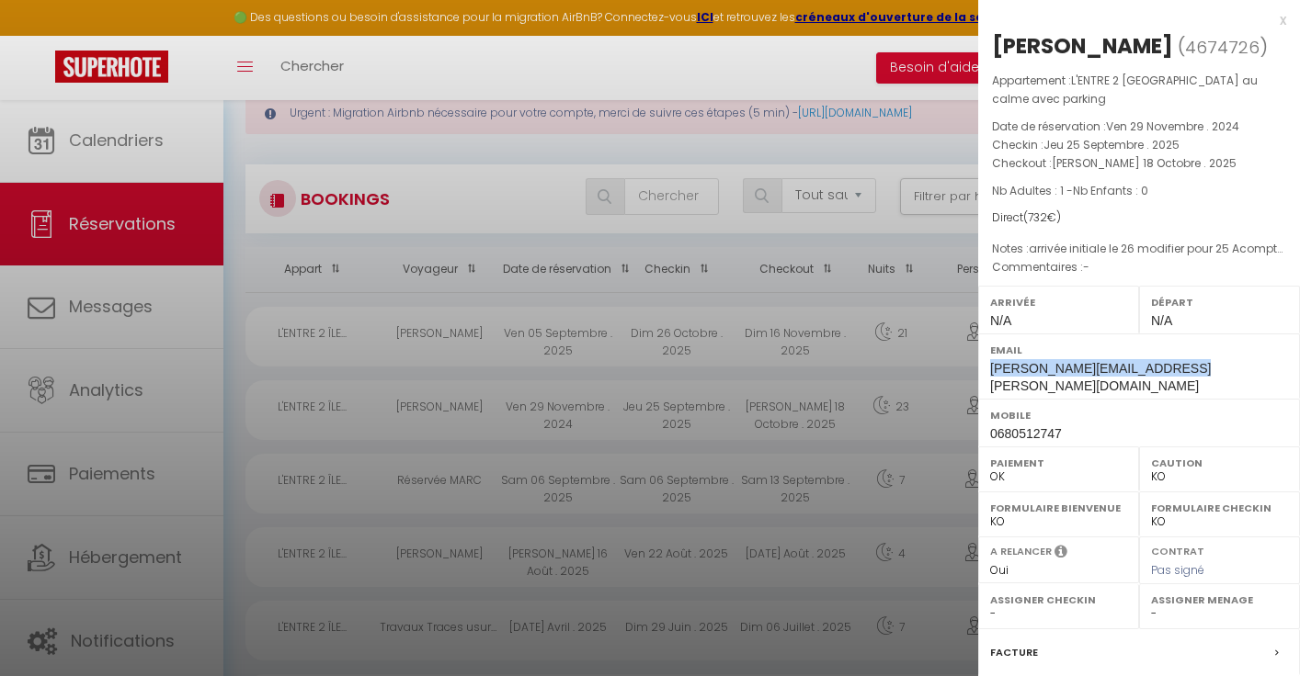
drag, startPoint x: 992, startPoint y: 395, endPoint x: 1171, endPoint y: 400, distance: 179.3
click at [1171, 399] on div "Email [PERSON_NAME][EMAIL_ADDRESS][PERSON_NAME][DOMAIN_NAME]" at bounding box center [1139, 366] width 322 height 65
copy span "[PERSON_NAME][EMAIL_ADDRESS][PERSON_NAME][DOMAIN_NAME]"
click at [472, 440] on div at bounding box center [650, 338] width 1300 height 676
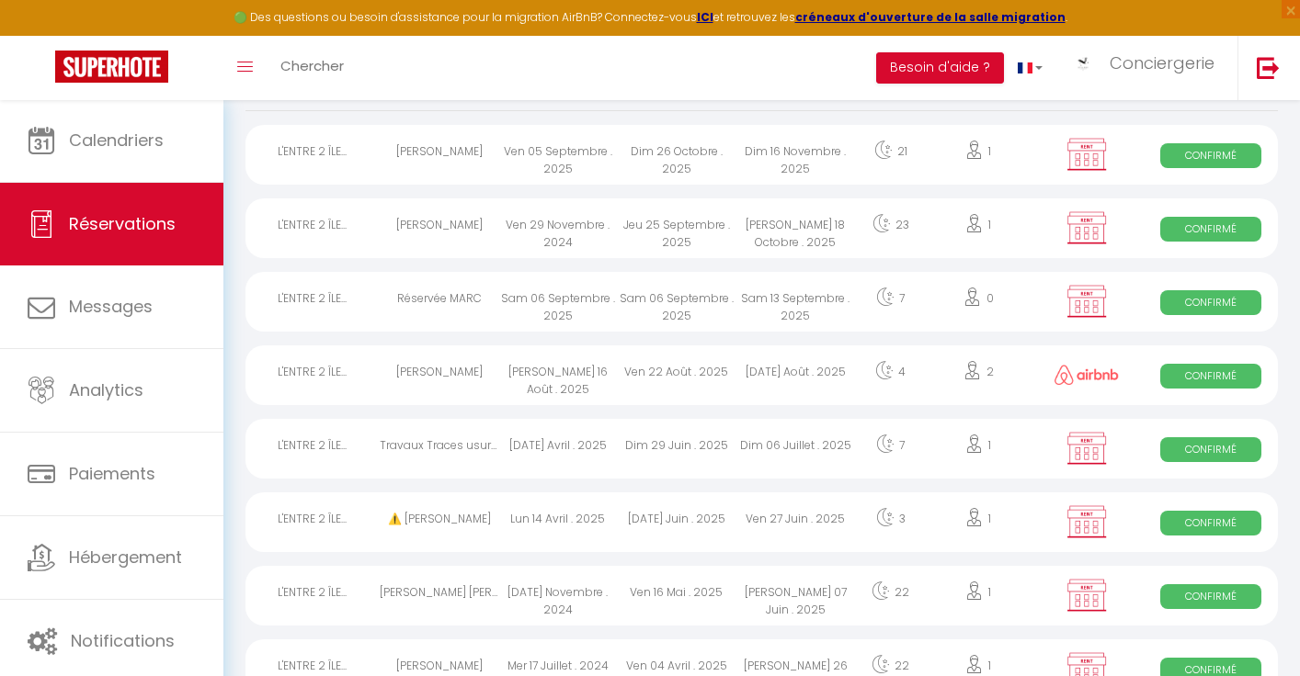
scroll to position [246, 0]
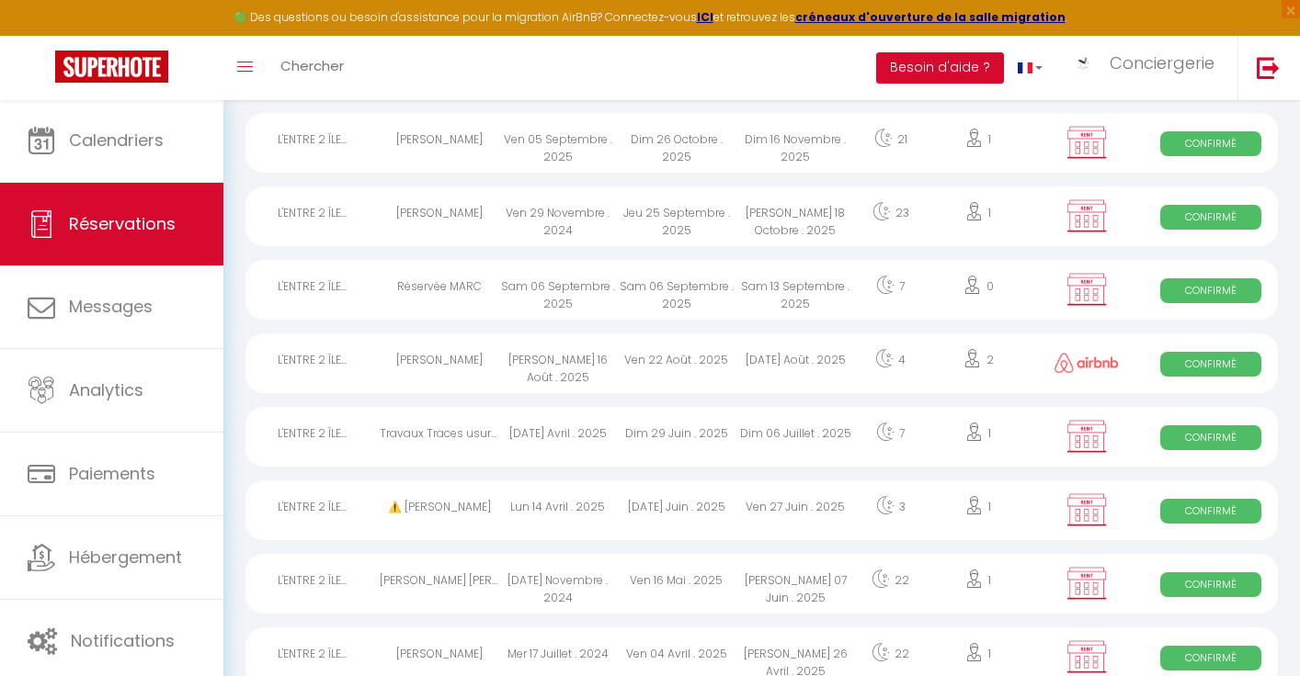
click at [568, 574] on div "[DATE] Novembre . 2024" at bounding box center [557, 584] width 119 height 60
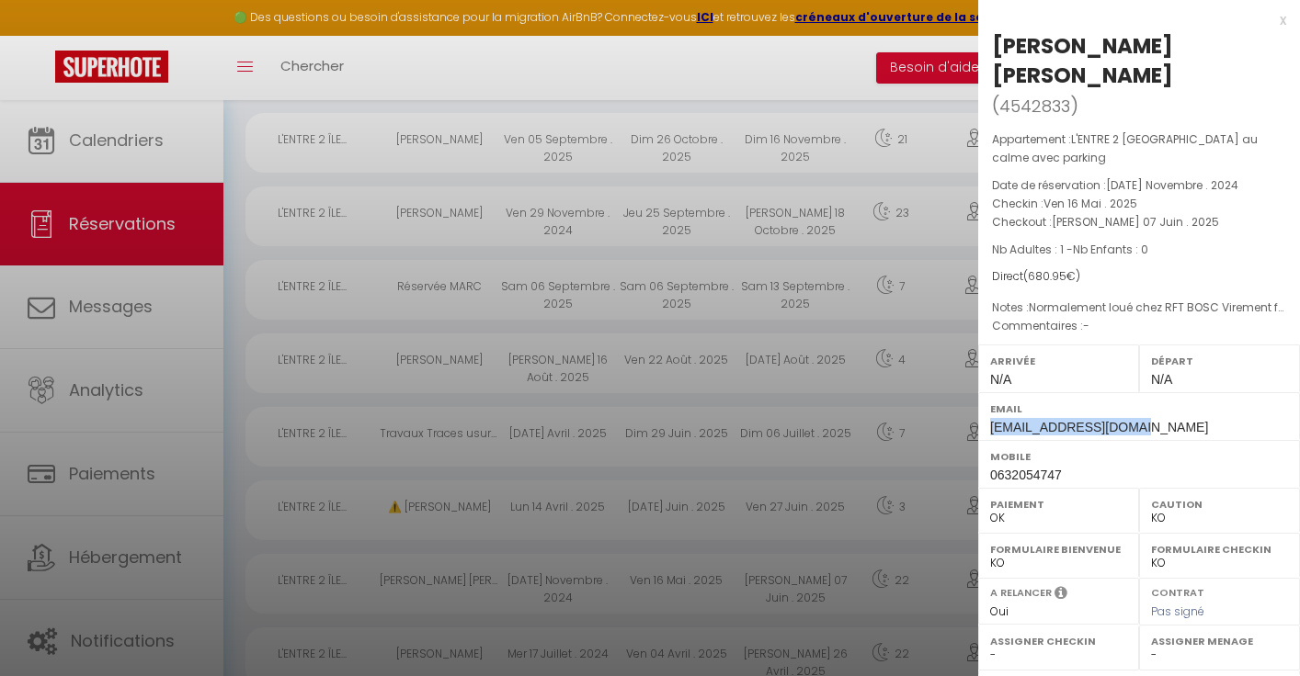
drag, startPoint x: 1129, startPoint y: 395, endPoint x: 984, endPoint y: 400, distance: 144.4
click at [984, 400] on div "Email [EMAIL_ADDRESS][DOMAIN_NAME]" at bounding box center [1139, 416] width 322 height 48
copy span "[EMAIL_ADDRESS][DOMAIN_NAME]"
click at [292, 277] on div at bounding box center [650, 338] width 1300 height 676
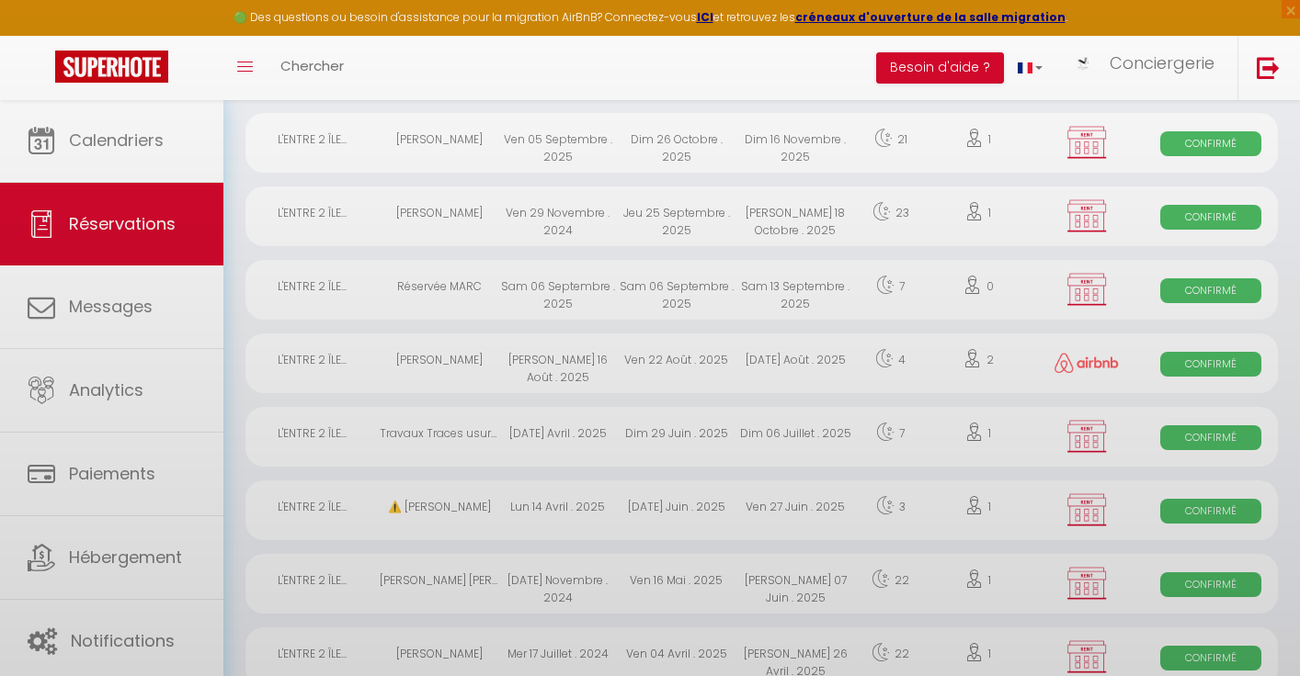
scroll to position [0, 0]
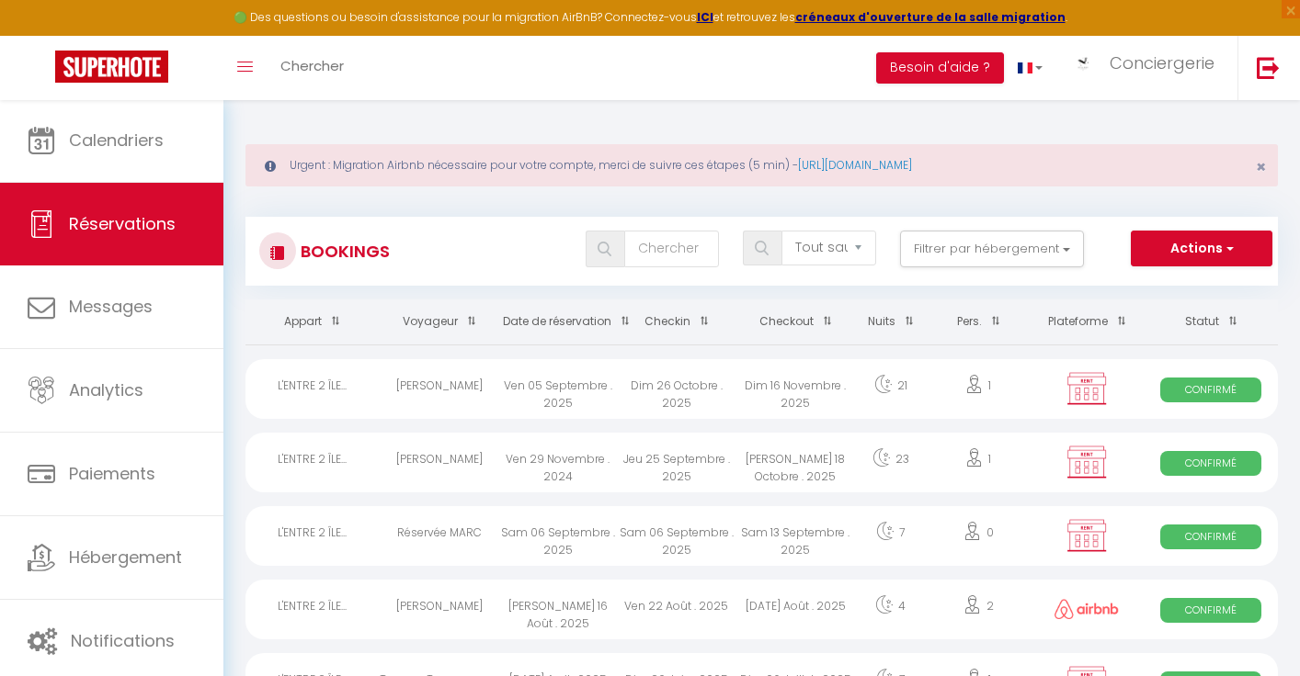
click at [501, 368] on div "Ven 05 Septembre . 2025" at bounding box center [557, 389] width 119 height 60
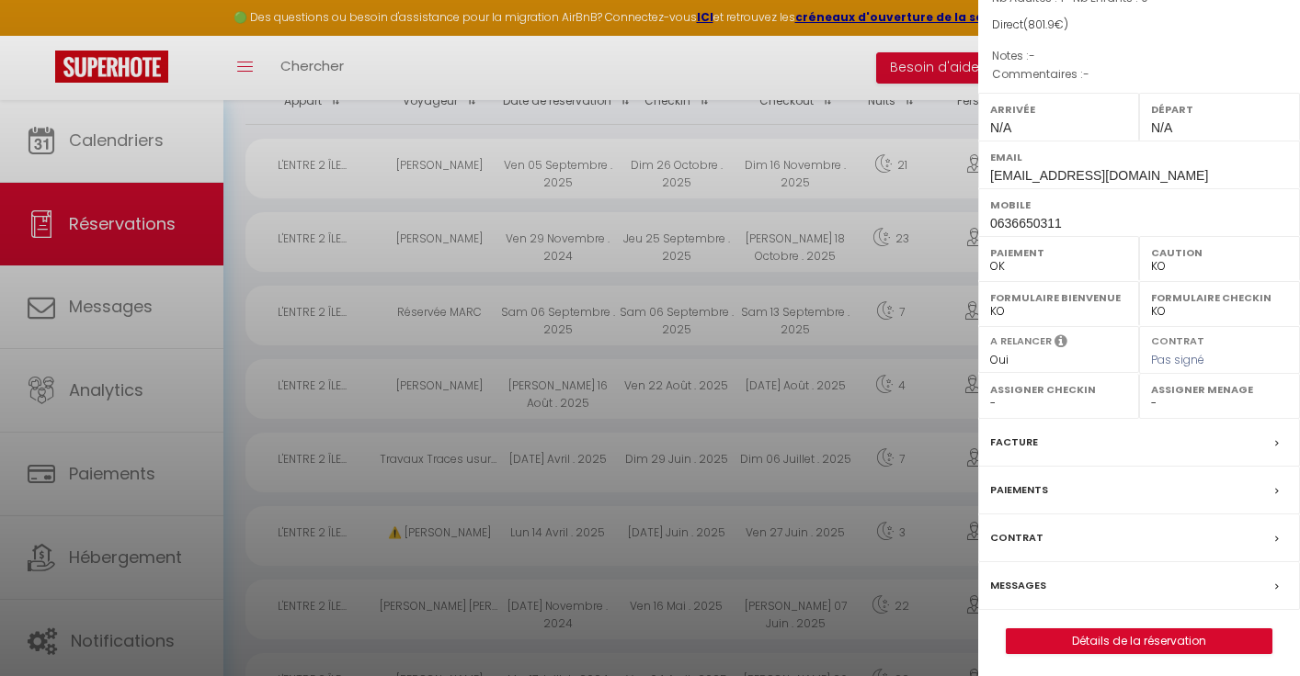
scroll to position [546, 0]
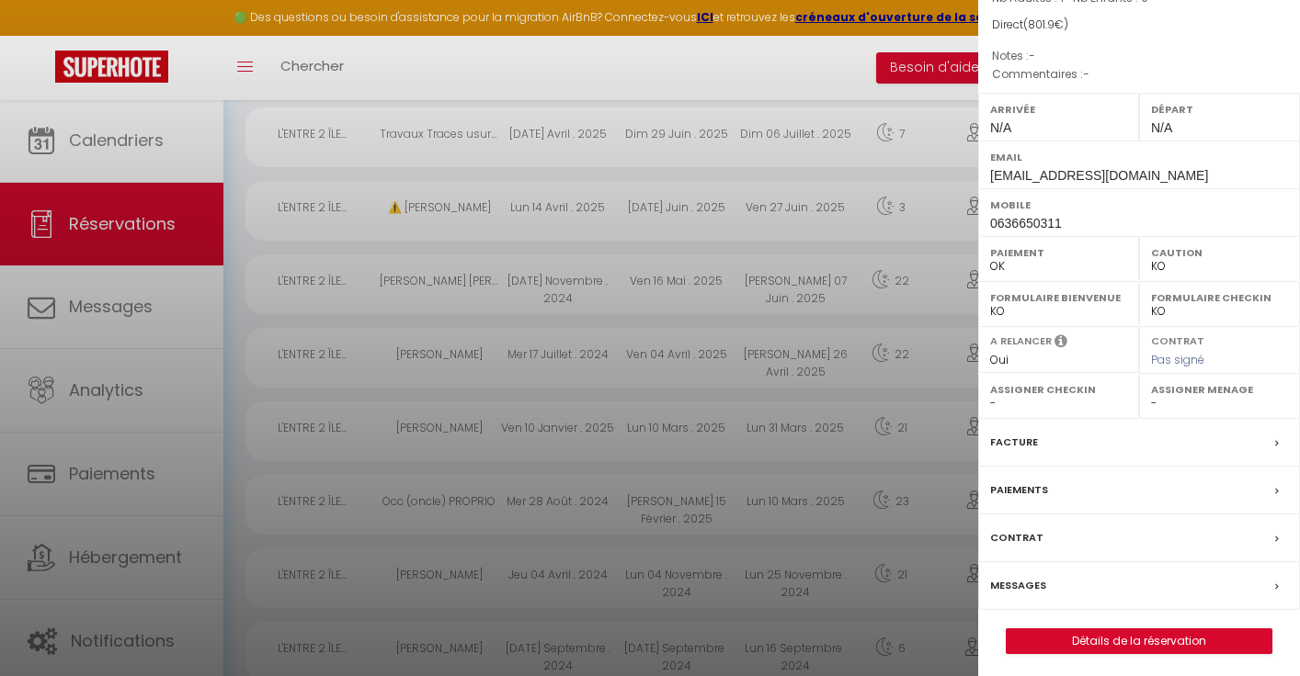
click at [1070, 639] on link "Détails de la réservation" at bounding box center [1138, 642] width 265 height 24
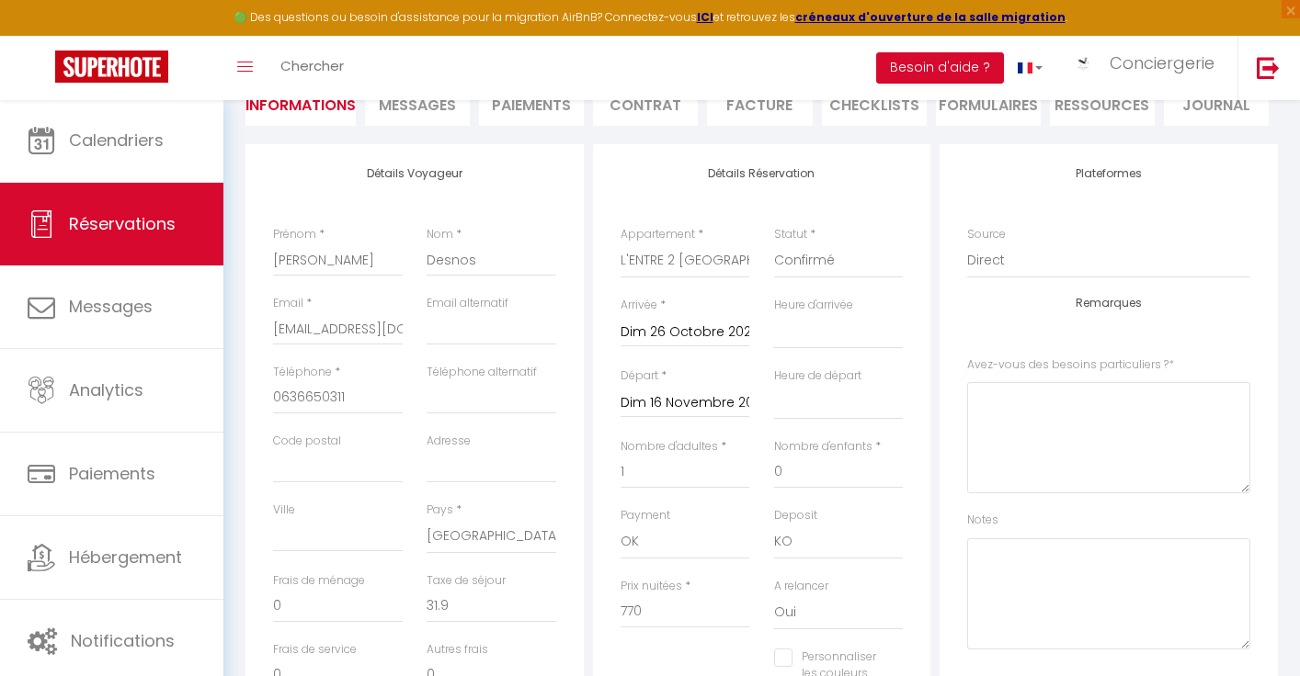
scroll to position [331, 0]
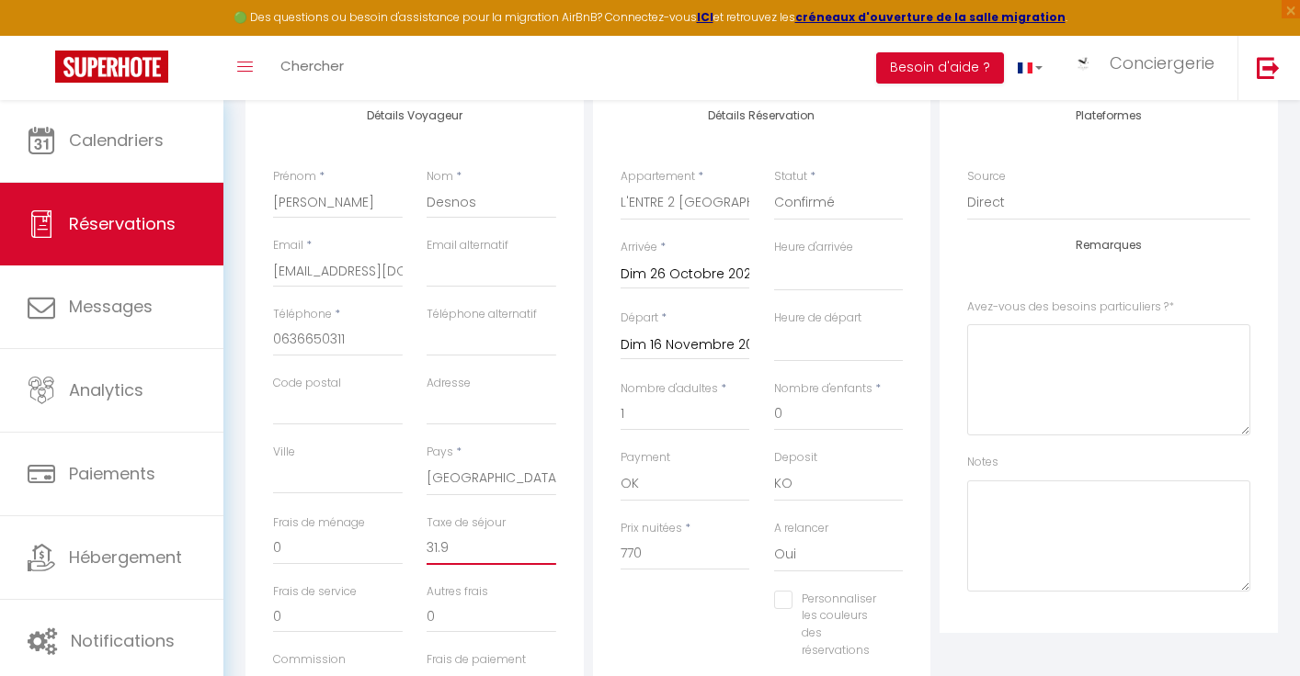
click at [482, 539] on input "31.9" at bounding box center [491, 548] width 130 height 33
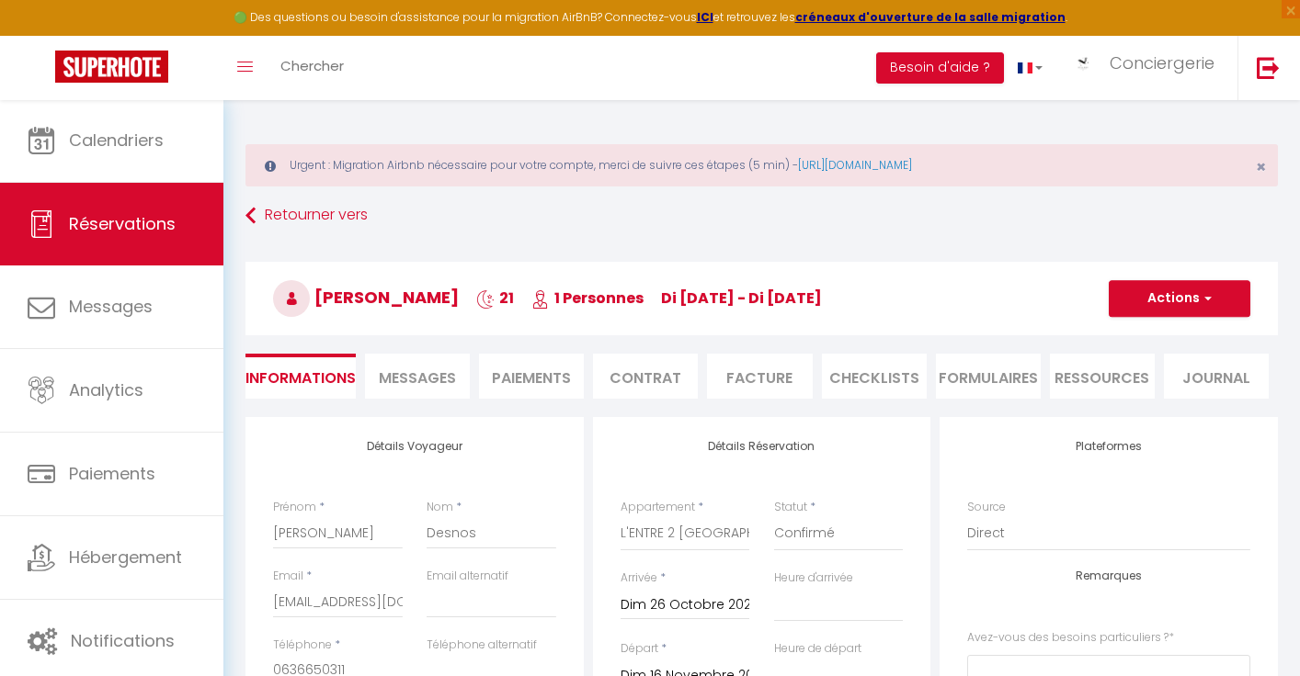
scroll to position [536, 0]
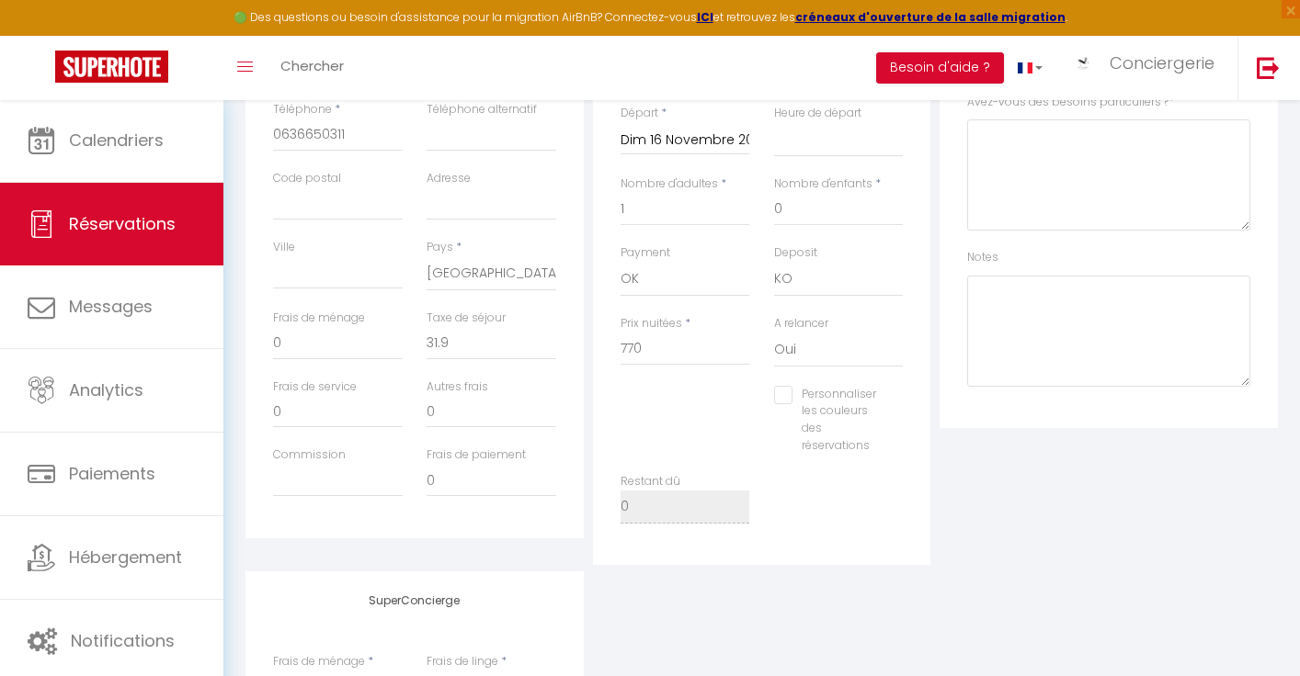
click at [593, 277] on div "Détails Réservation Appartement * L'ENTRE 2 [GEOGRAPHIC_DATA] au calme avec par…" at bounding box center [762, 223] width 338 height 684
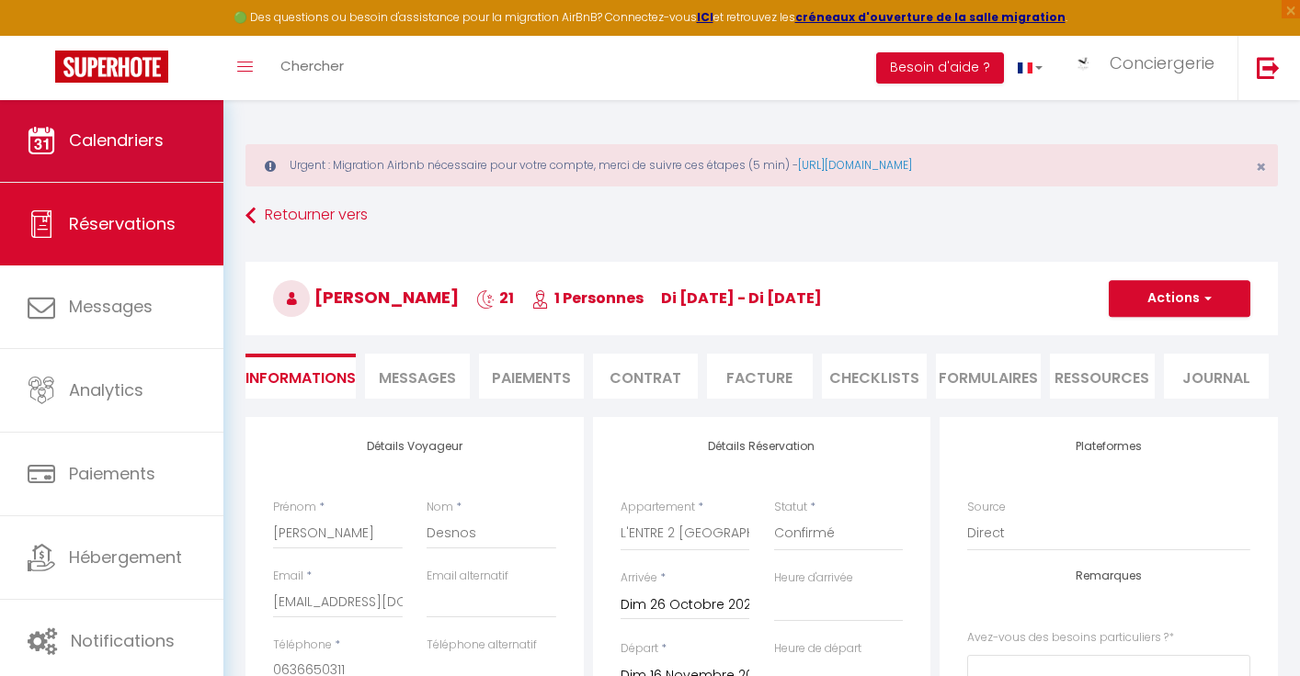
click at [174, 131] on link "Calendriers" at bounding box center [111, 140] width 223 height 83
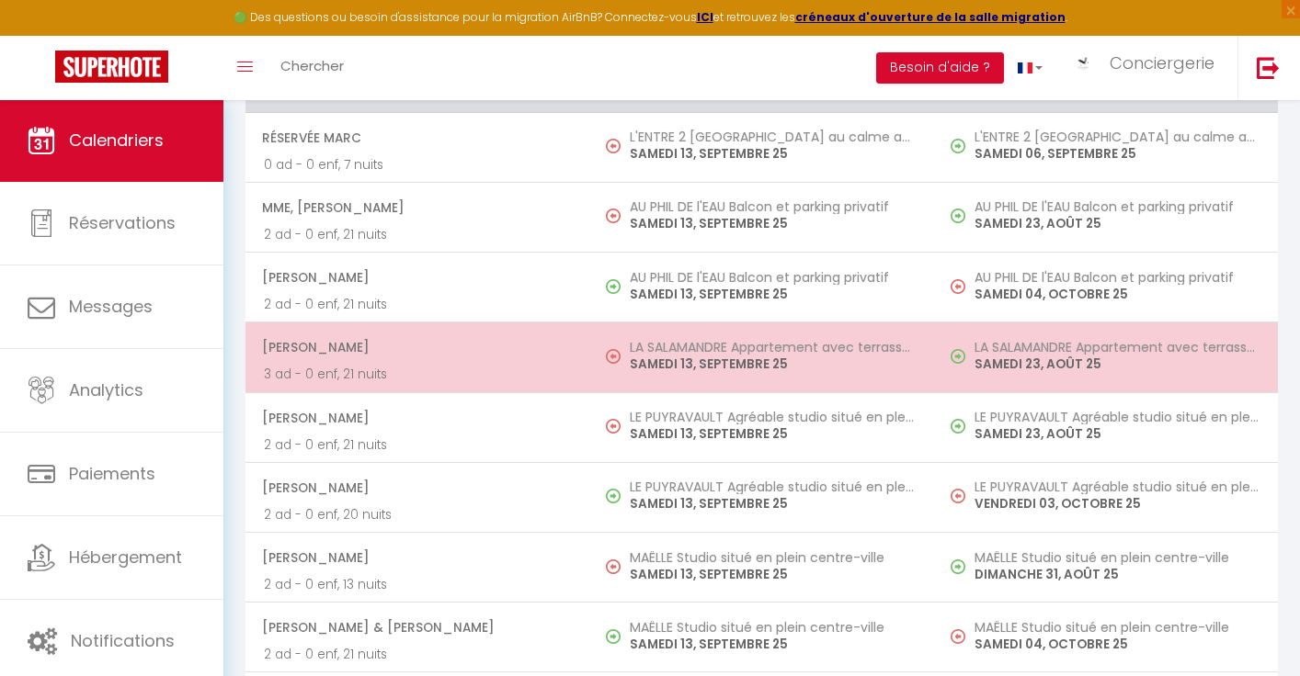
scroll to position [2095, 0]
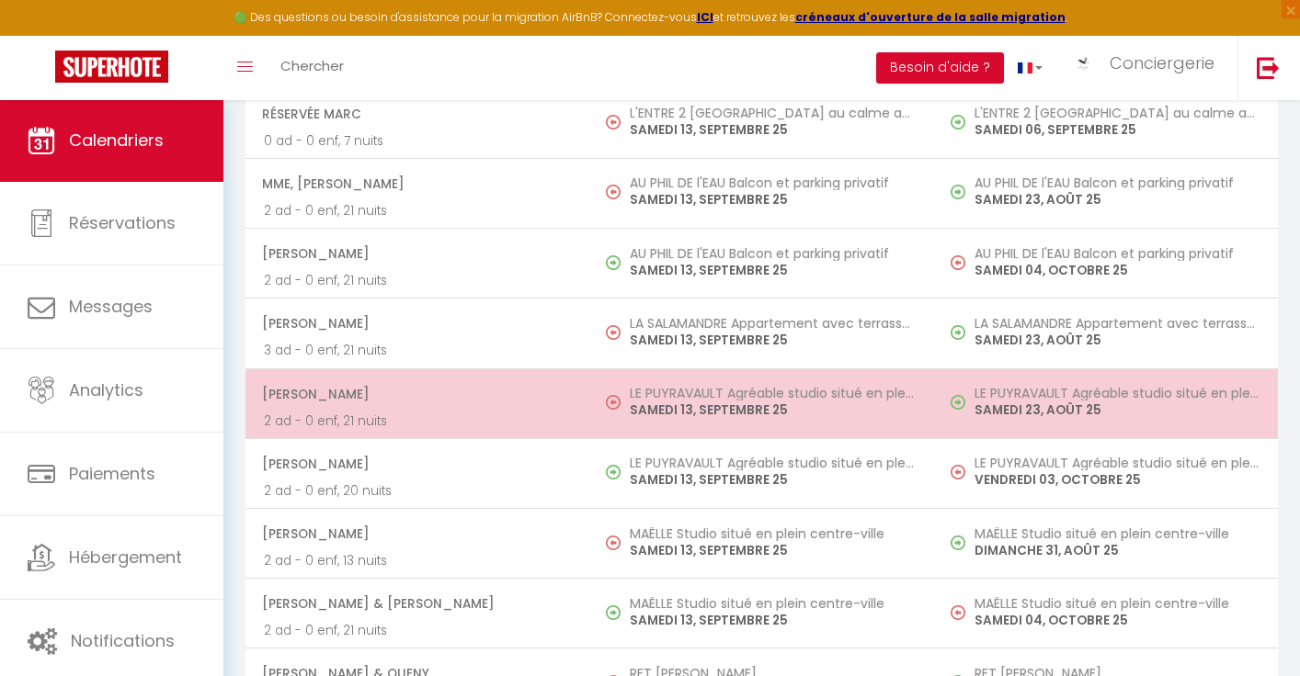
click at [654, 401] on h5 "LE PUYRAVAULT Agréable studio situé en plein coeur de ville" at bounding box center [772, 393] width 285 height 15
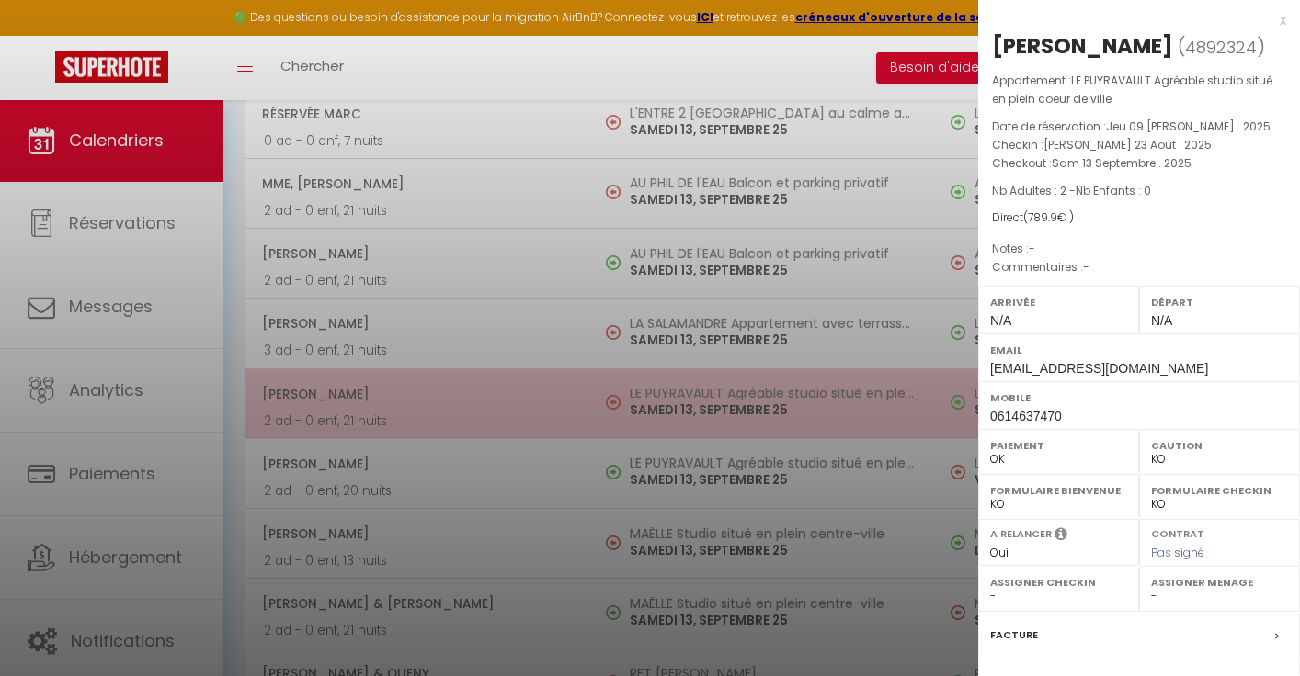
click at [654, 412] on div at bounding box center [650, 338] width 1300 height 676
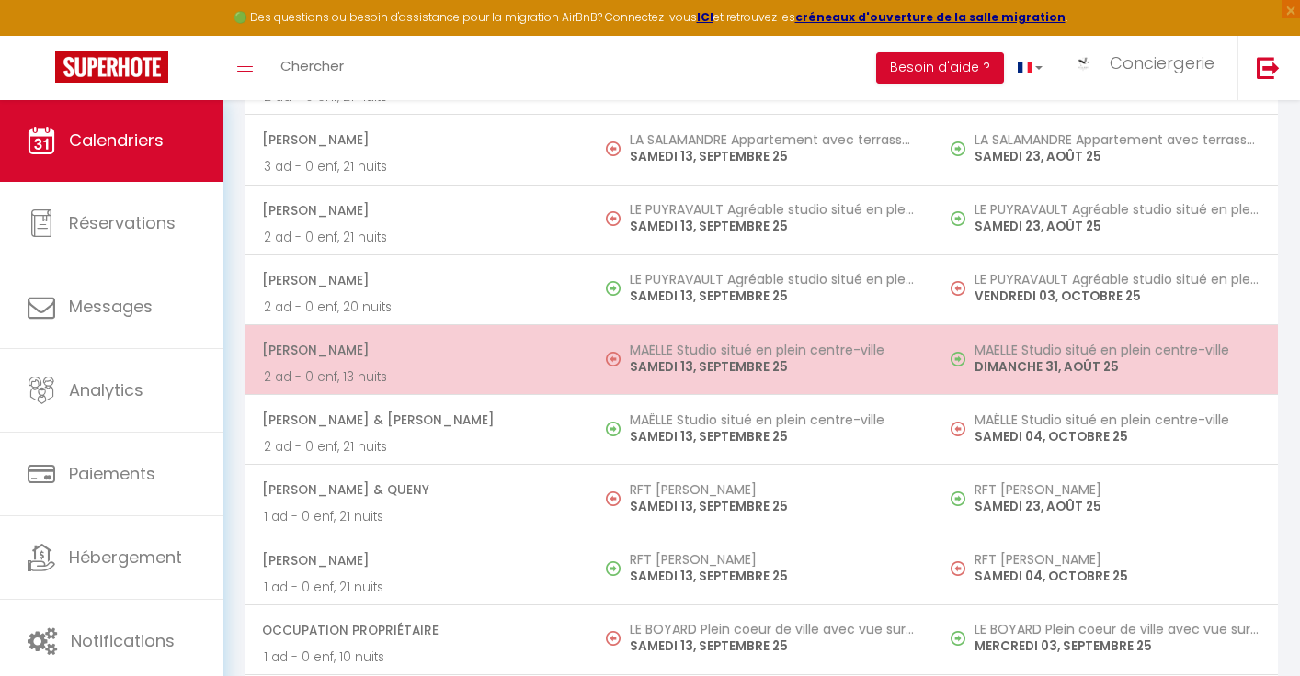
scroll to position [2316, 0]
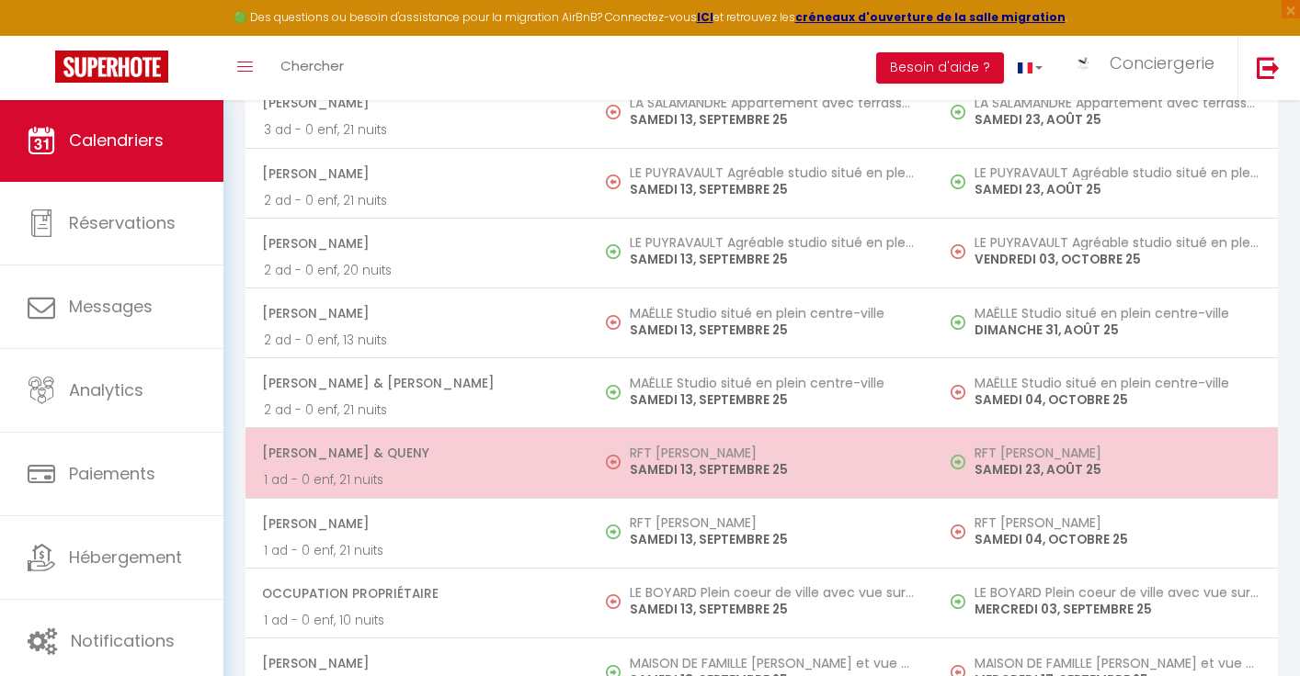
click at [721, 460] on h5 "RFT [PERSON_NAME]" at bounding box center [772, 453] width 285 height 15
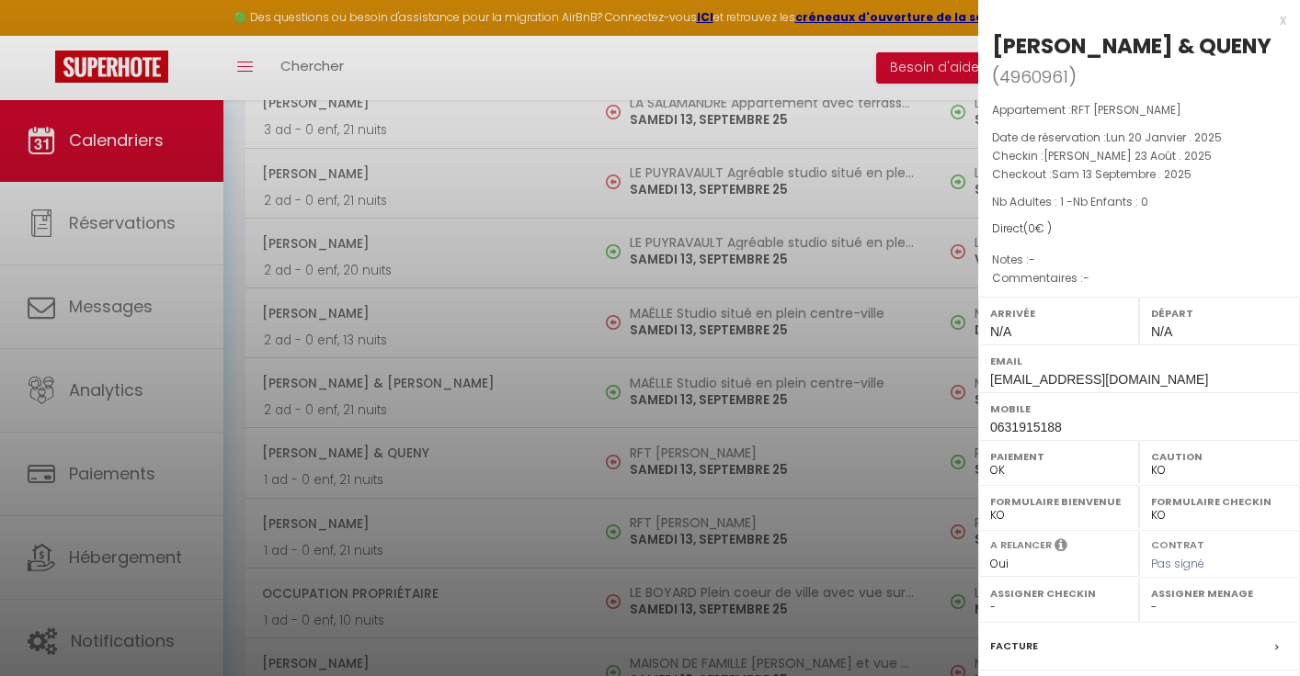
click at [500, 299] on div at bounding box center [650, 338] width 1300 height 676
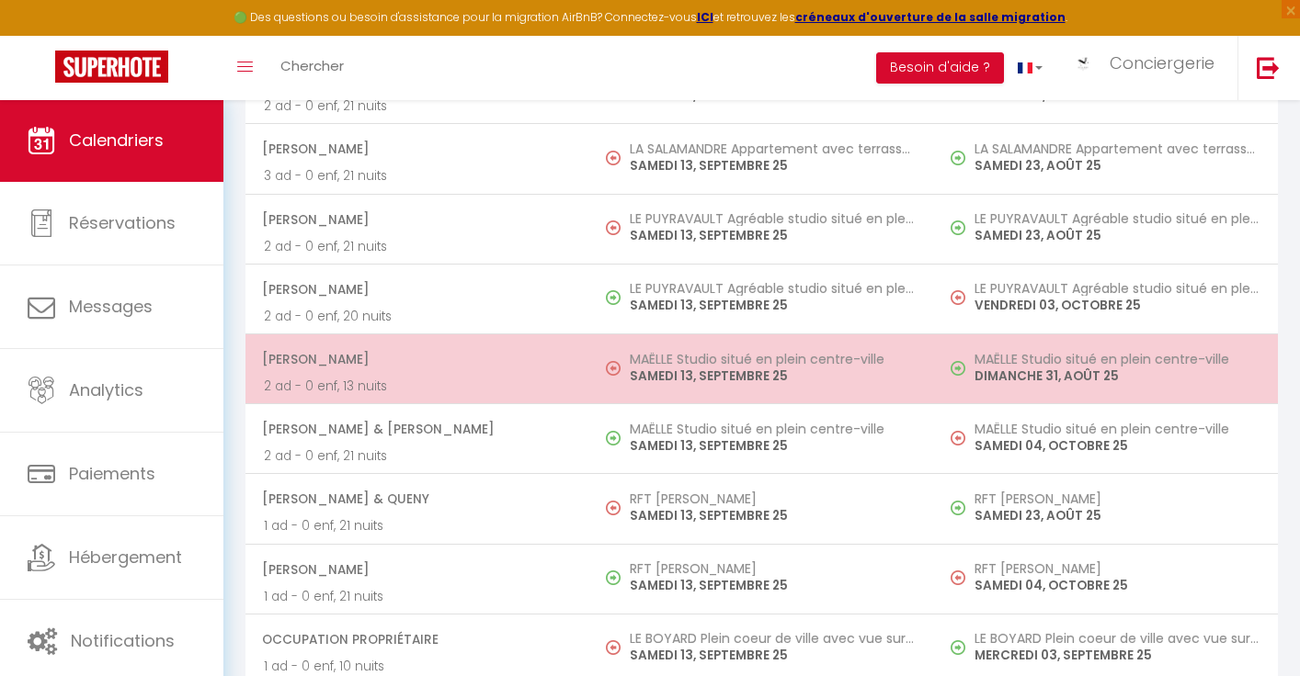
scroll to position [2298, 0]
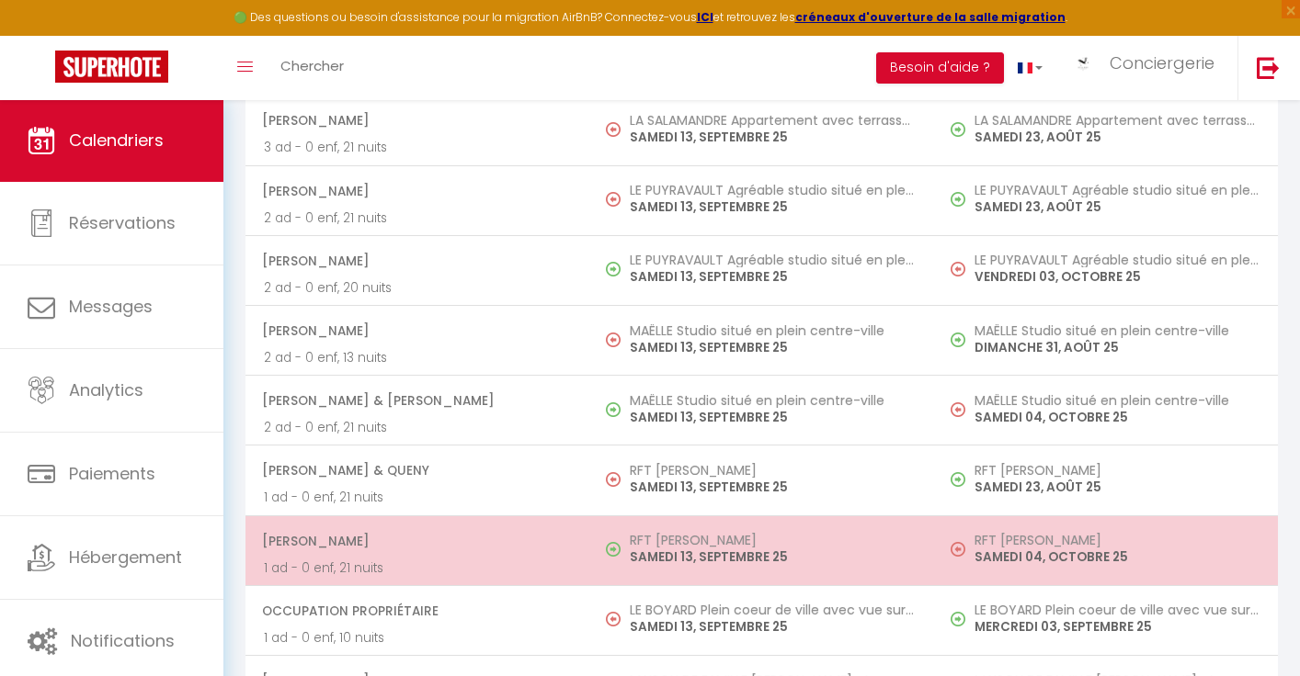
click at [587, 553] on td "[PERSON_NAME] 1 ad - 0 enf, 21 nuits" at bounding box center [417, 551] width 344 height 70
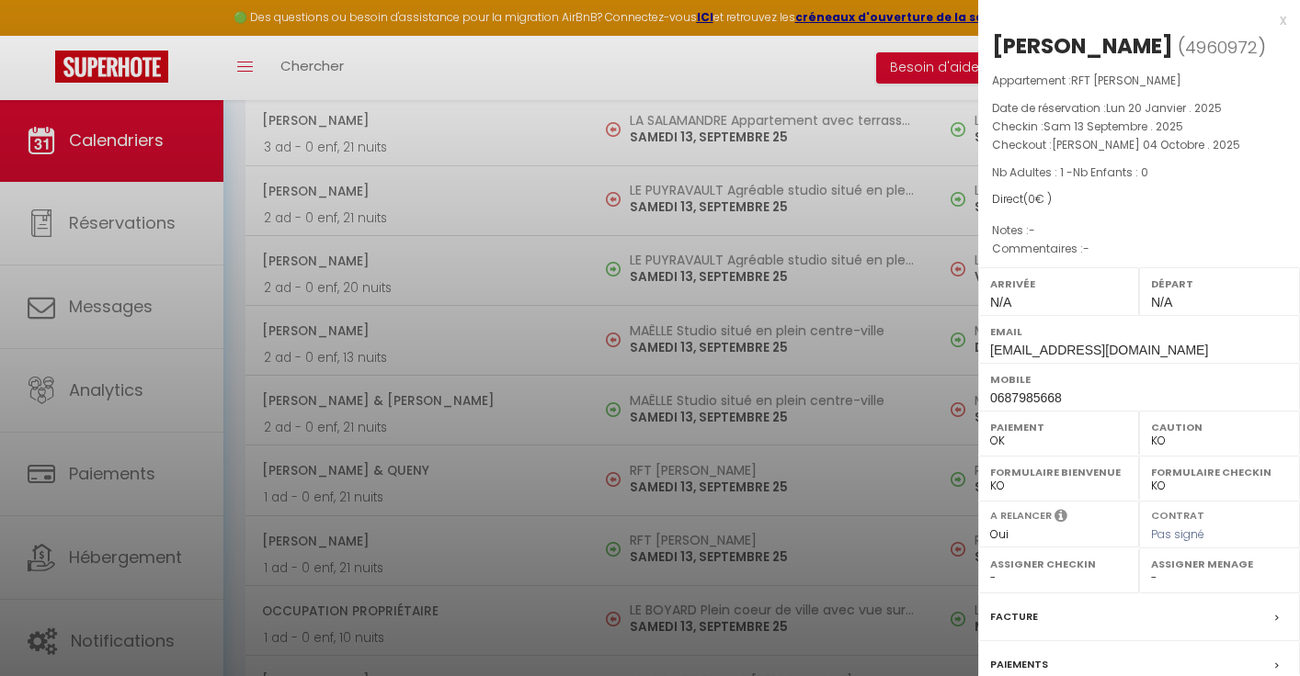
click at [586, 553] on div at bounding box center [650, 338] width 1300 height 676
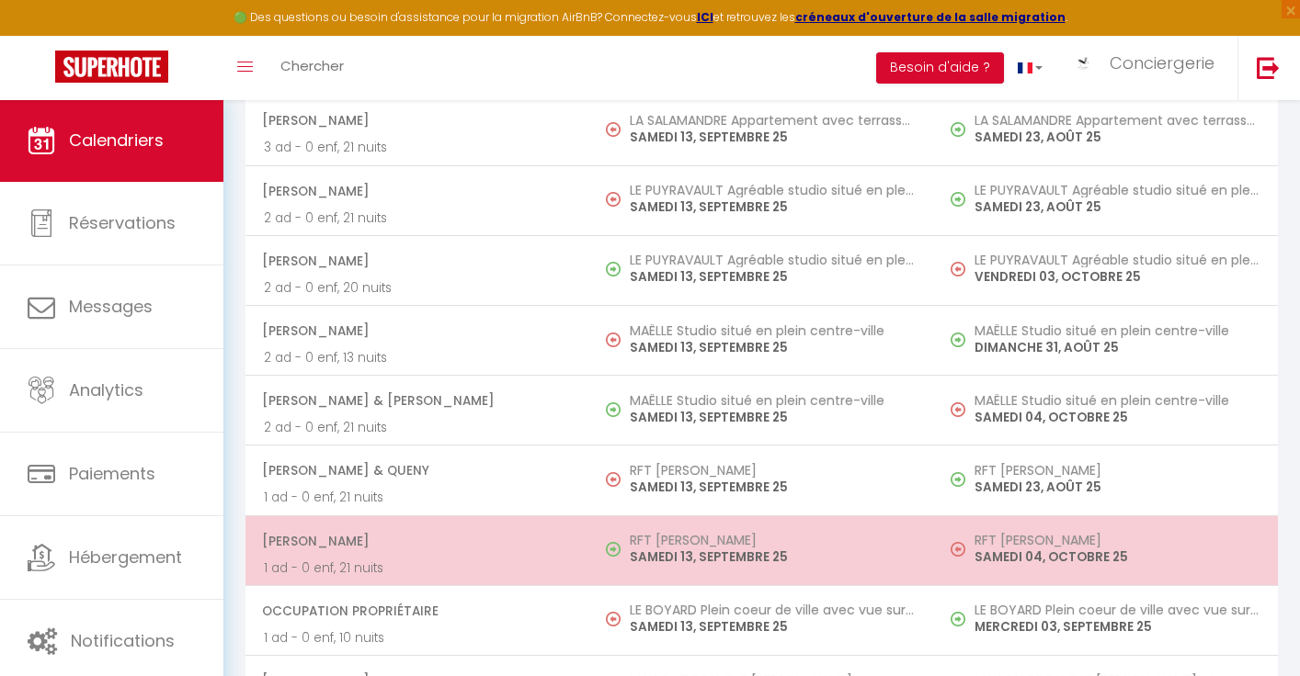
click at [461, 545] on span "[PERSON_NAME]" at bounding box center [416, 541] width 309 height 35
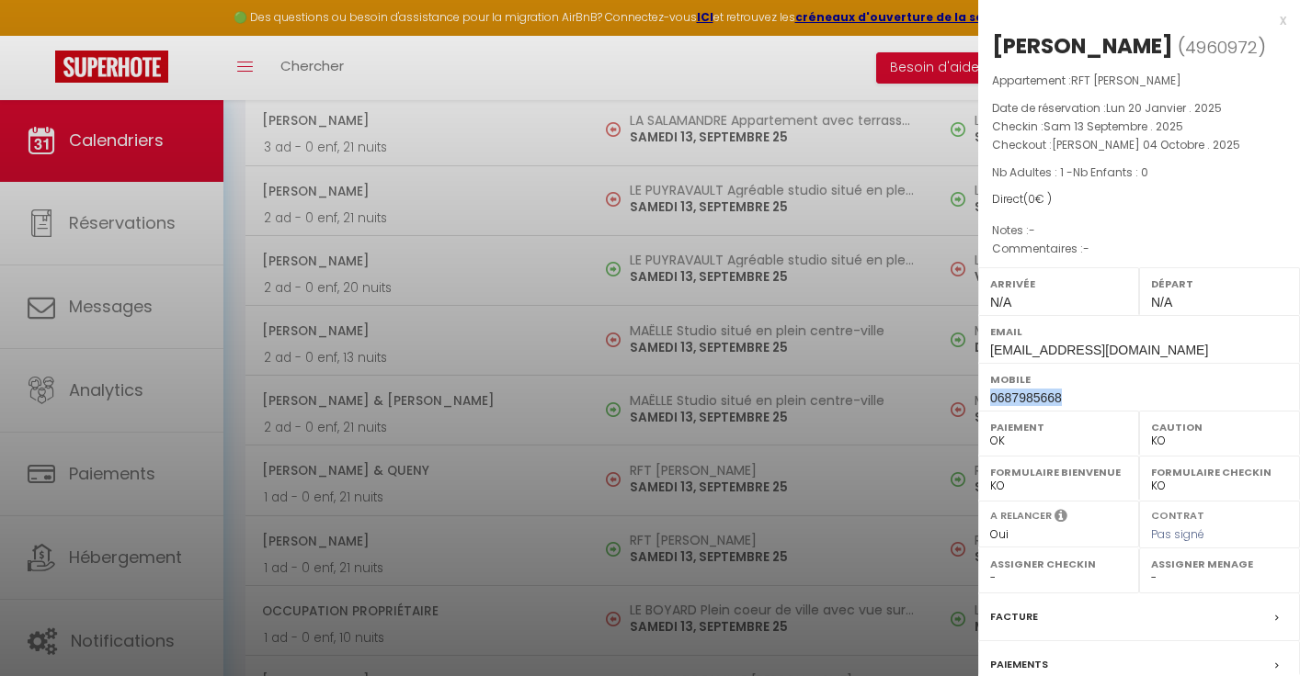
drag, startPoint x: 1070, startPoint y: 394, endPoint x: 981, endPoint y: 398, distance: 89.2
click at [981, 398] on div "Mobile 0687985668" at bounding box center [1139, 387] width 322 height 48
copy span "0687985668"
click at [635, 355] on div at bounding box center [650, 338] width 1300 height 676
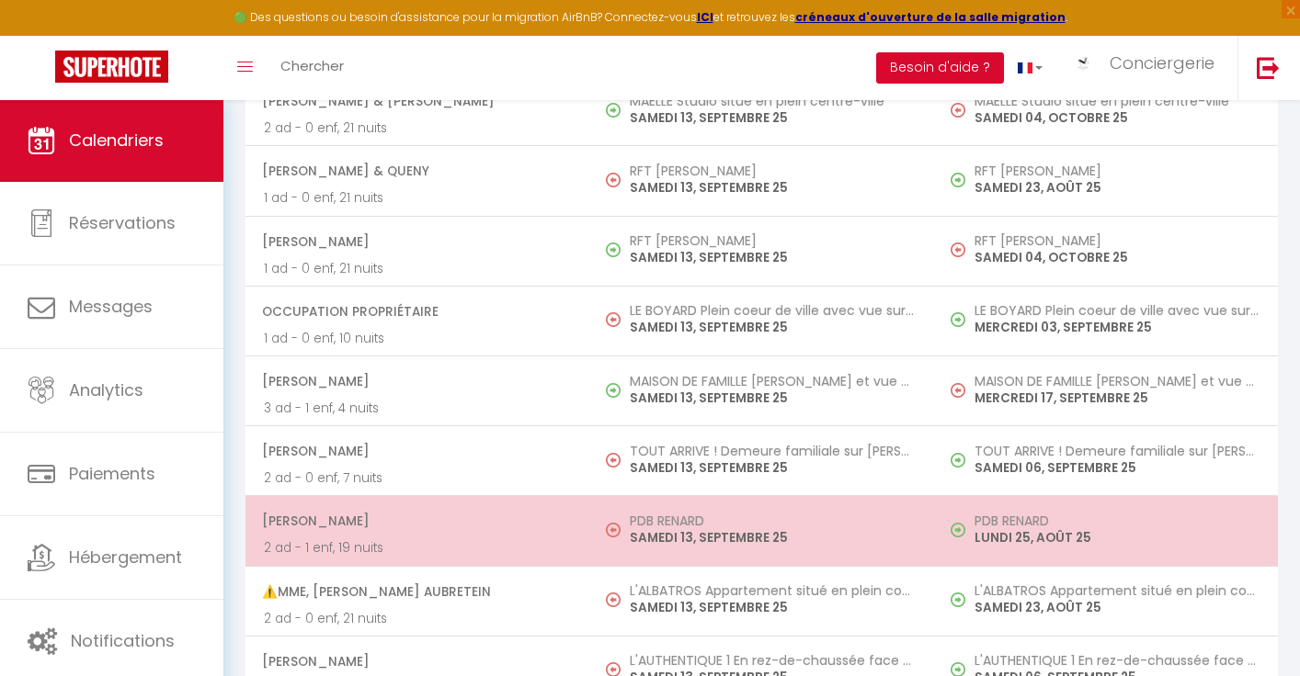
scroll to position [2632, 0]
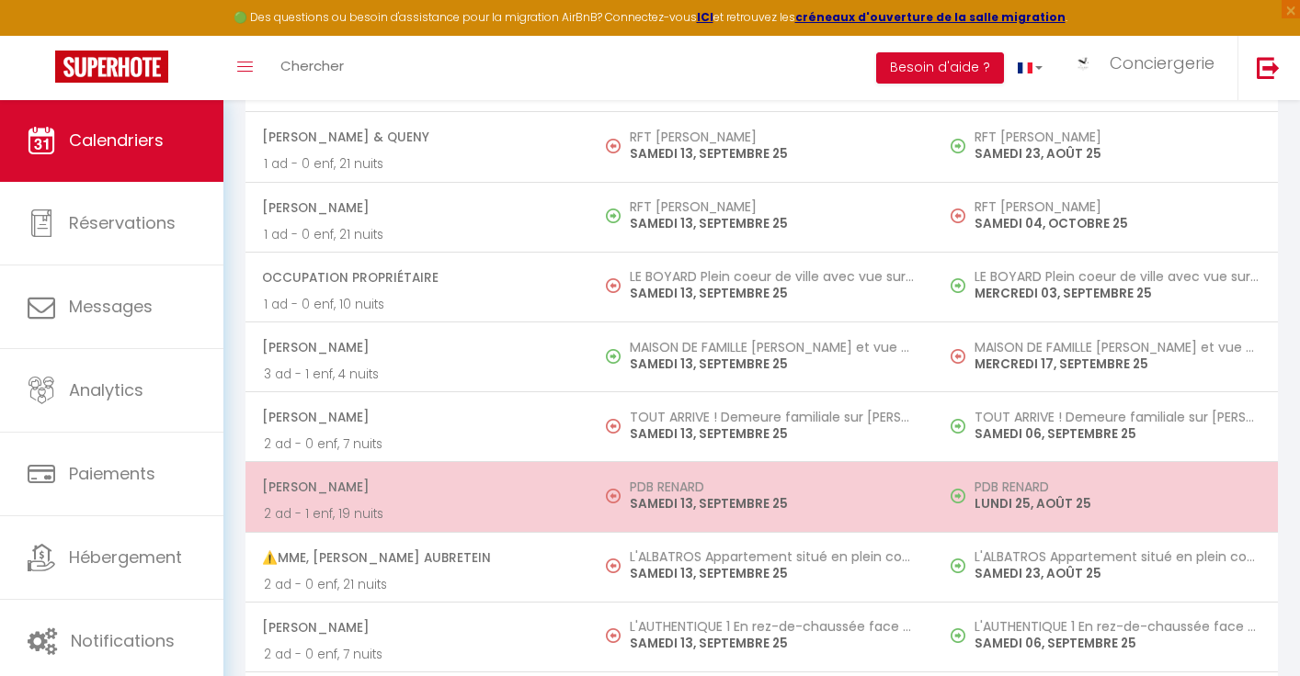
click at [595, 501] on td "PDB [PERSON_NAME] 13, SEPTEMBRE 25" at bounding box center [761, 497] width 344 height 70
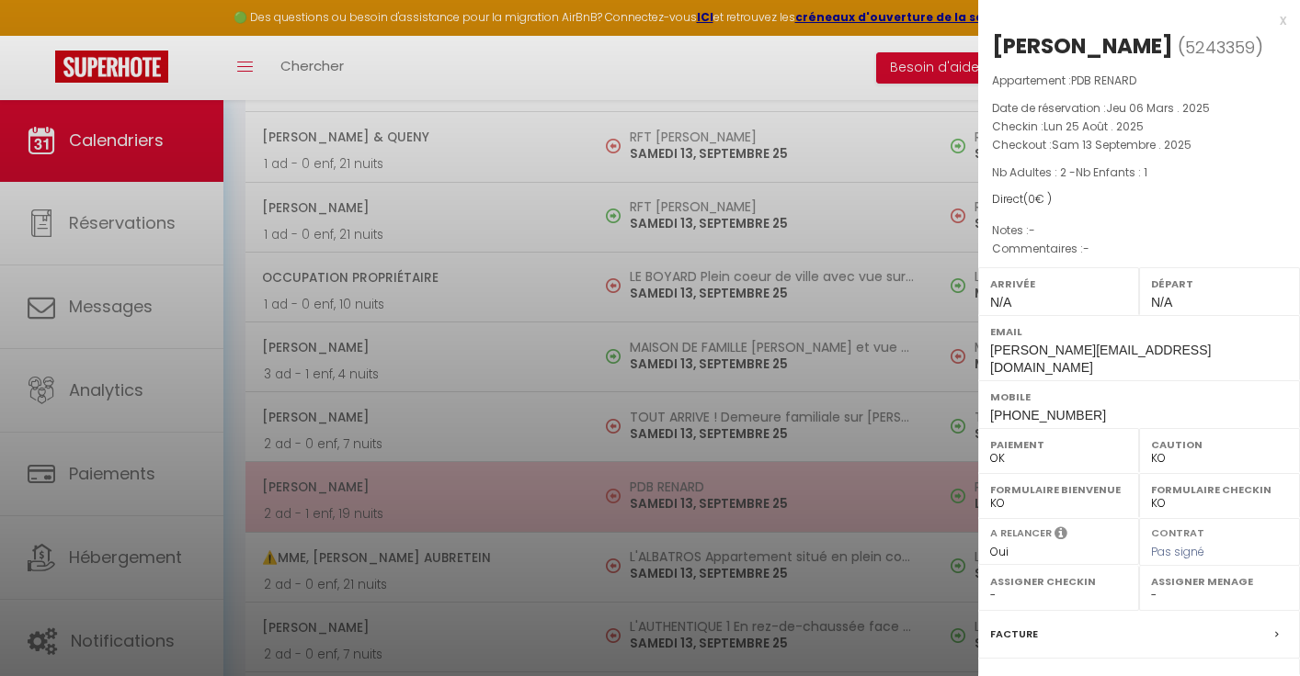
click at [595, 501] on div at bounding box center [650, 338] width 1300 height 676
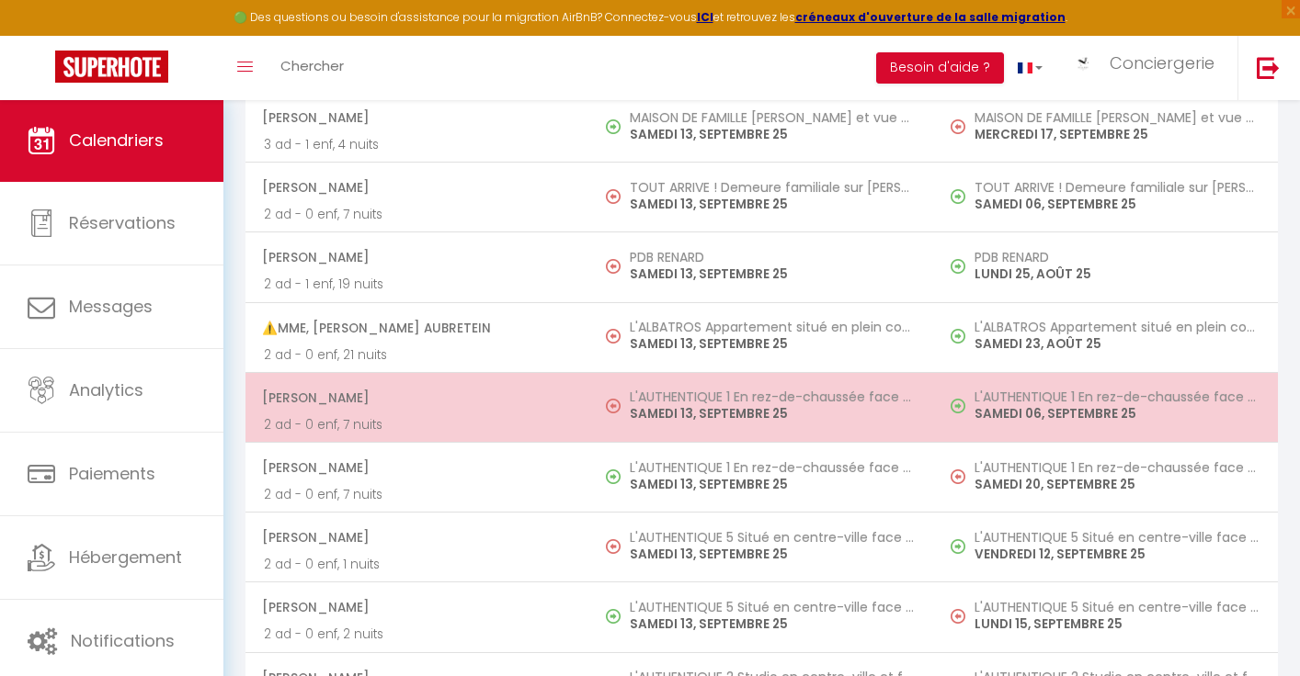
scroll to position [2993, 0]
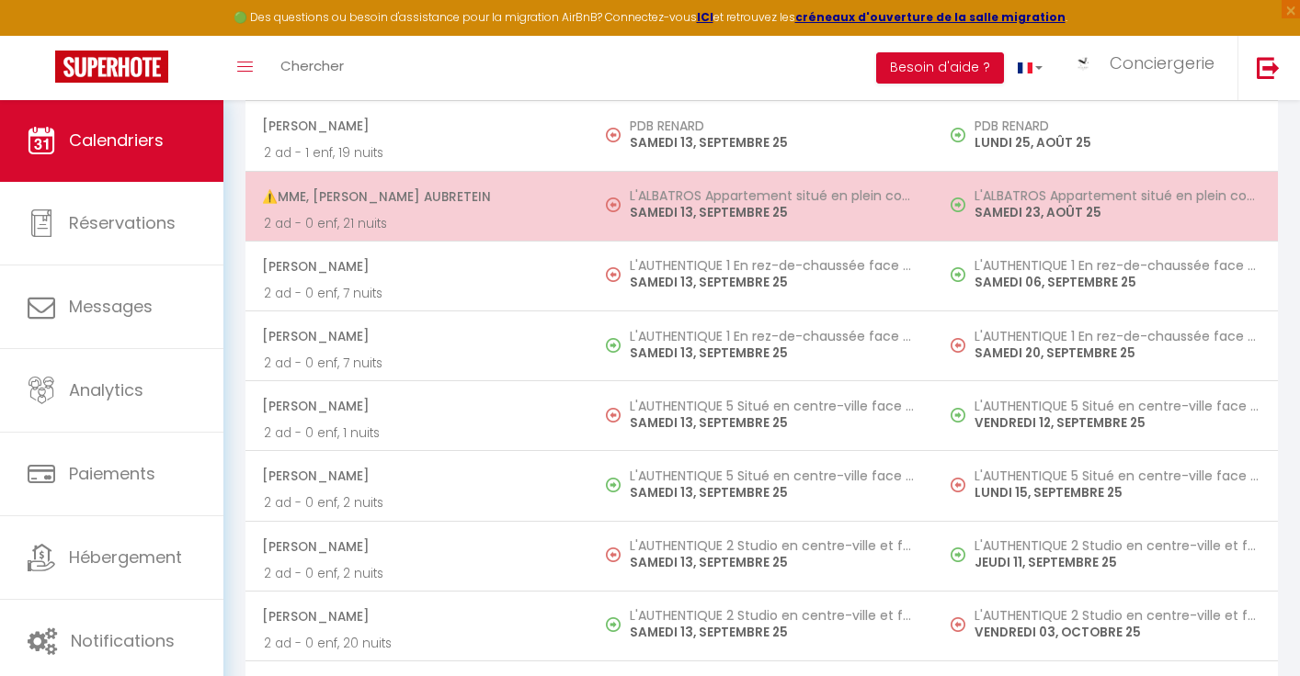
click at [521, 214] on span "⚠️Mme, [PERSON_NAME] AUBRETEIN" at bounding box center [416, 196] width 309 height 35
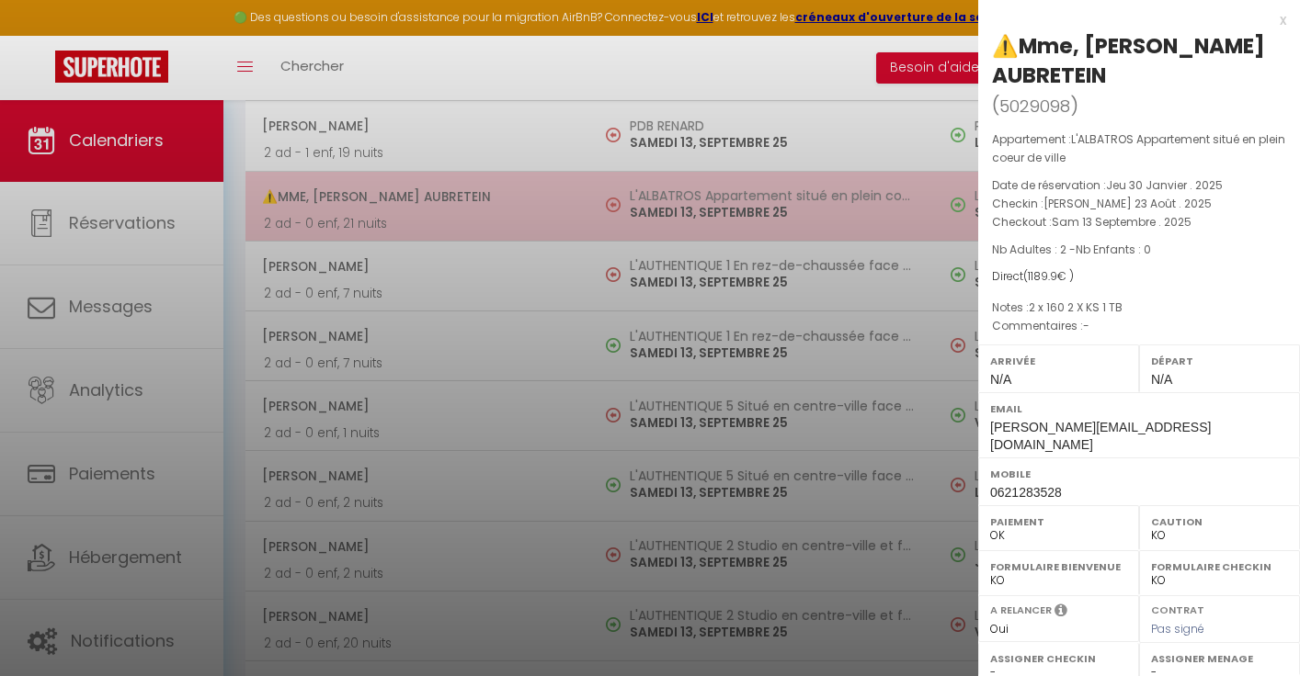
click at [521, 234] on div at bounding box center [650, 338] width 1300 height 676
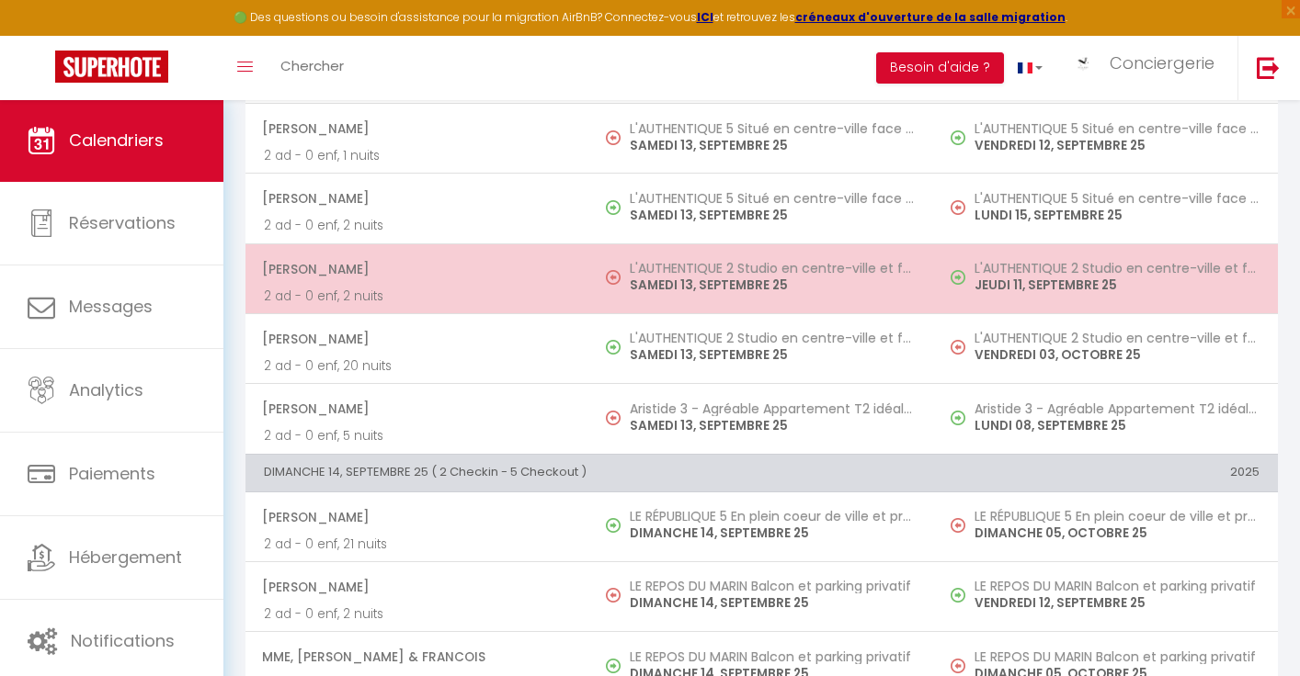
scroll to position [3451, 0]
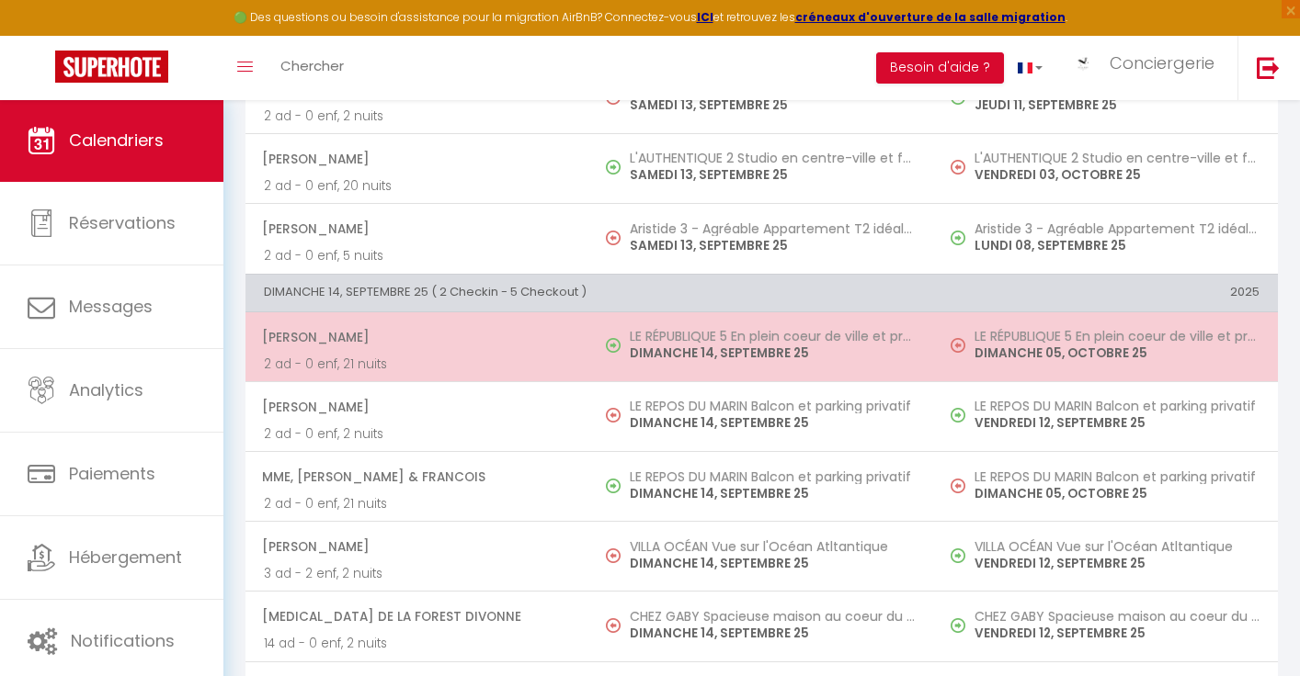
click at [696, 363] on p "DIMANCHE 14, SEPTEMBRE 25" at bounding box center [772, 353] width 285 height 19
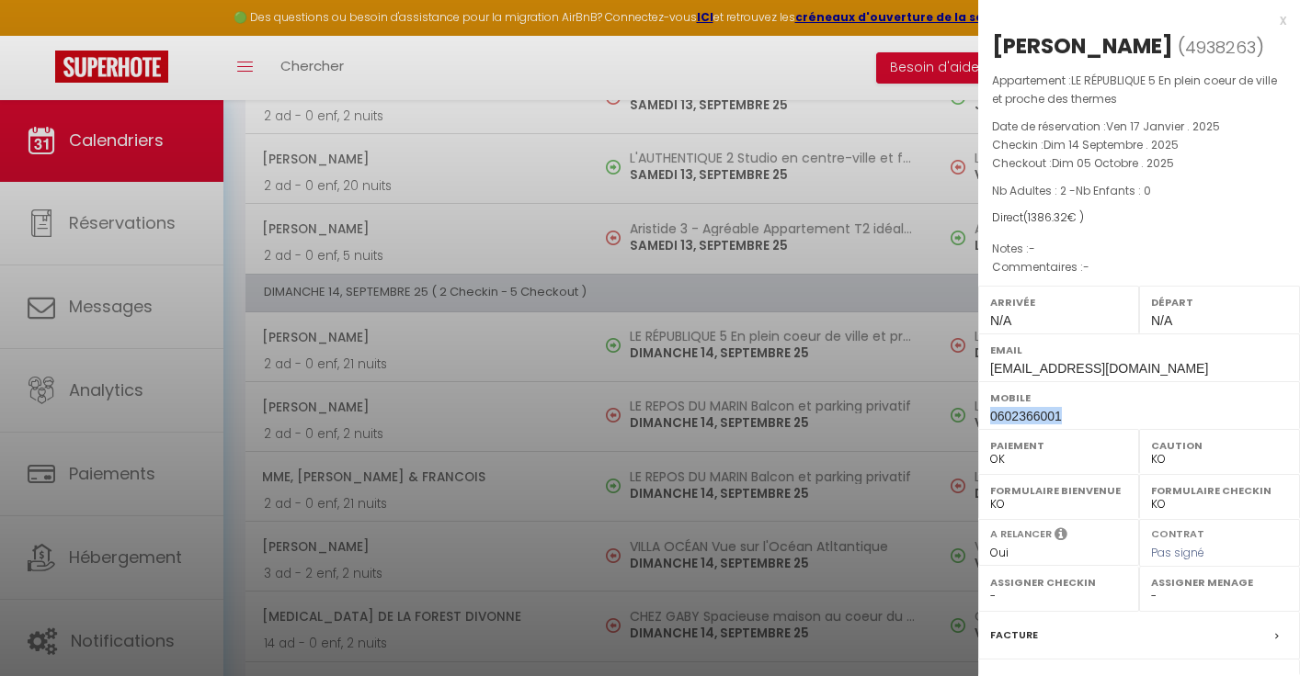
drag, startPoint x: 1062, startPoint y: 411, endPoint x: 990, endPoint y: 413, distance: 72.6
click at [990, 413] on div "Mobile 0602366001" at bounding box center [1139, 405] width 322 height 48
copy span "0602366001"
click at [576, 278] on div at bounding box center [650, 338] width 1300 height 676
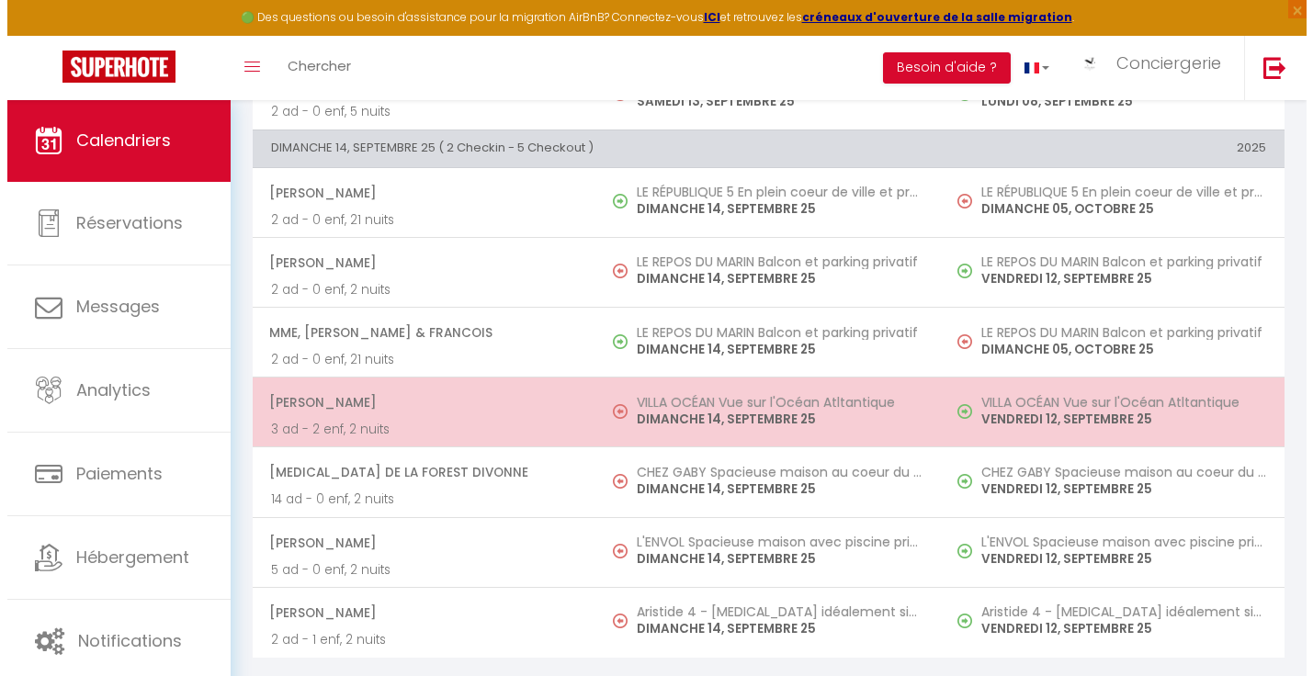
scroll to position [3632, 0]
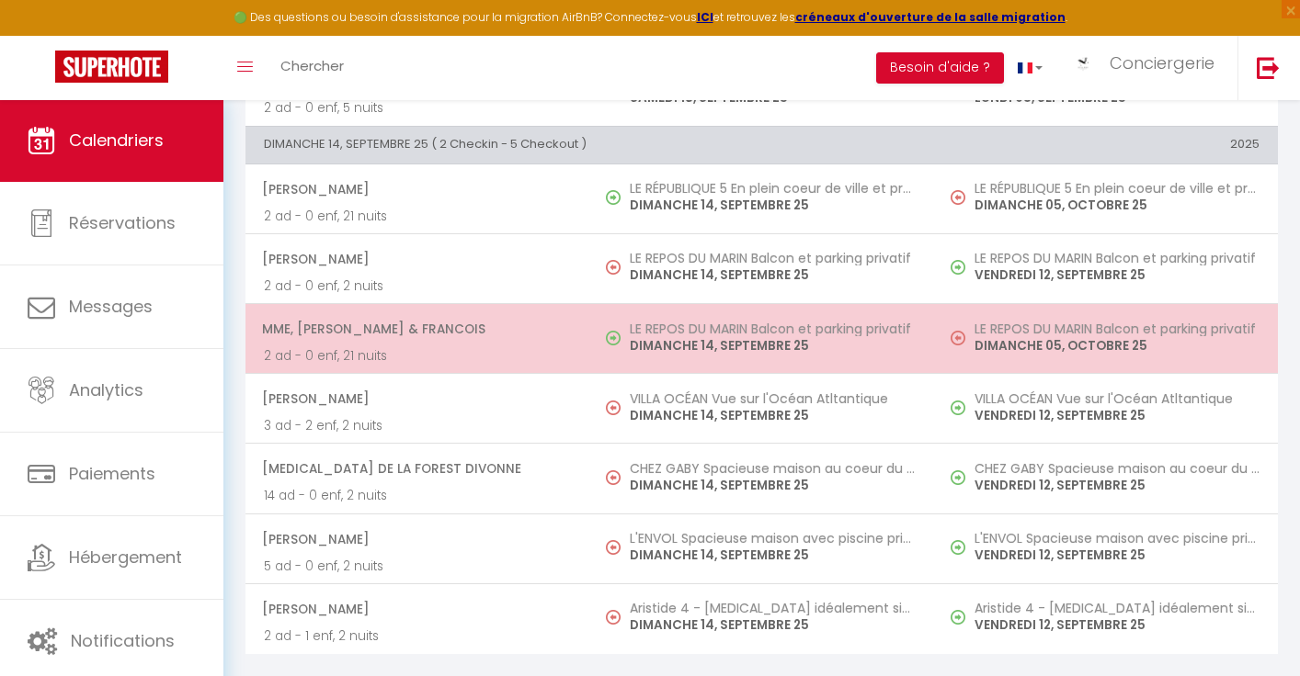
click at [590, 323] on td "LE REPOS DU MARIN Balcon et parking privatif DIMANCHE 14, SEPTEMBRE 25" at bounding box center [761, 338] width 344 height 70
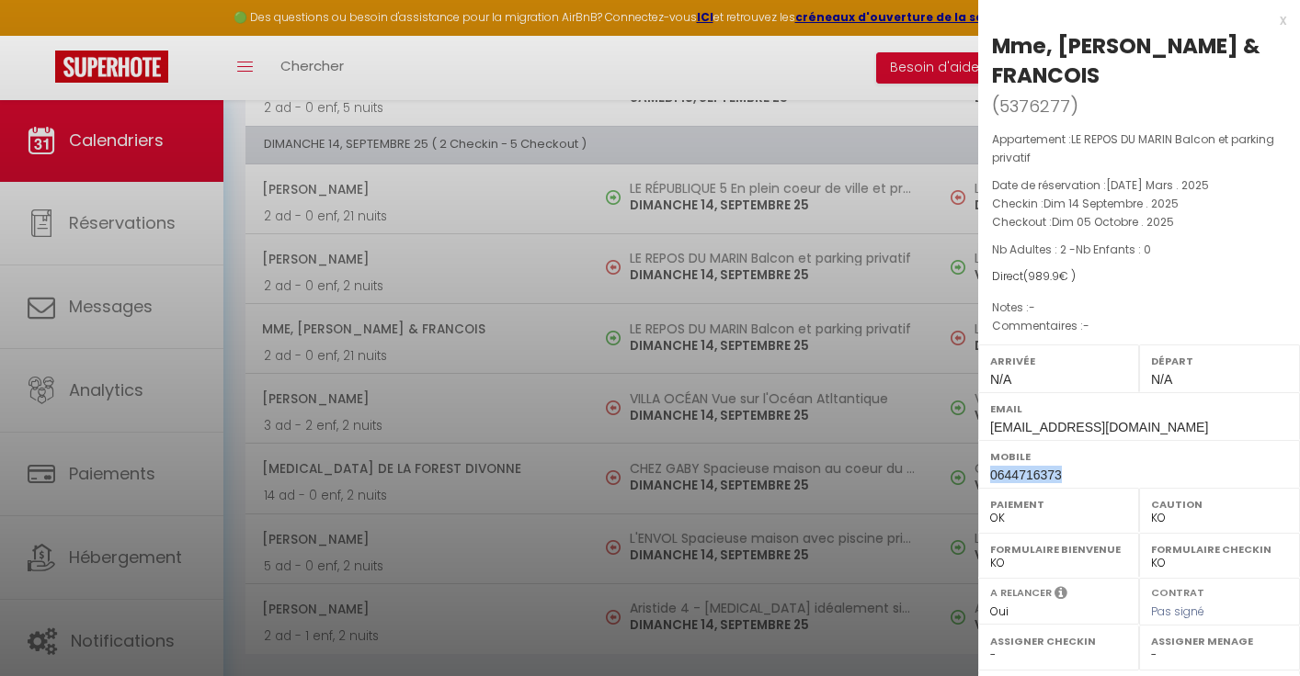
drag, startPoint x: 1070, startPoint y: 471, endPoint x: 989, endPoint y: 476, distance: 81.1
click at [989, 476] on div "Mobile 0644716373" at bounding box center [1139, 464] width 322 height 48
copy span "0644716373"
click at [379, 70] on div at bounding box center [650, 338] width 1300 height 676
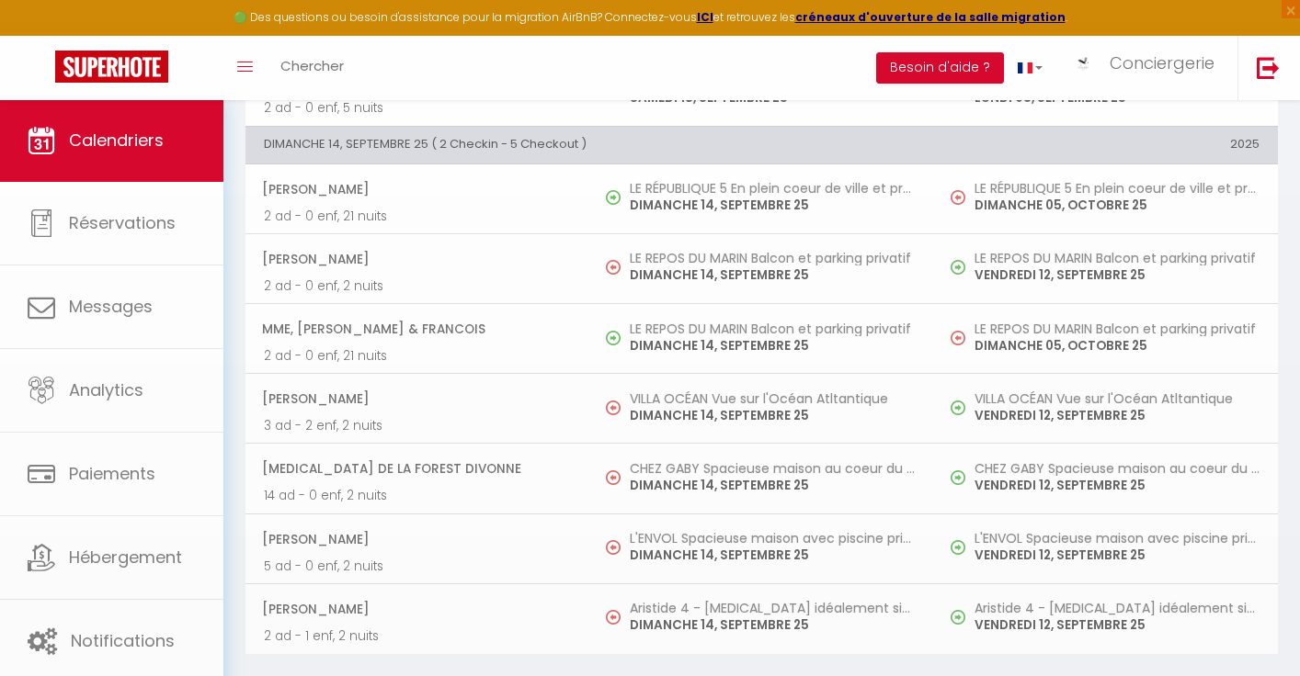
click at [299, 58] on span "Chercher" at bounding box center [311, 65] width 63 height 19
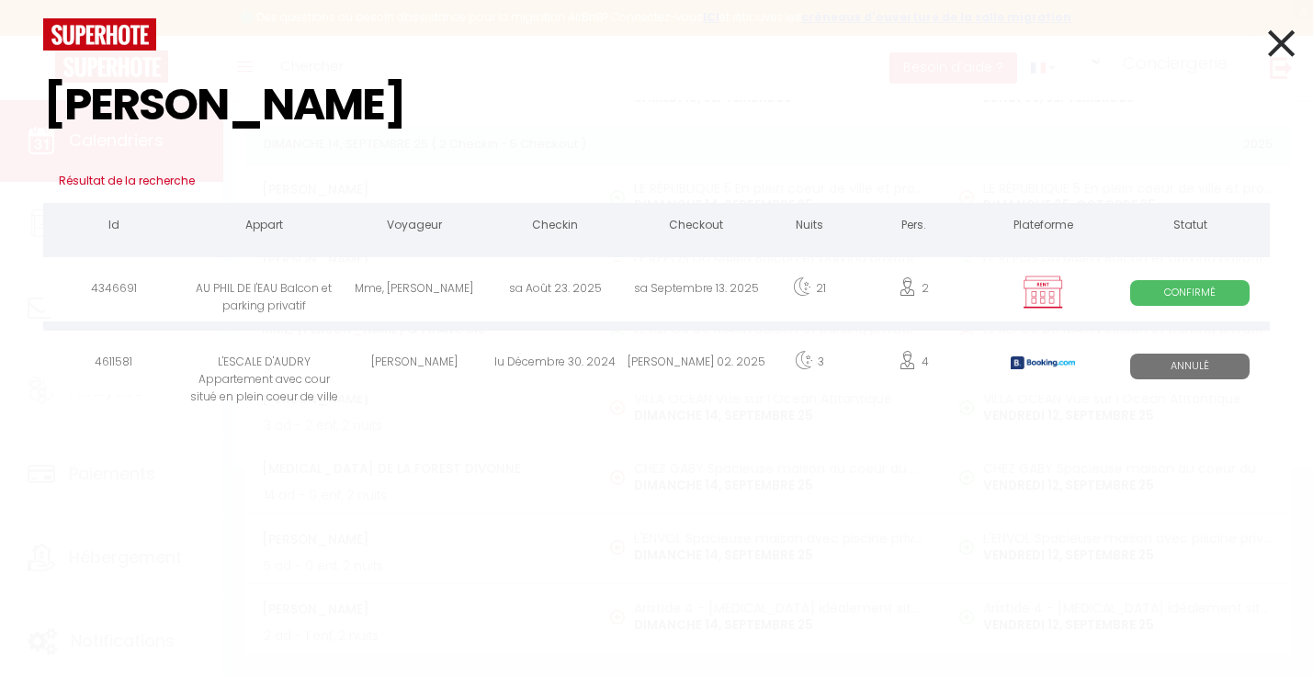
click at [487, 278] on div "sa Août 23. 2025" at bounding box center [556, 292] width 142 height 60
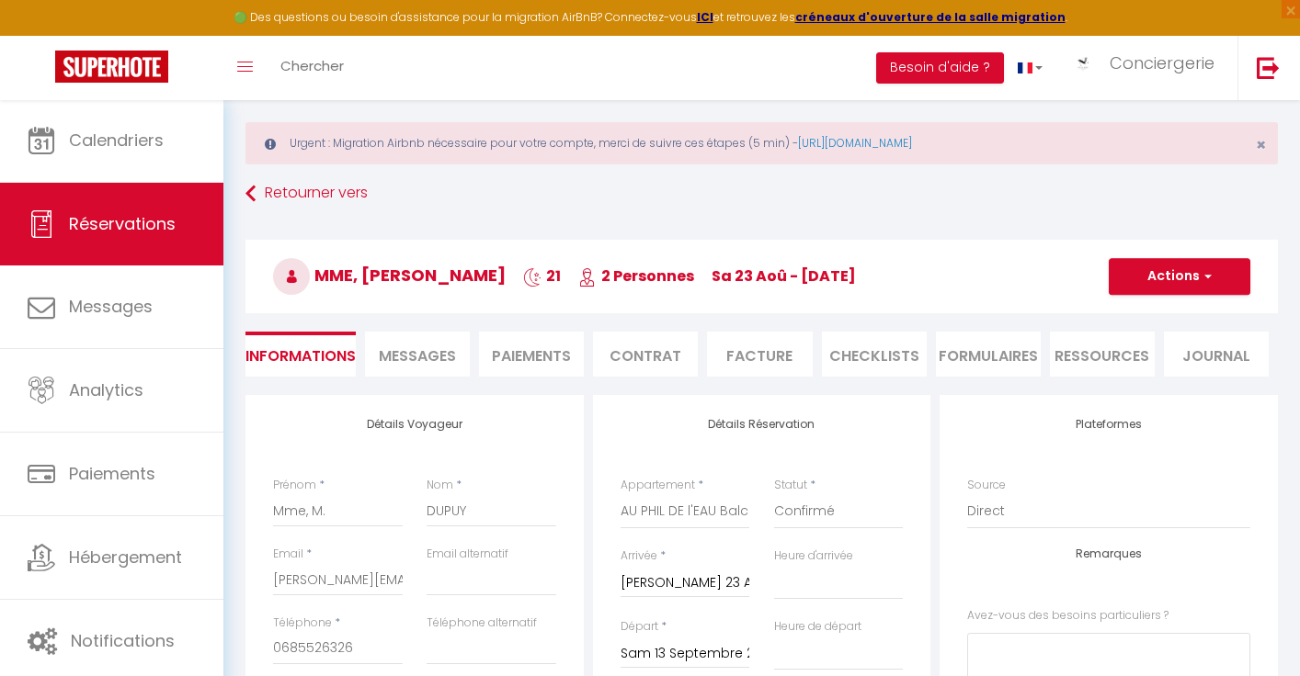
scroll to position [74, 0]
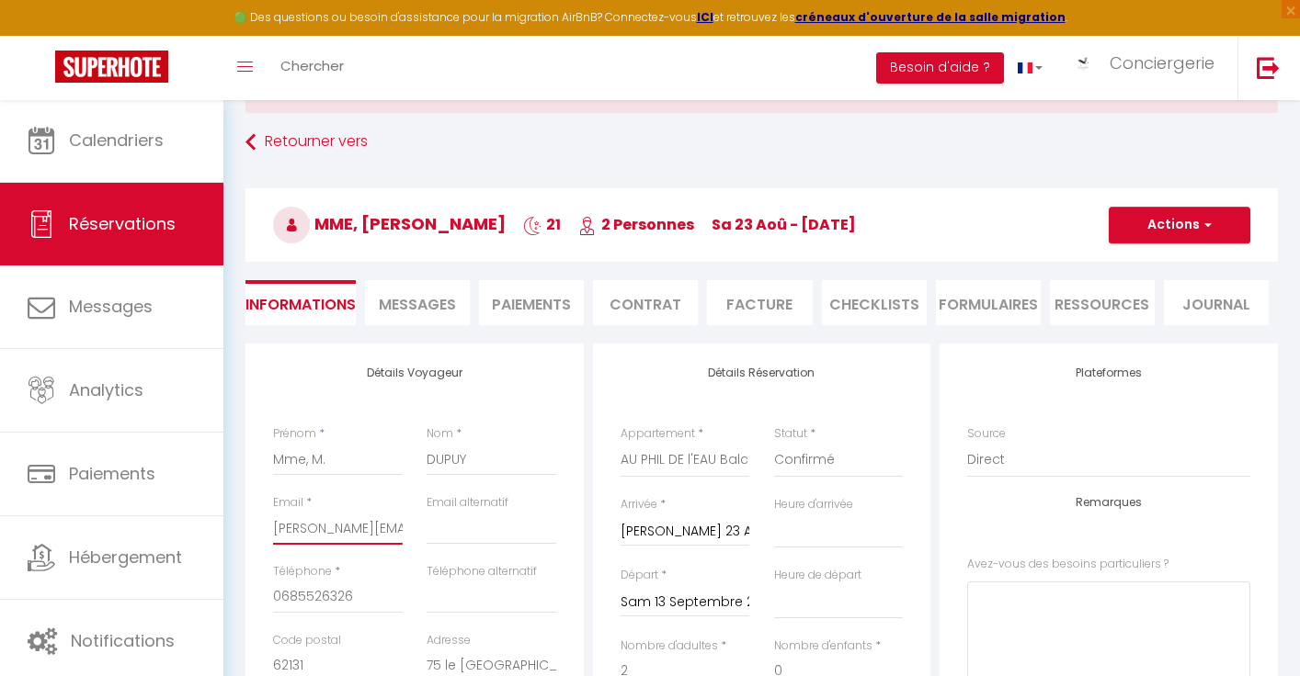
click at [364, 521] on input "[PERSON_NAME][EMAIL_ADDRESS][DOMAIN_NAME]" at bounding box center [338, 528] width 130 height 33
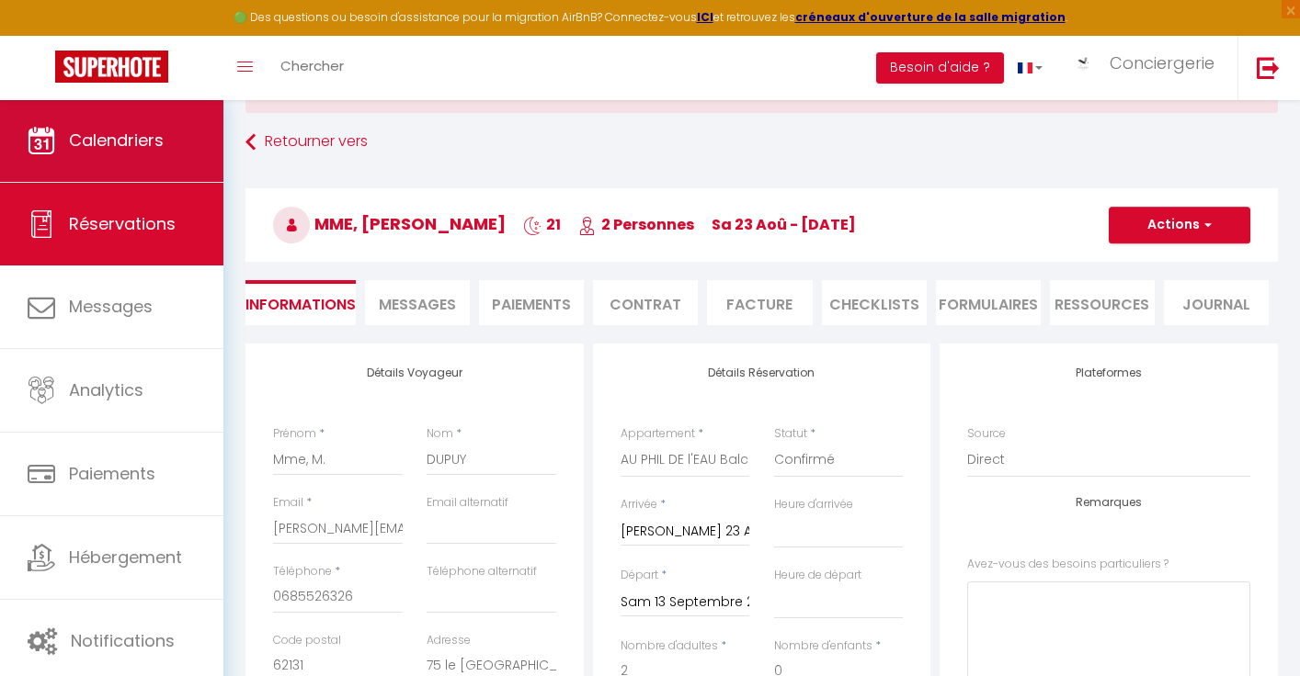
click at [133, 151] on span "Calendriers" at bounding box center [116, 140] width 95 height 23
